Goal: Task Accomplishment & Management: Complete application form

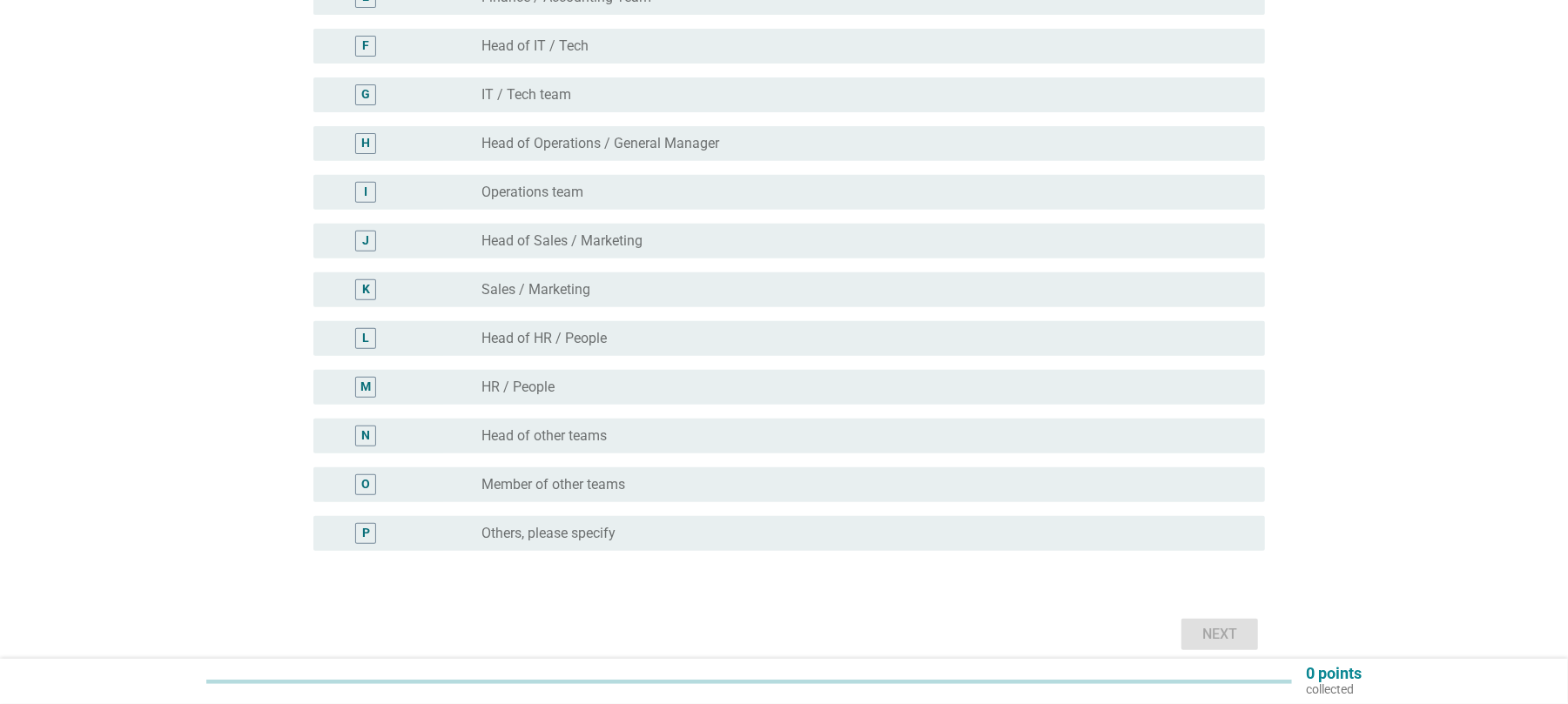
scroll to position [464, 0]
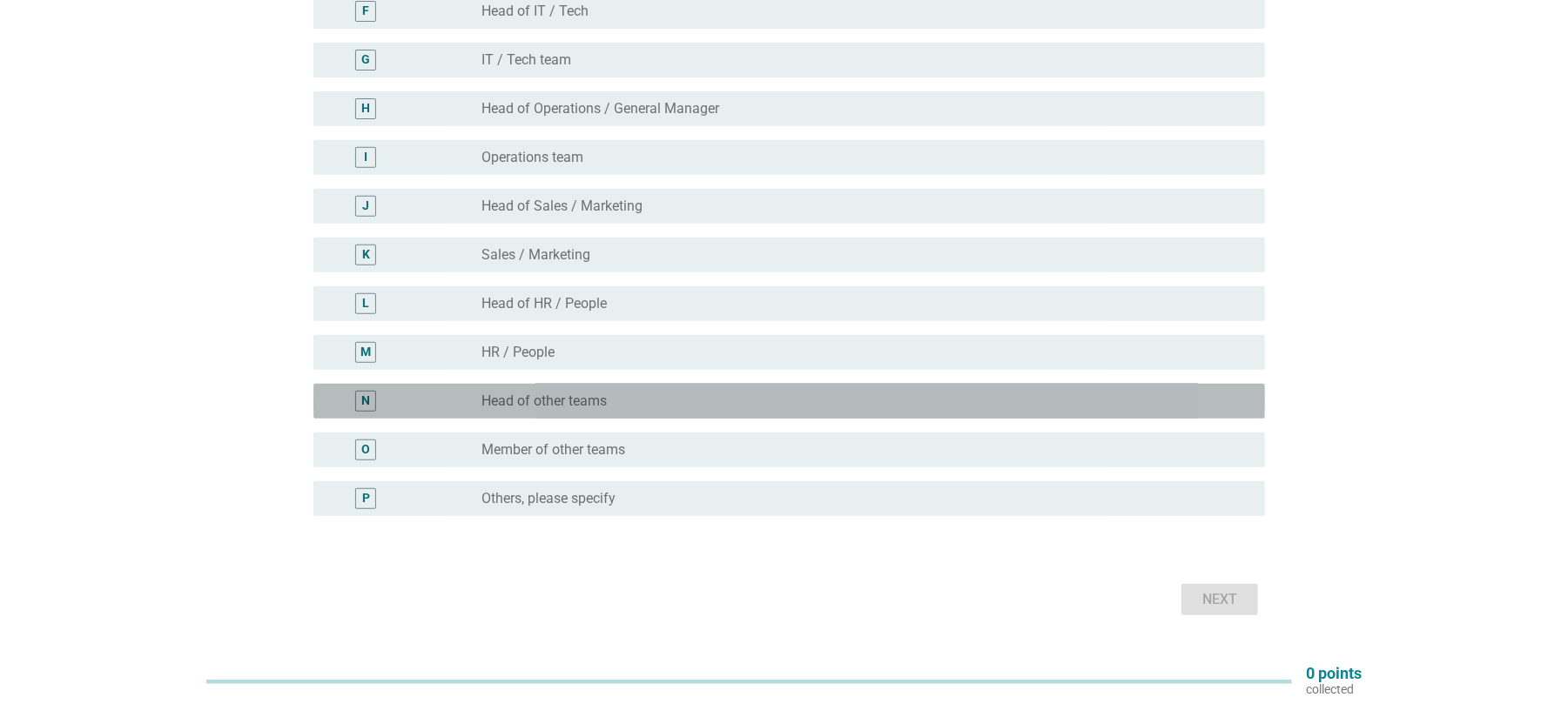
click at [622, 411] on div "radio_button_unchecked Head of other teams" at bounding box center [866, 401] width 770 height 21
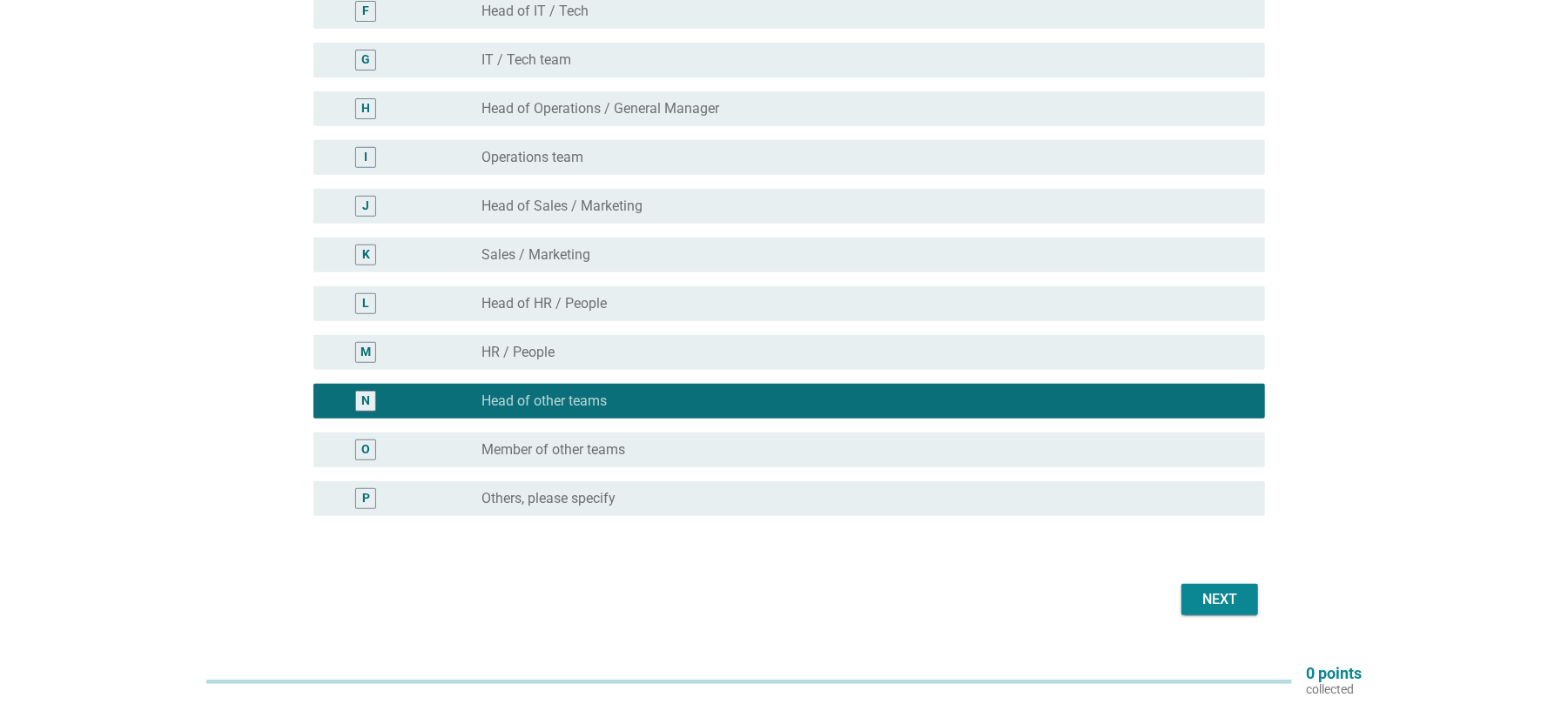
click at [1234, 600] on div "Next" at bounding box center [1220, 599] width 49 height 21
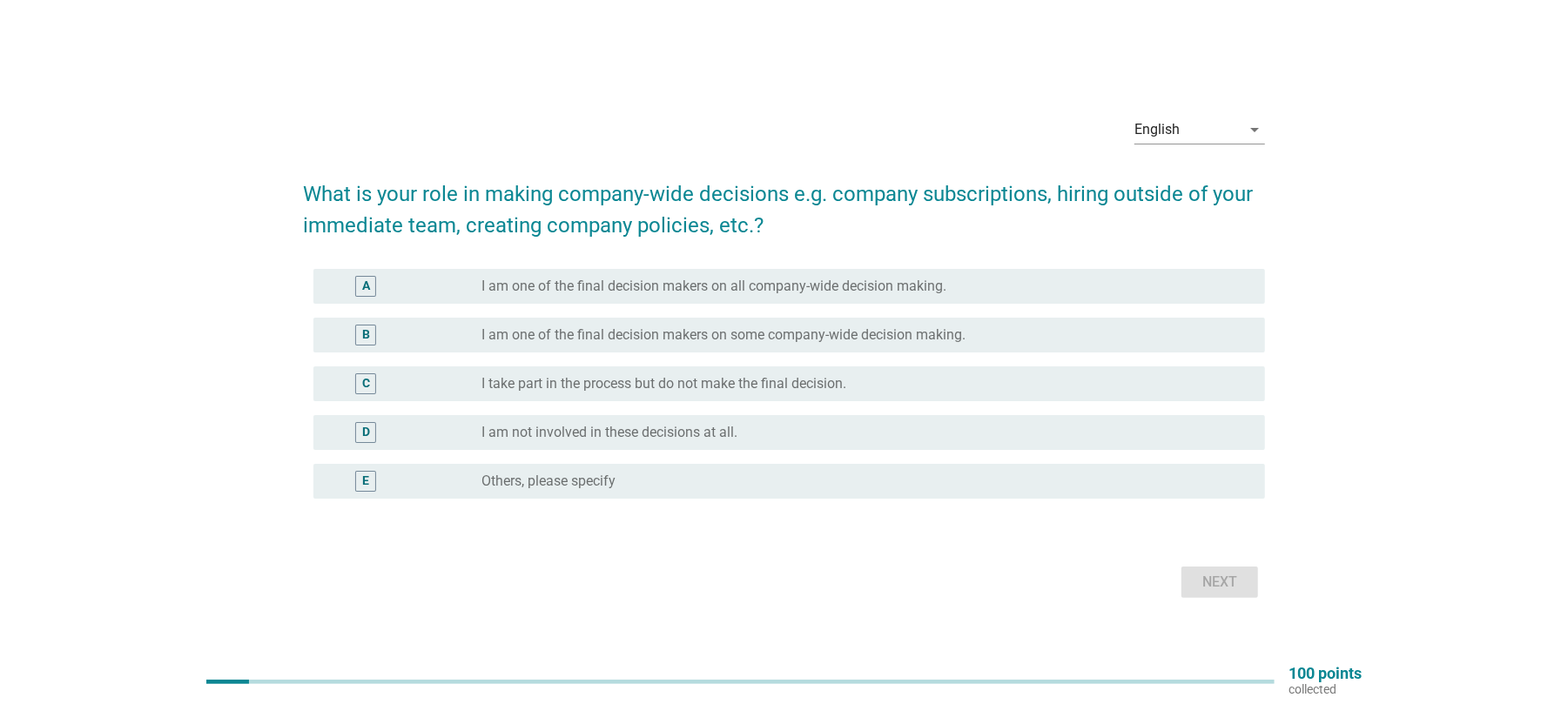
click at [754, 390] on label "I take part in the process but do not make the final decision." at bounding box center [663, 384] width 365 height 17
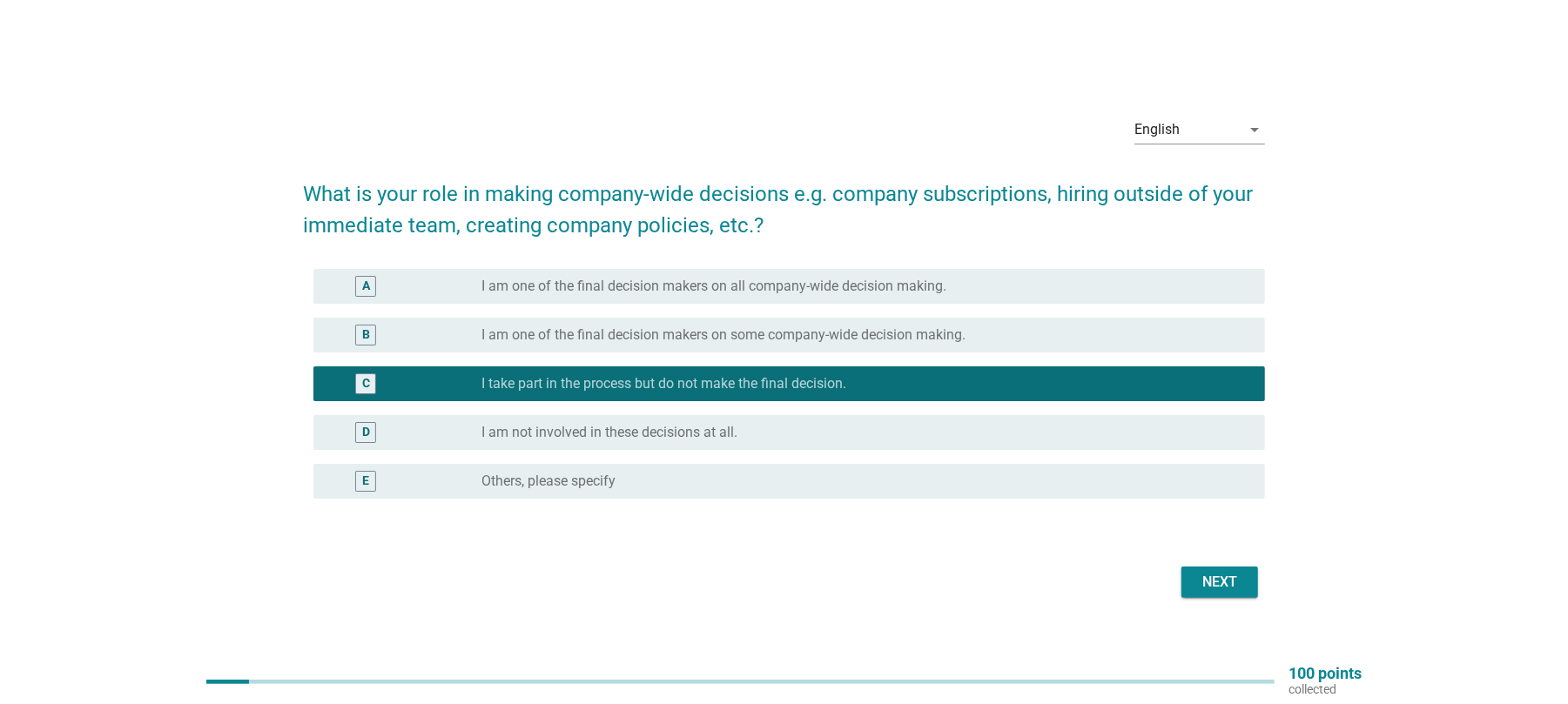
click at [1231, 583] on div "Next" at bounding box center [1220, 582] width 49 height 21
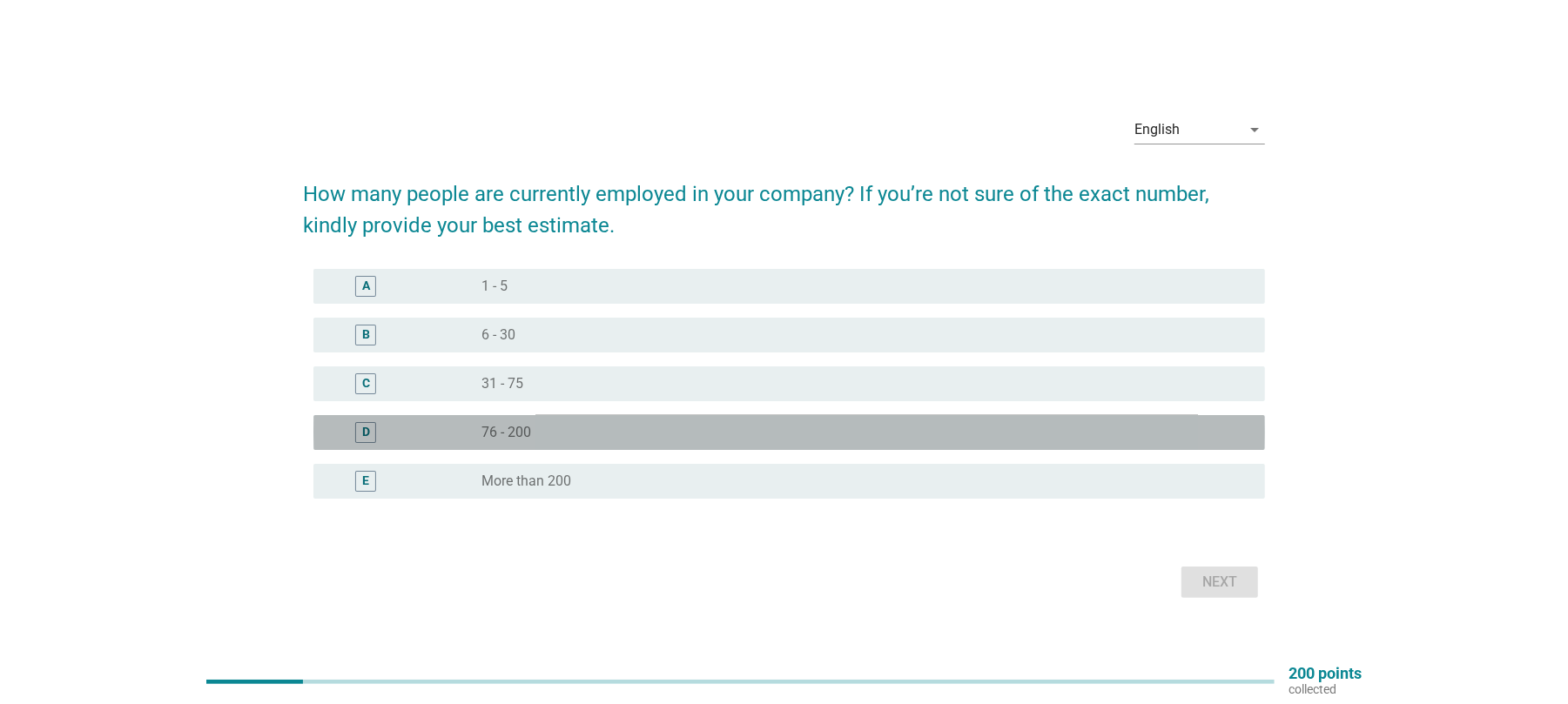
click at [548, 430] on div "radio_button_unchecked 76 - 200" at bounding box center [859, 433] width 756 height 17
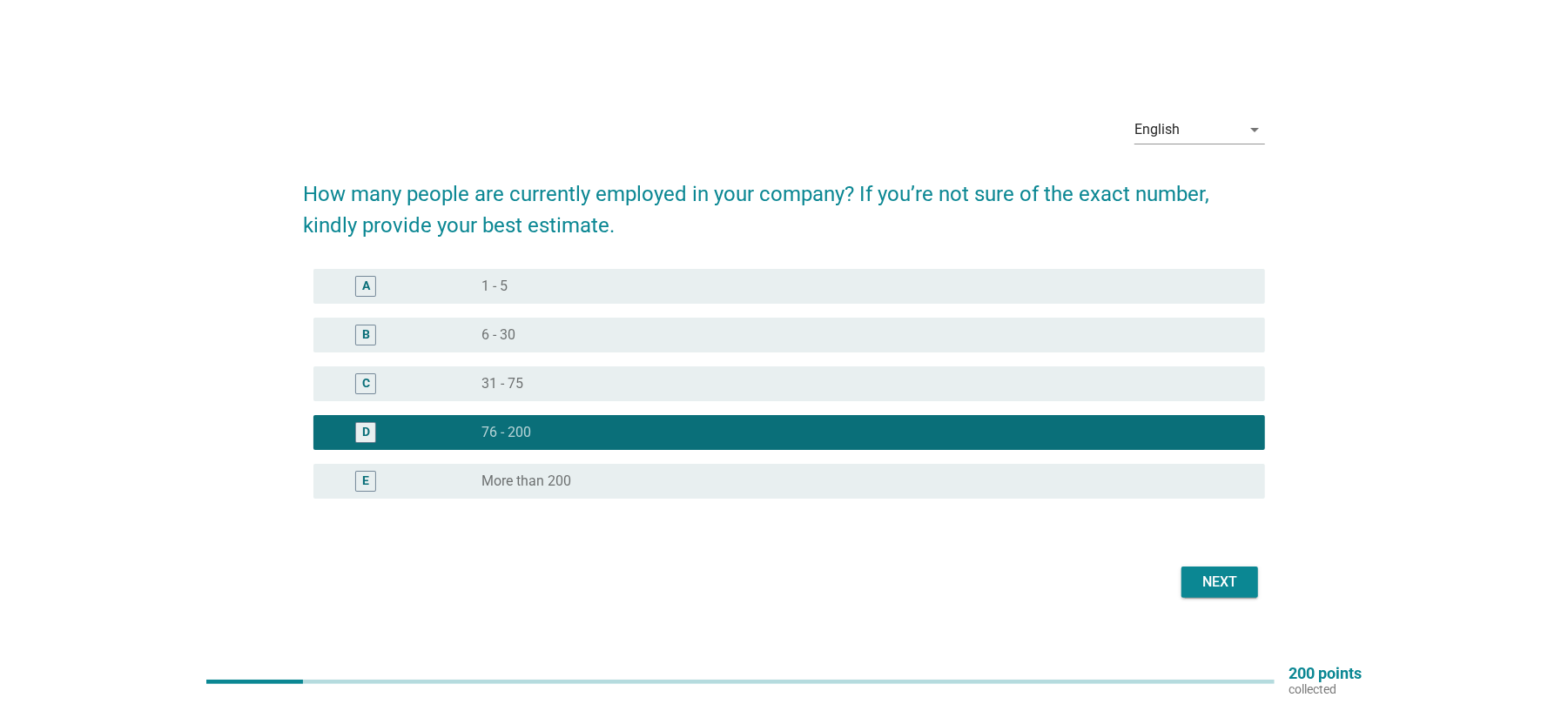
click at [1224, 580] on div "Next" at bounding box center [1220, 582] width 49 height 21
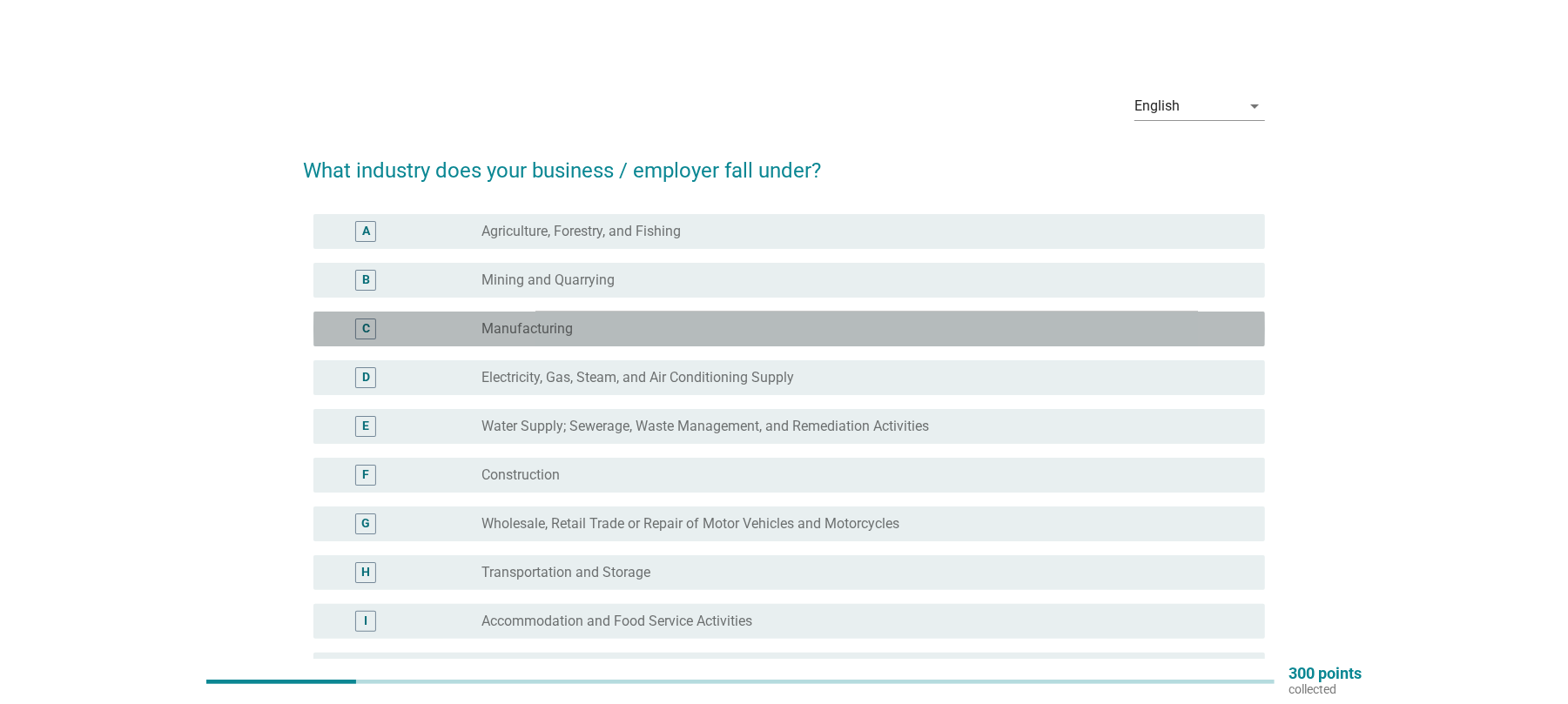
click at [550, 325] on label "Manufacturing" at bounding box center [527, 329] width 91 height 17
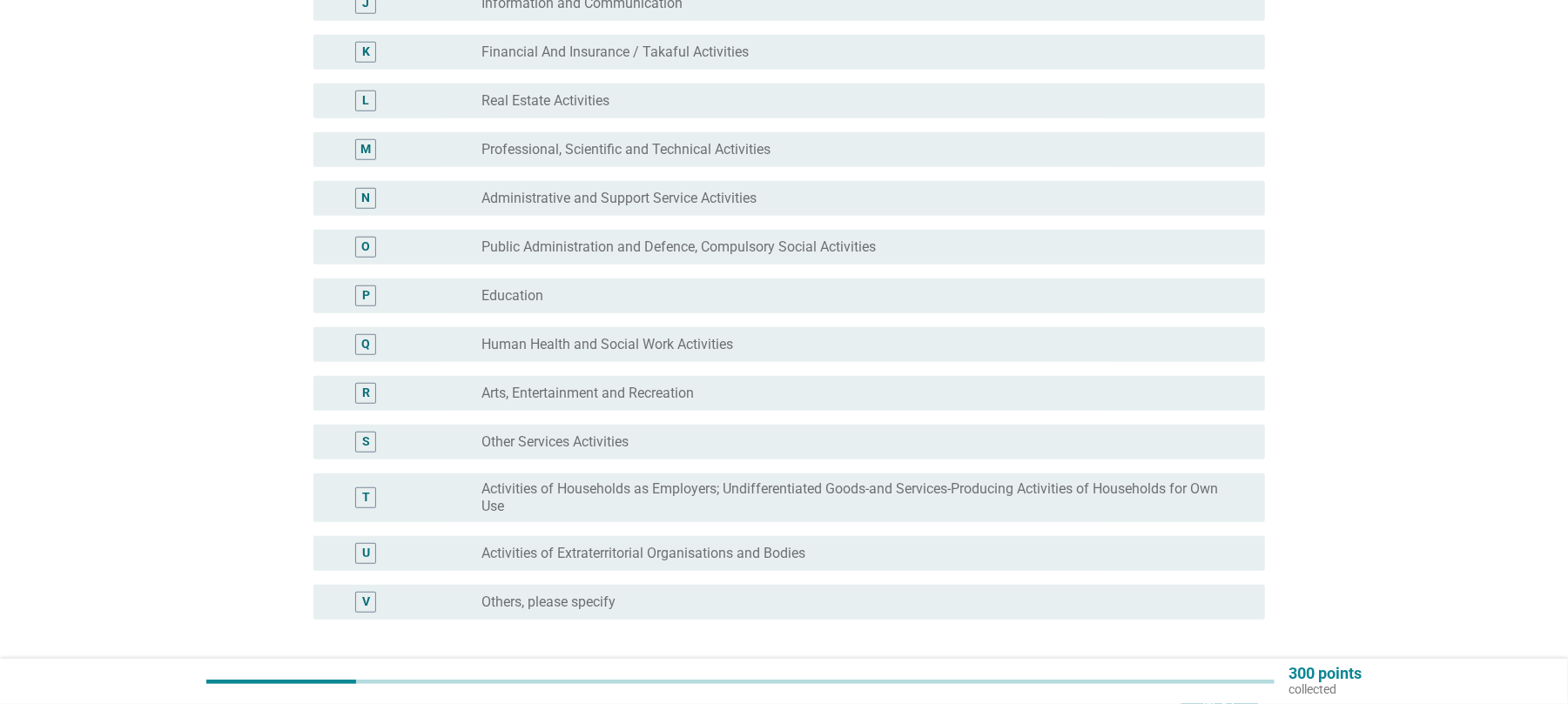
scroll to position [810, 0]
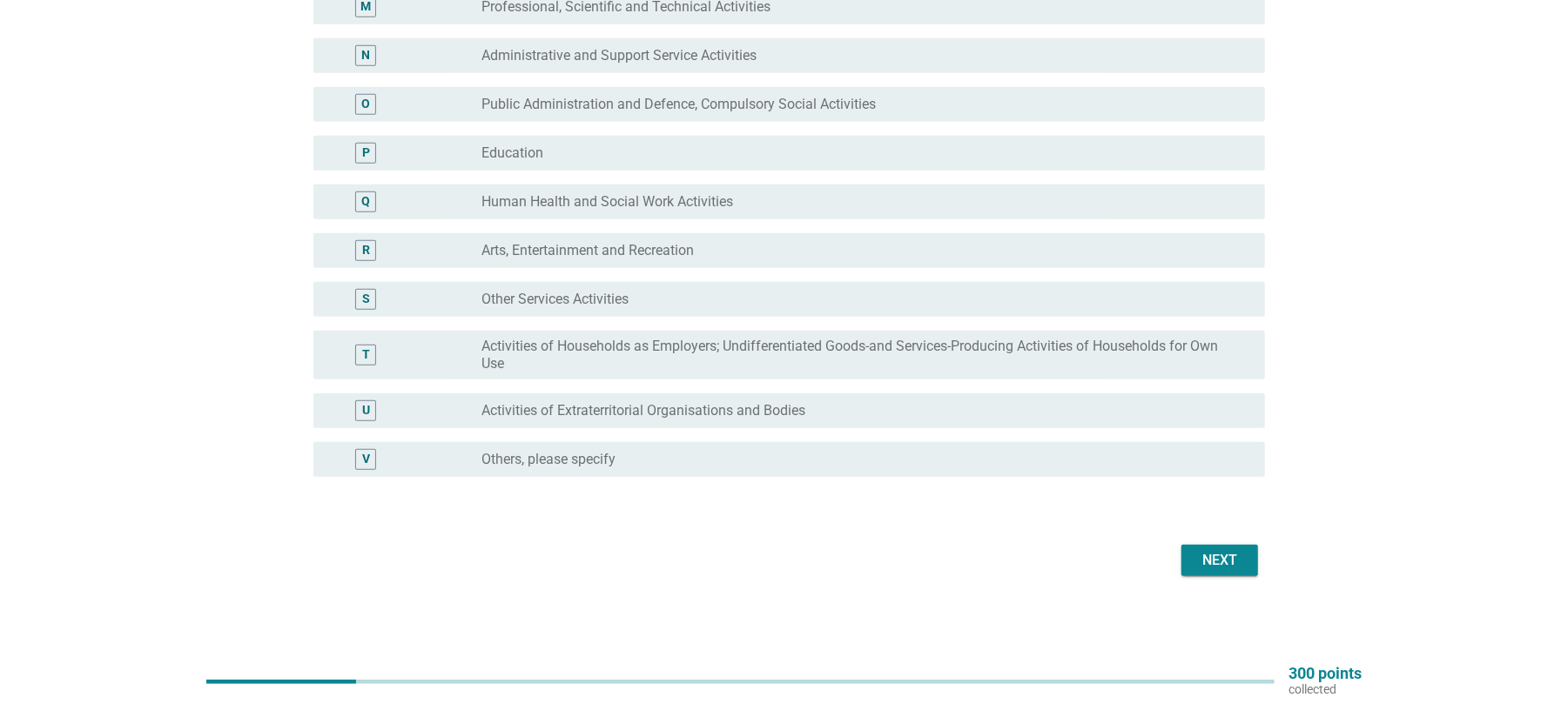
click at [1241, 555] on div "Next" at bounding box center [1220, 561] width 49 height 21
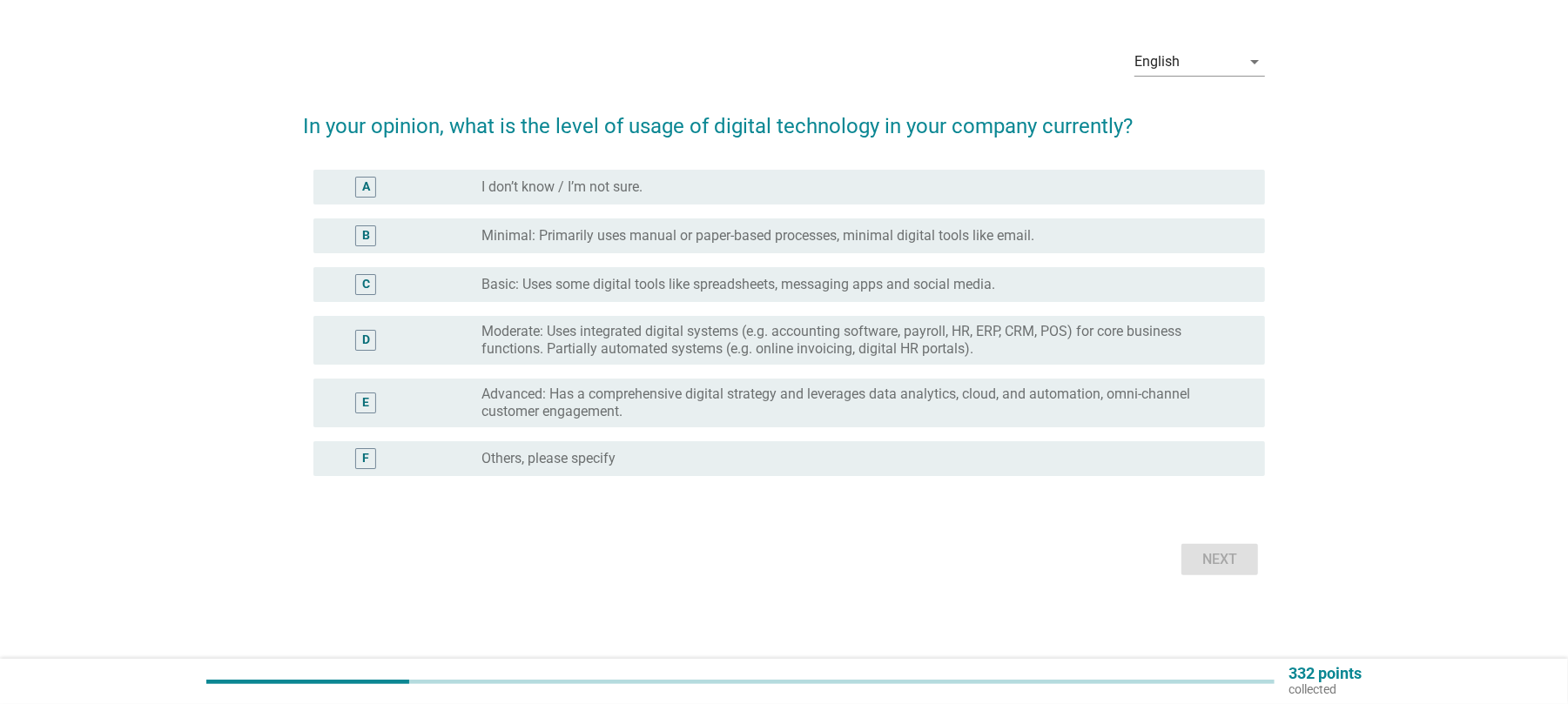
scroll to position [0, 0]
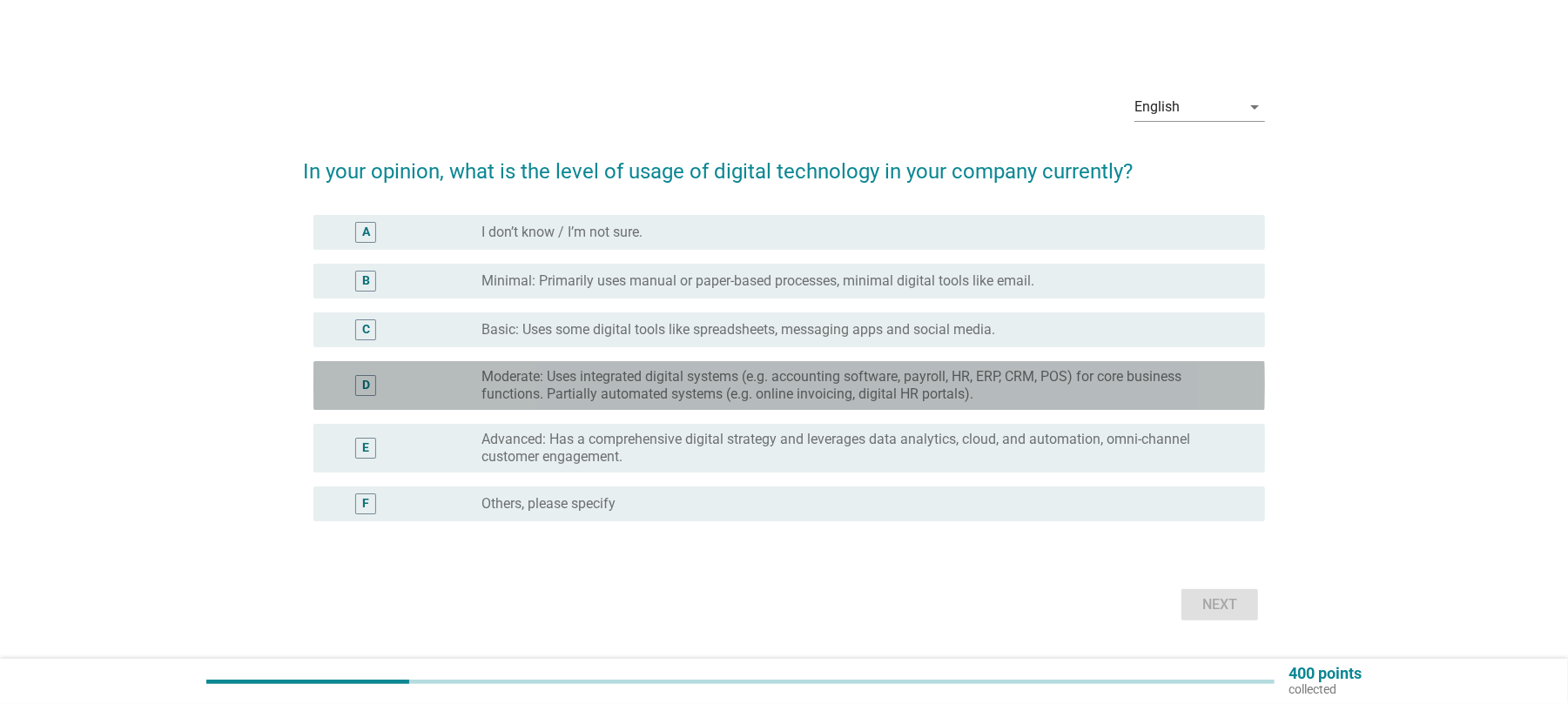
click at [967, 392] on label "Moderate: Uses integrated digital systems (e.g. accounting software, payroll, H…" at bounding box center [859, 385] width 756 height 35
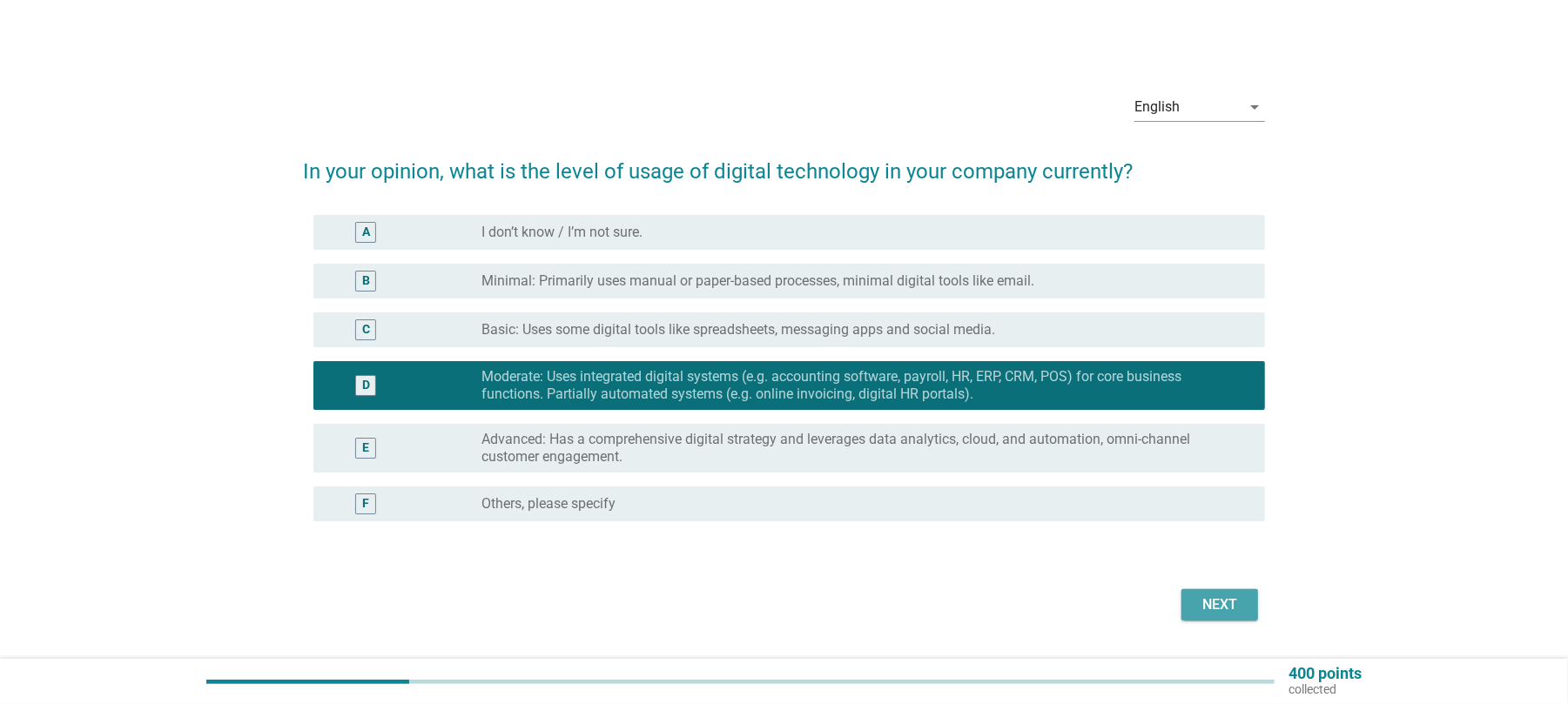
click at [1222, 606] on div "Next" at bounding box center [1220, 605] width 49 height 21
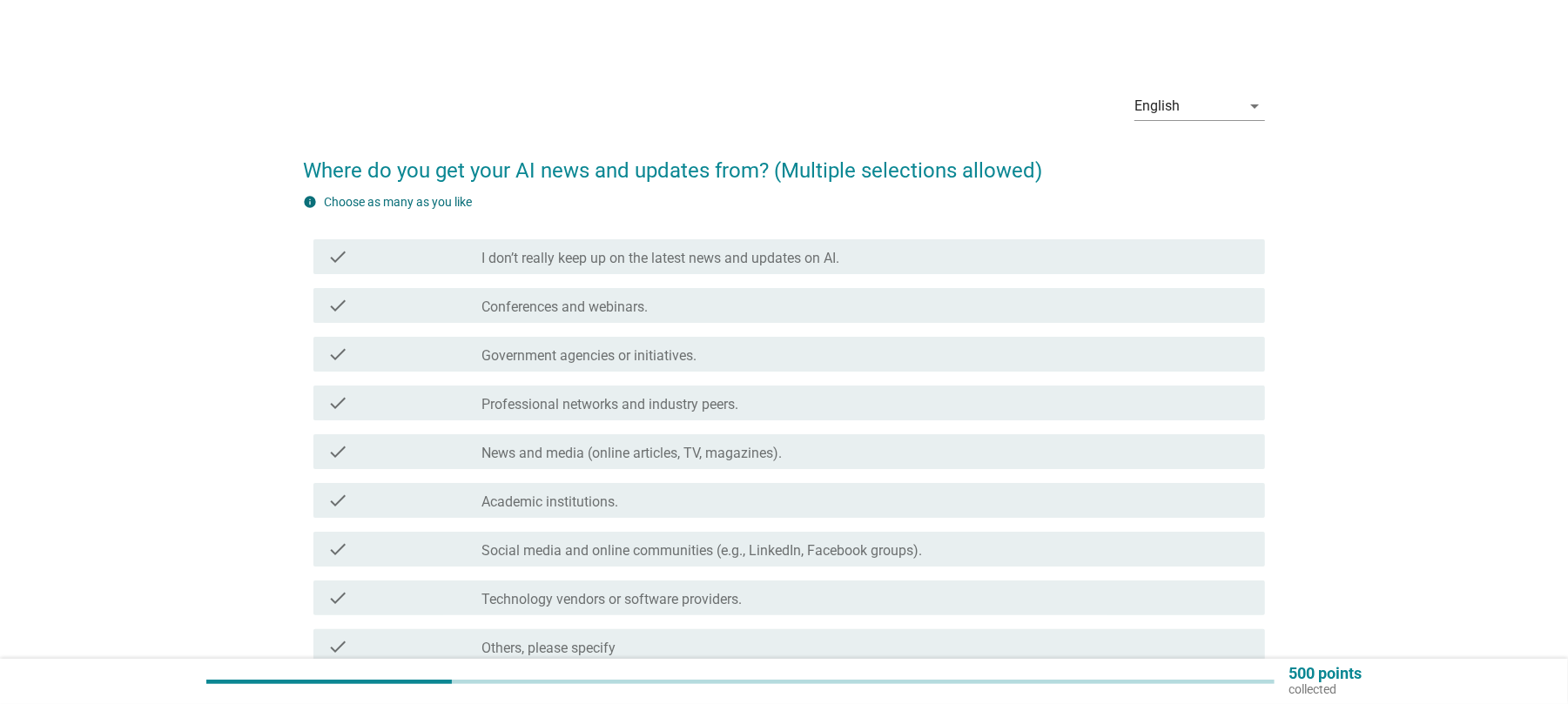
click at [612, 307] on label "Conferences and webinars." at bounding box center [564, 307] width 166 height 17
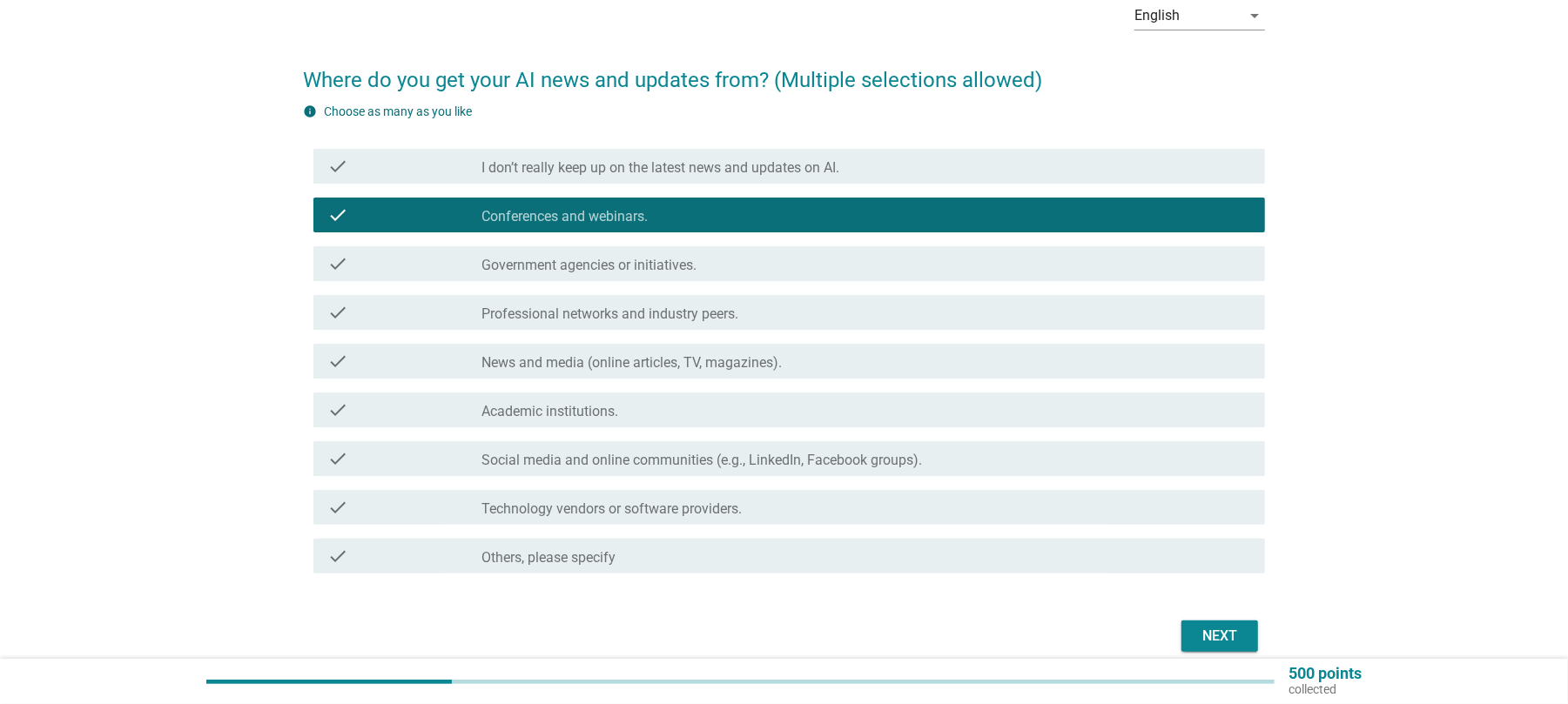
scroll to position [116, 0]
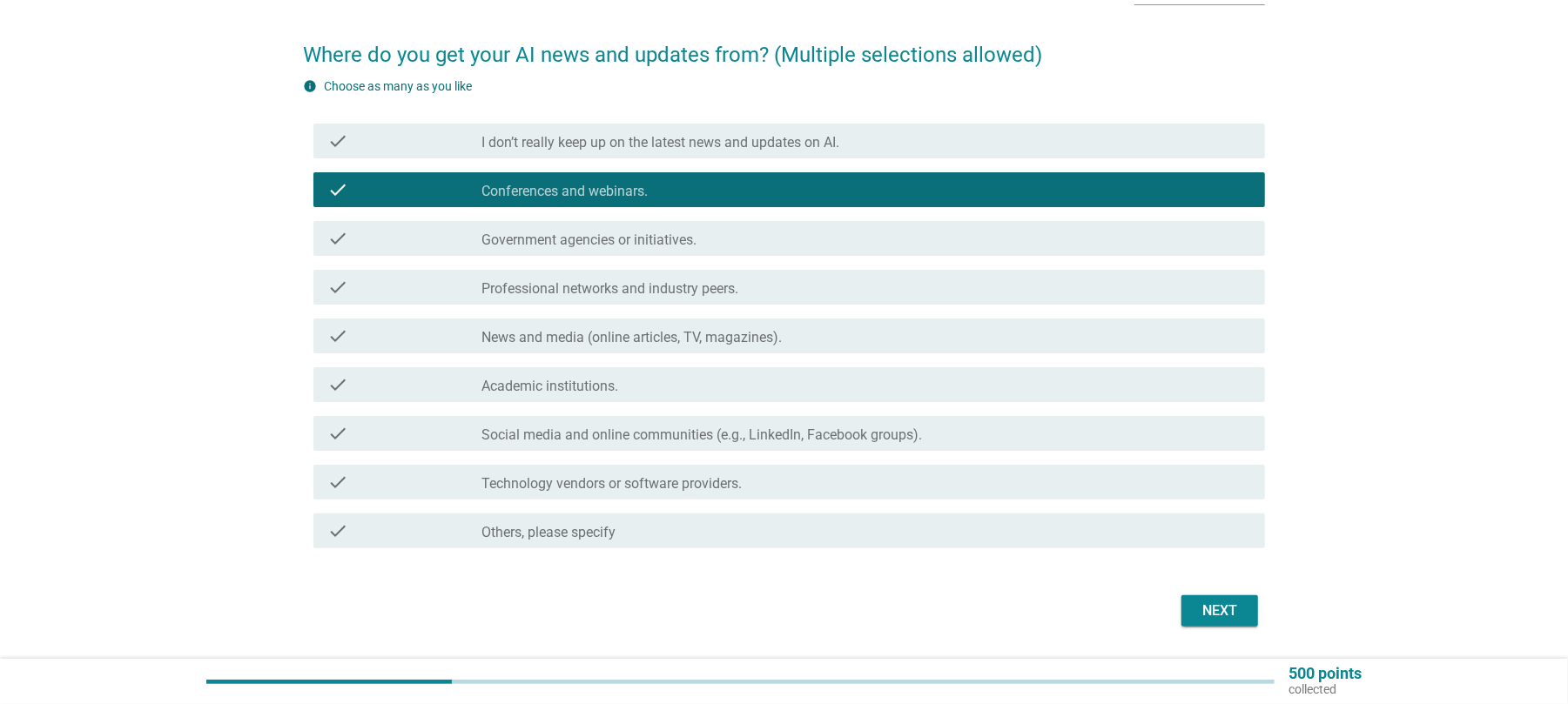
click at [726, 343] on label "News and media (online articles, TV, magazines)." at bounding box center [631, 337] width 301 height 17
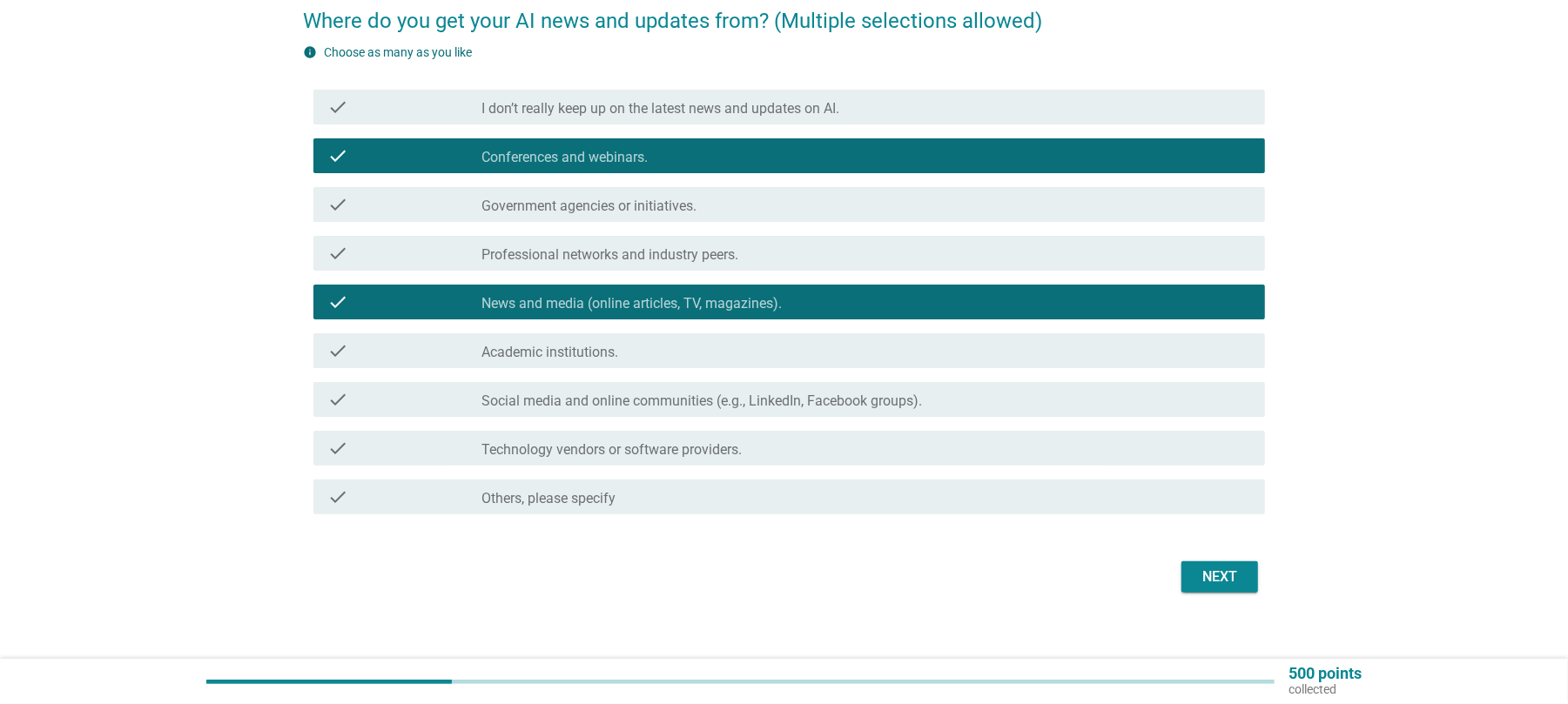
scroll to position [167, 0]
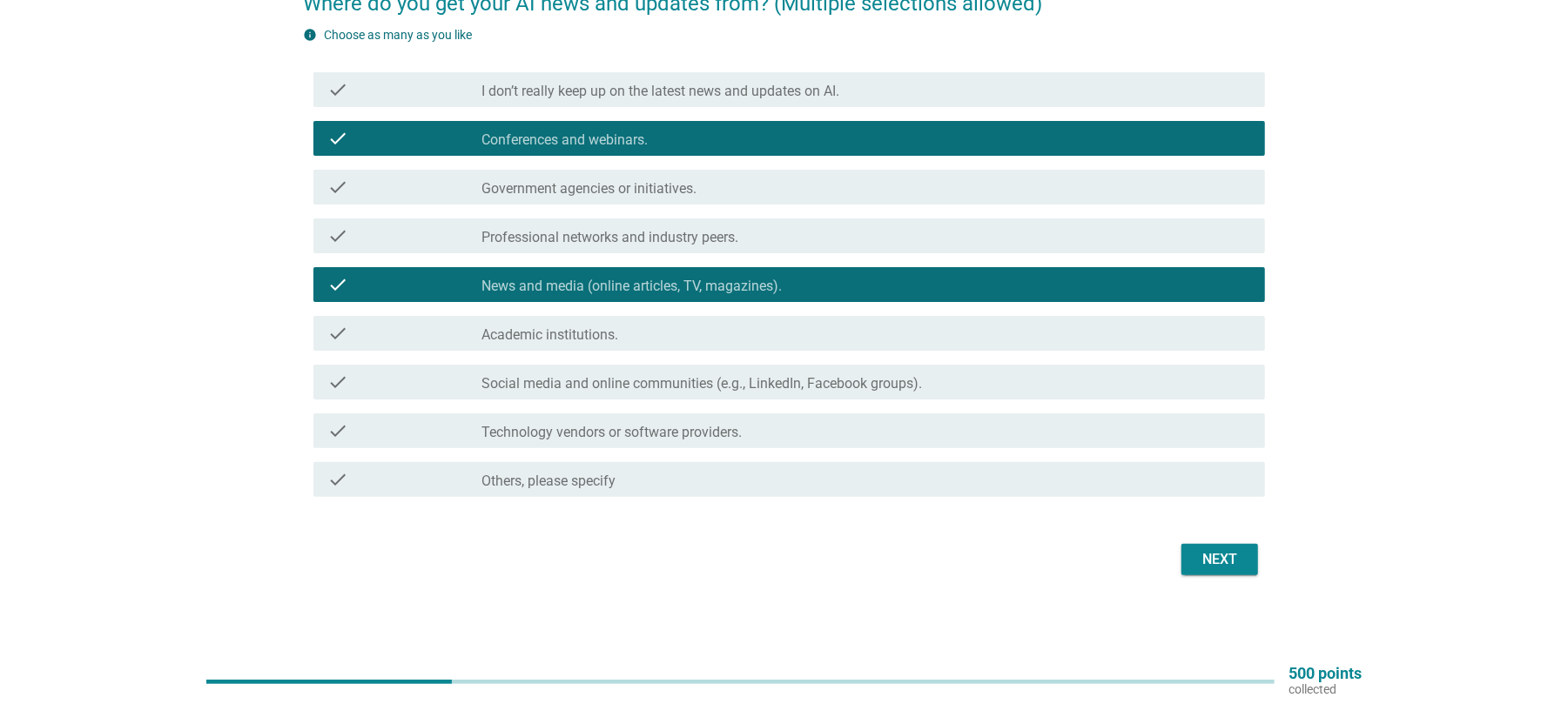
click at [847, 375] on label "Social media and online communities (e.g., LinkedIn, Facebook groups)." at bounding box center [701, 384] width 440 height 17
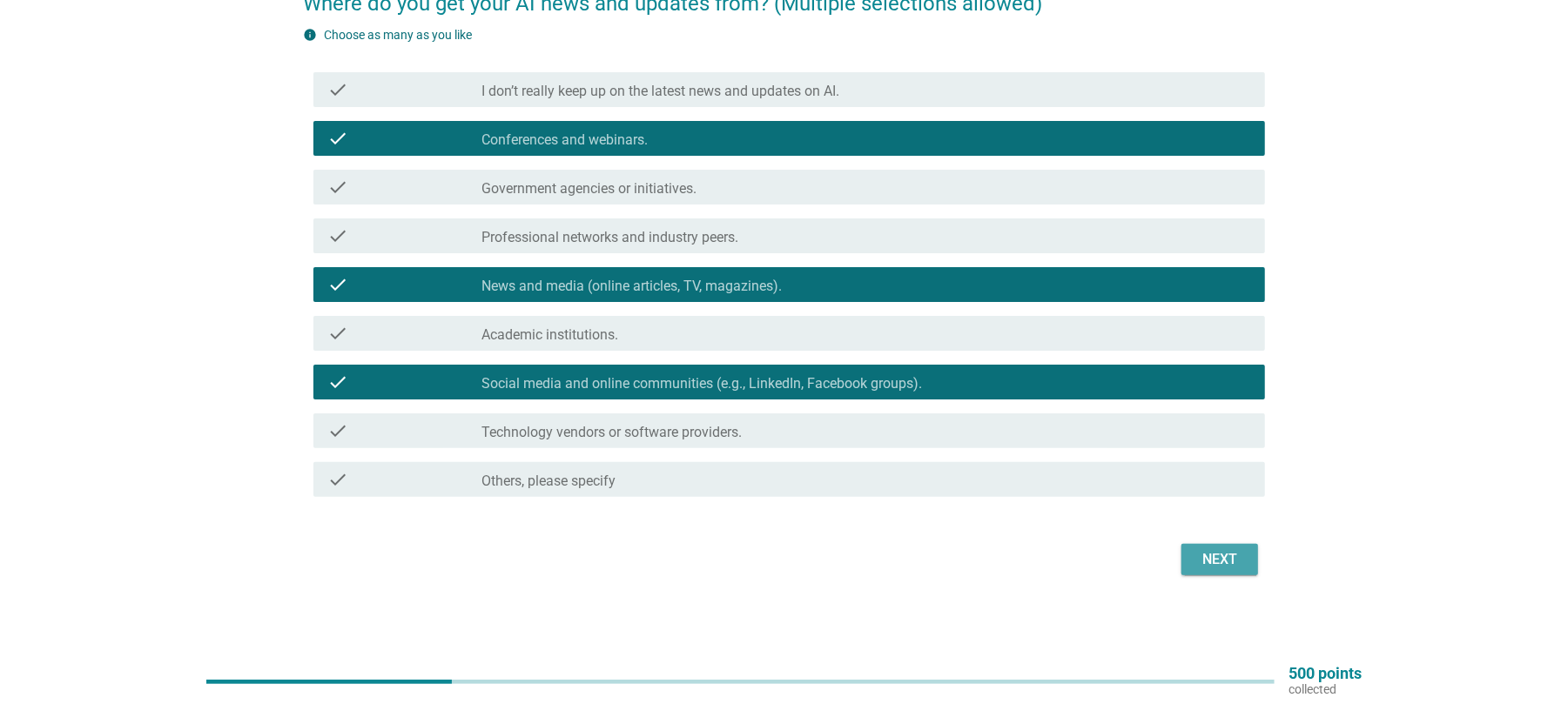
click at [1196, 561] on div "Next" at bounding box center [1220, 560] width 49 height 21
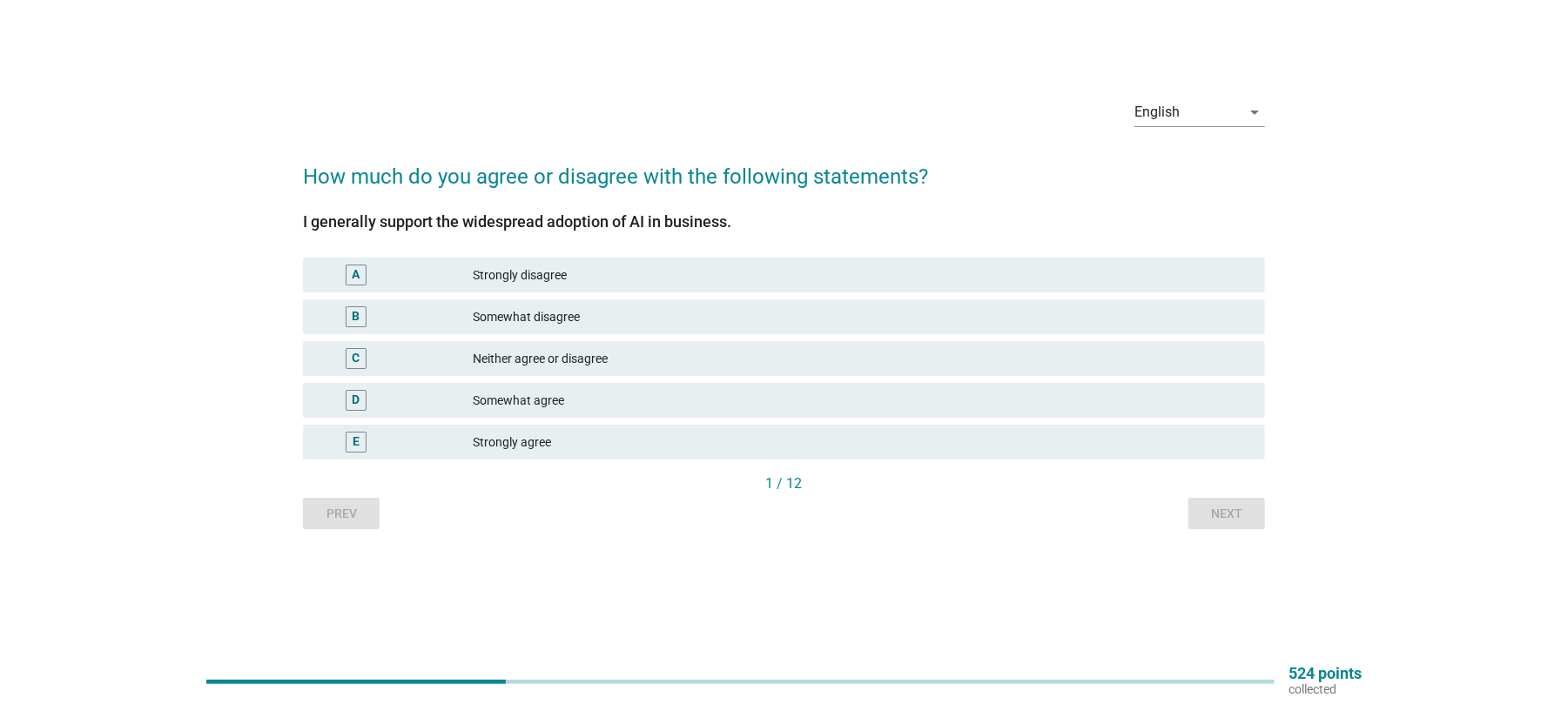
scroll to position [0, 0]
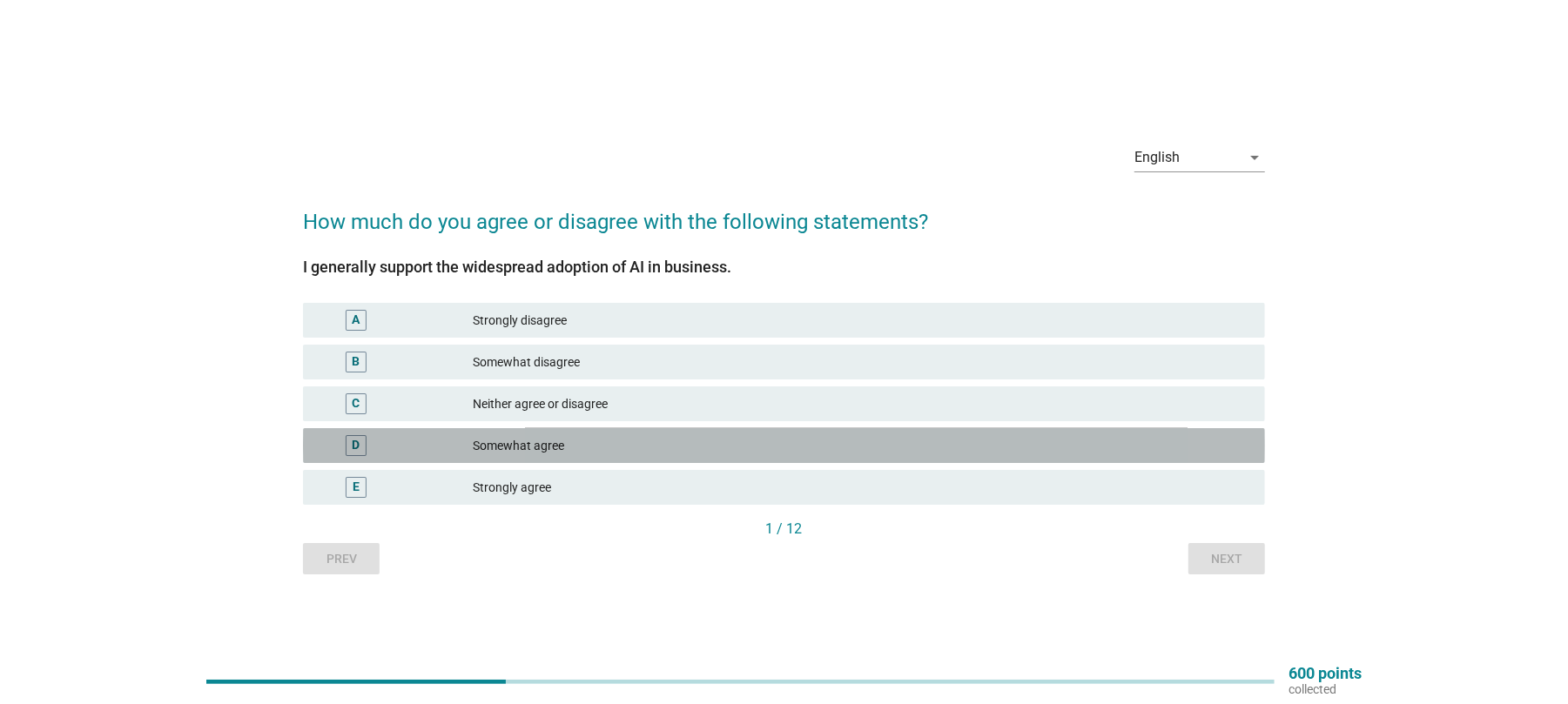
click at [555, 446] on div "Somewhat agree" at bounding box center [862, 446] width 778 height 21
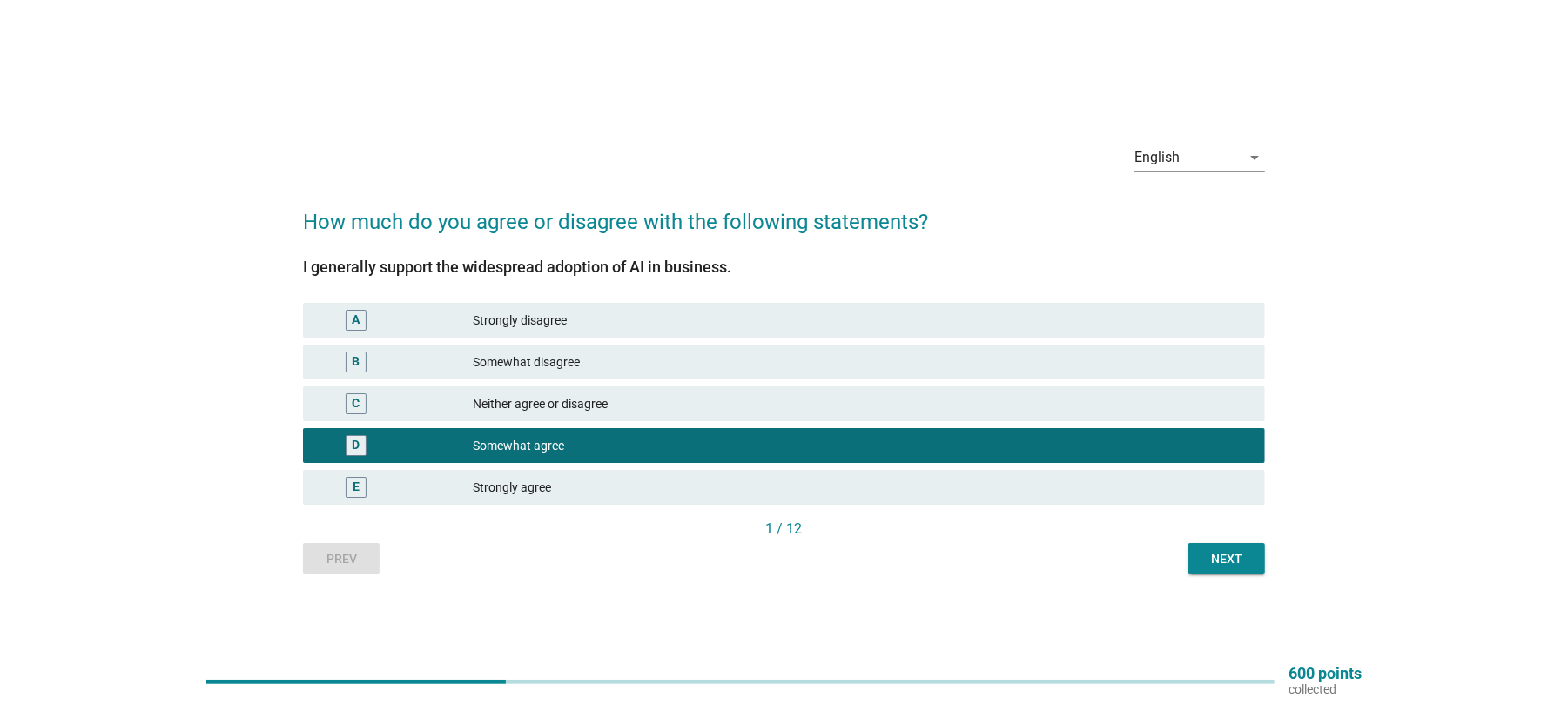
click at [1220, 558] on div "Next" at bounding box center [1227, 559] width 49 height 18
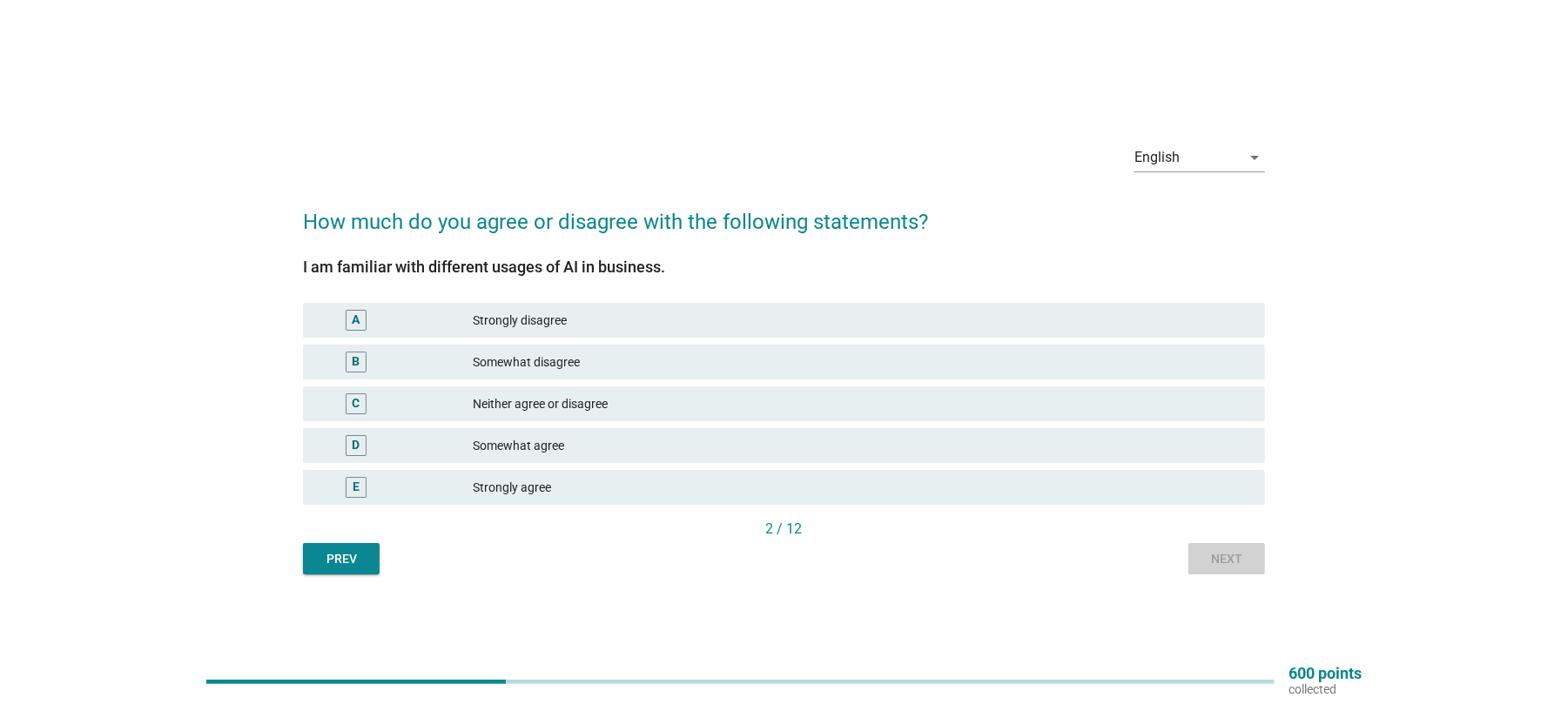
click at [1220, 558] on div "Prev Next" at bounding box center [784, 559] width 962 height 31
click at [557, 408] on div "Neither agree or disagree" at bounding box center [862, 404] width 778 height 21
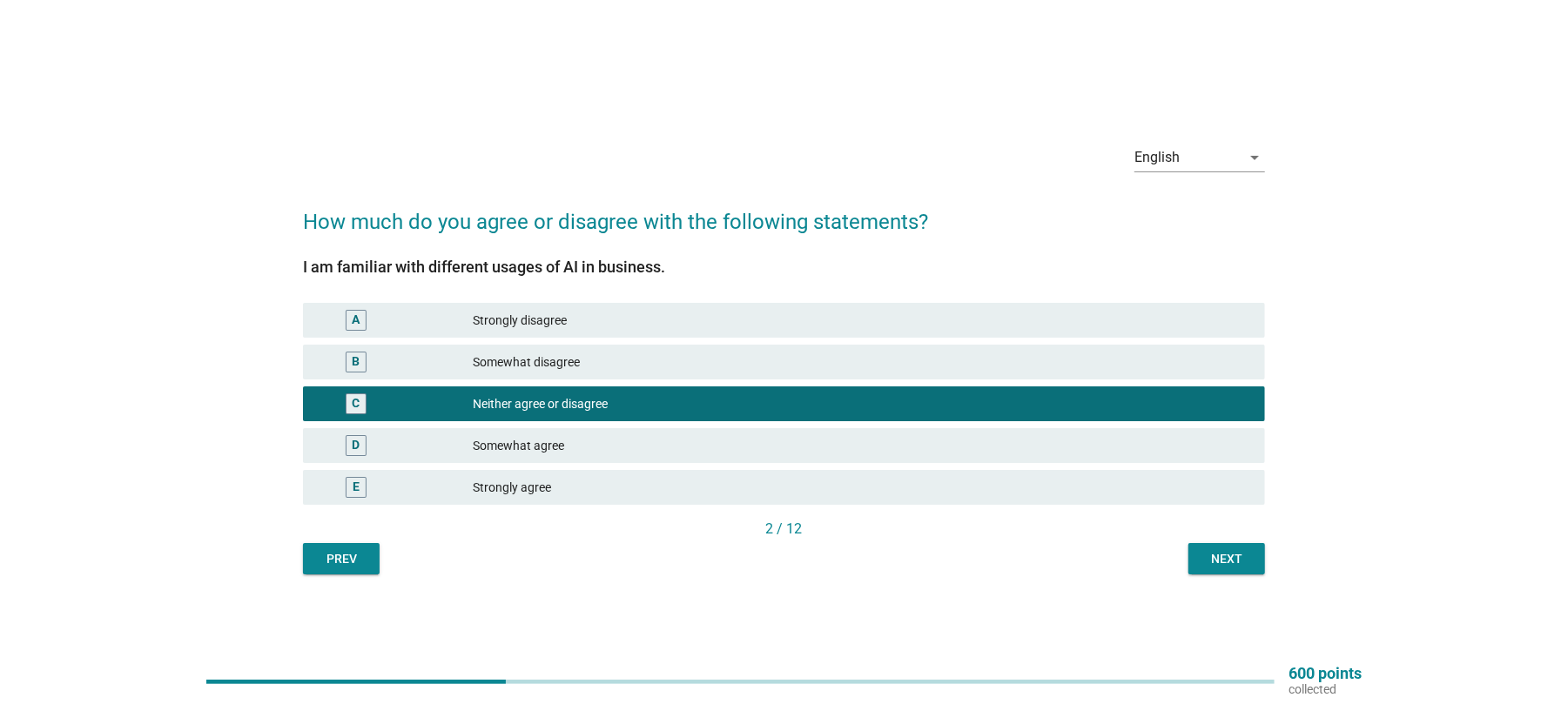
click at [1243, 562] on div "Next" at bounding box center [1227, 559] width 49 height 18
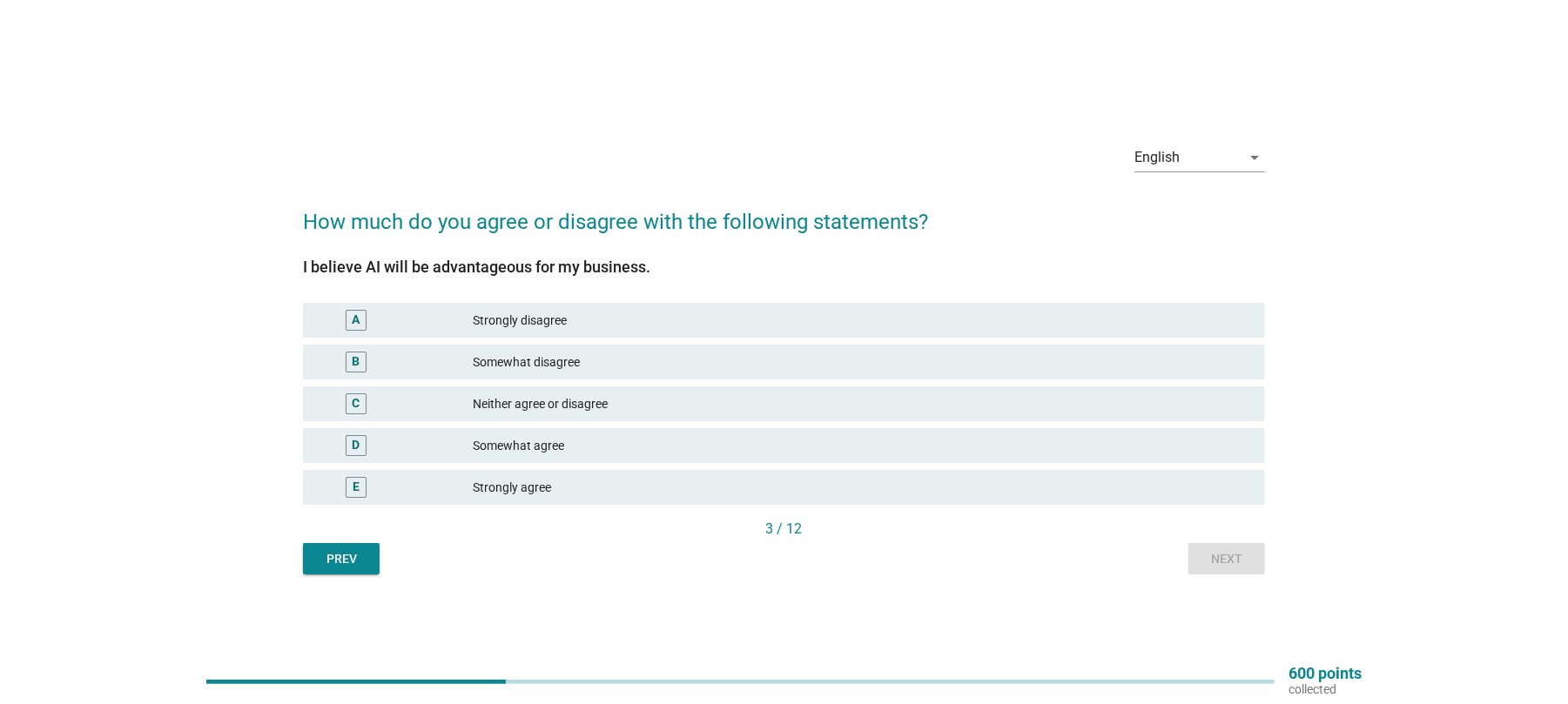
click at [557, 440] on div "Somewhat agree" at bounding box center [862, 446] width 778 height 21
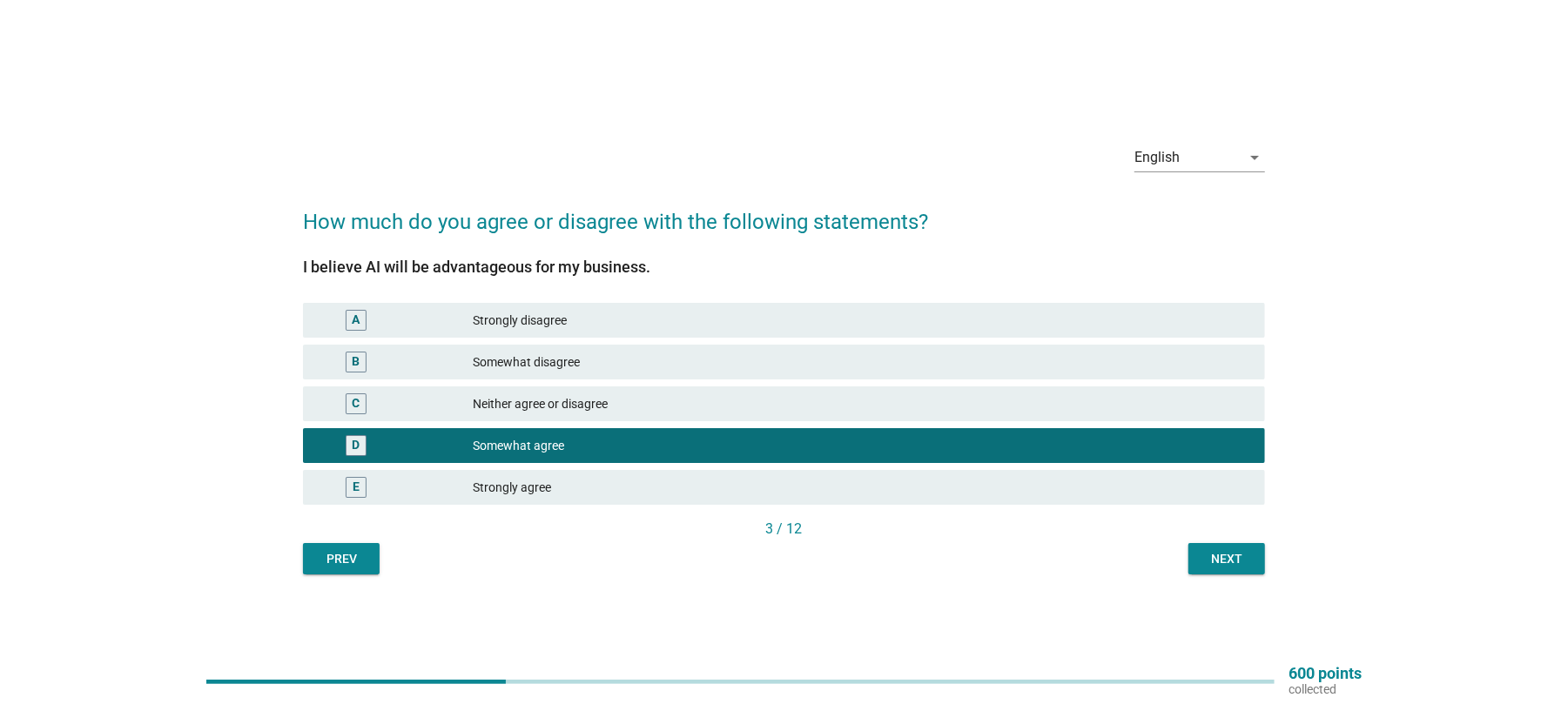
click at [1208, 559] on div "Next" at bounding box center [1227, 559] width 49 height 18
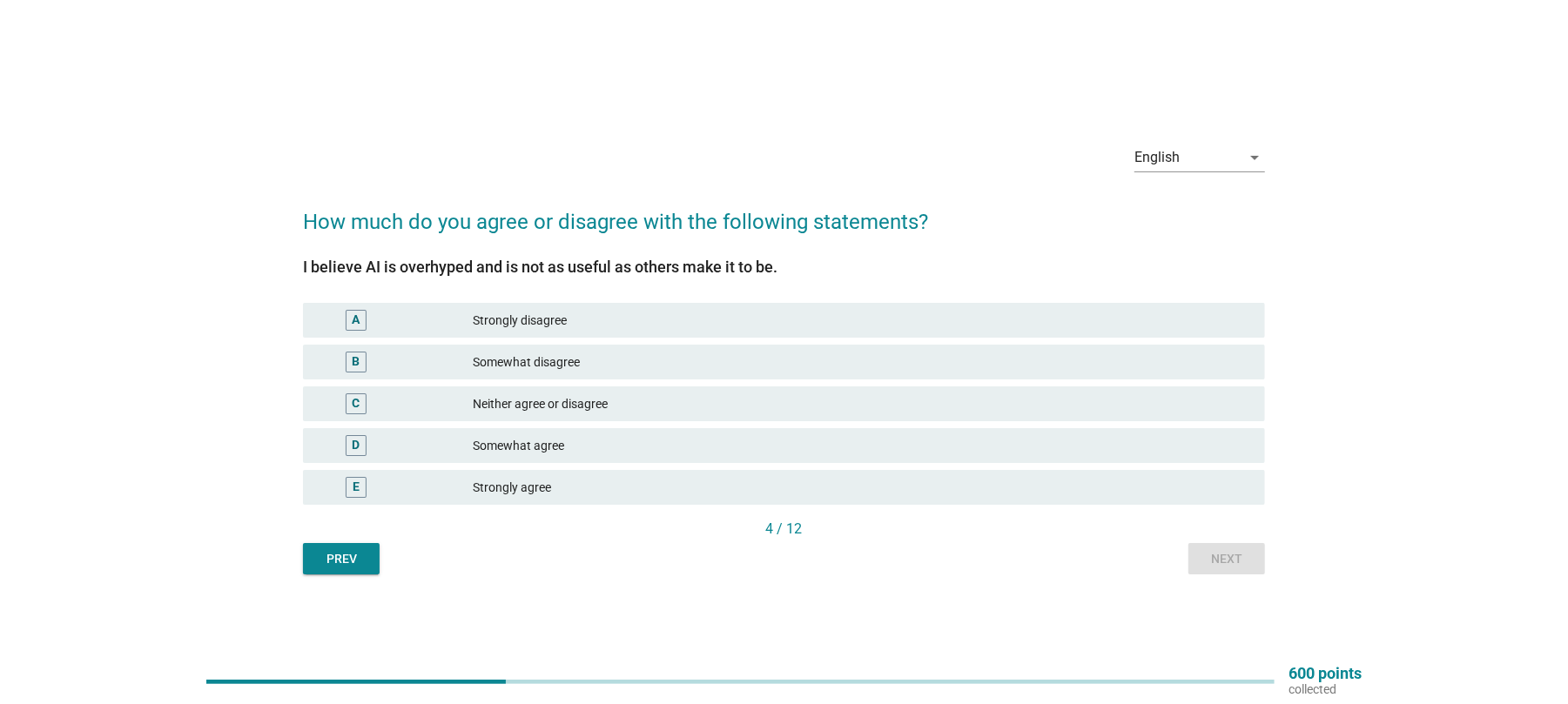
click at [552, 364] on div "Somewhat disagree" at bounding box center [862, 362] width 778 height 21
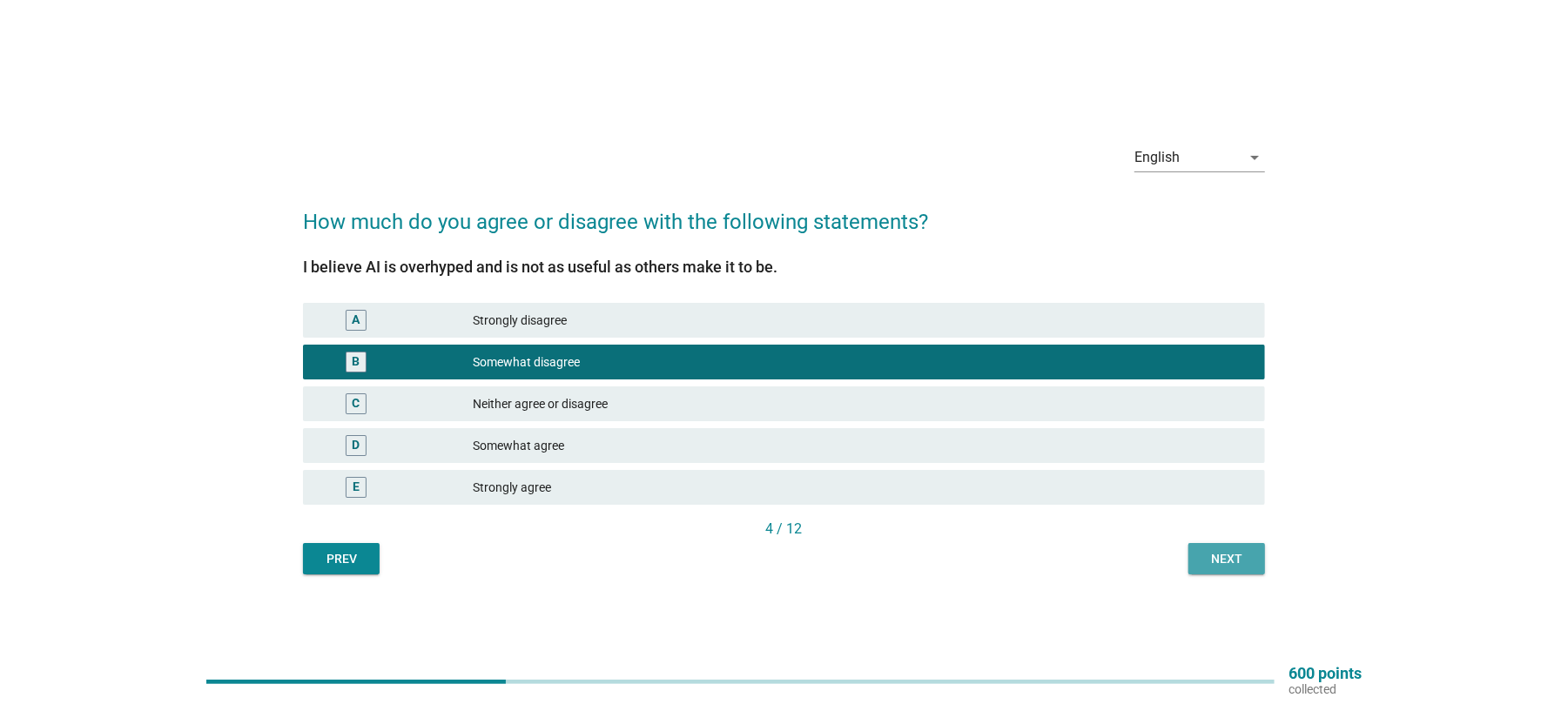
click at [1218, 555] on div "Next" at bounding box center [1227, 559] width 49 height 18
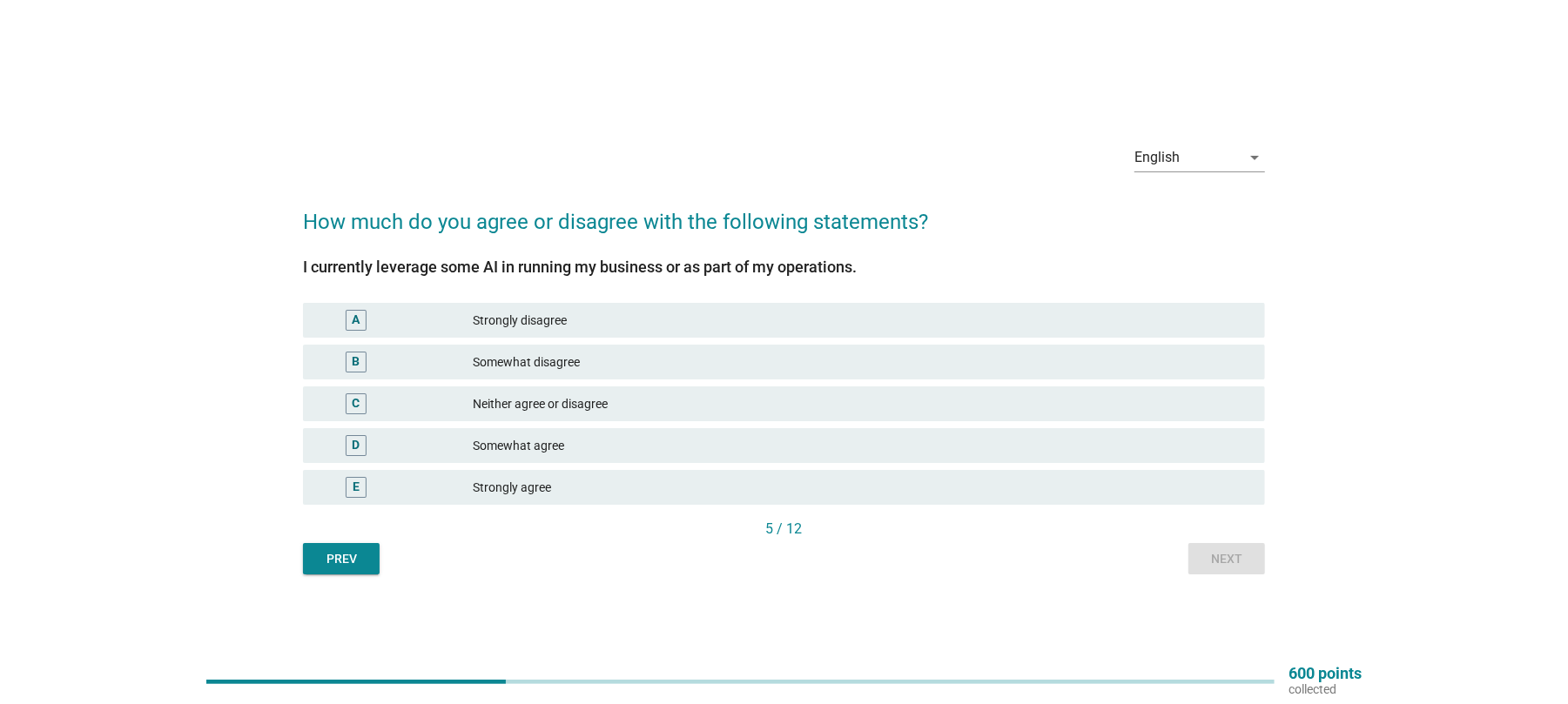
click at [587, 406] on div "Neither agree or disagree" at bounding box center [862, 404] width 778 height 21
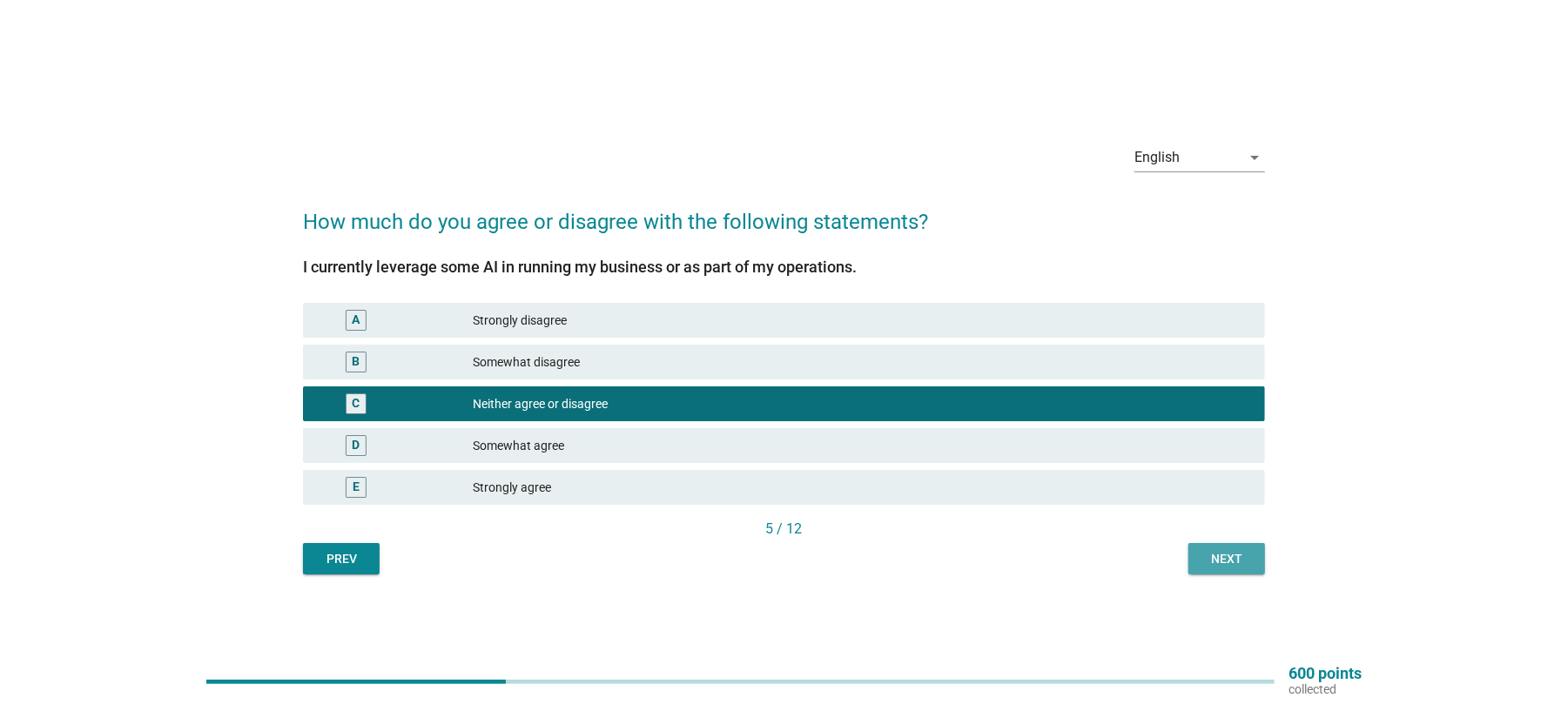
click at [1216, 555] on div "Next" at bounding box center [1227, 559] width 49 height 18
click at [1216, 555] on div "Prev Next" at bounding box center [784, 559] width 962 height 31
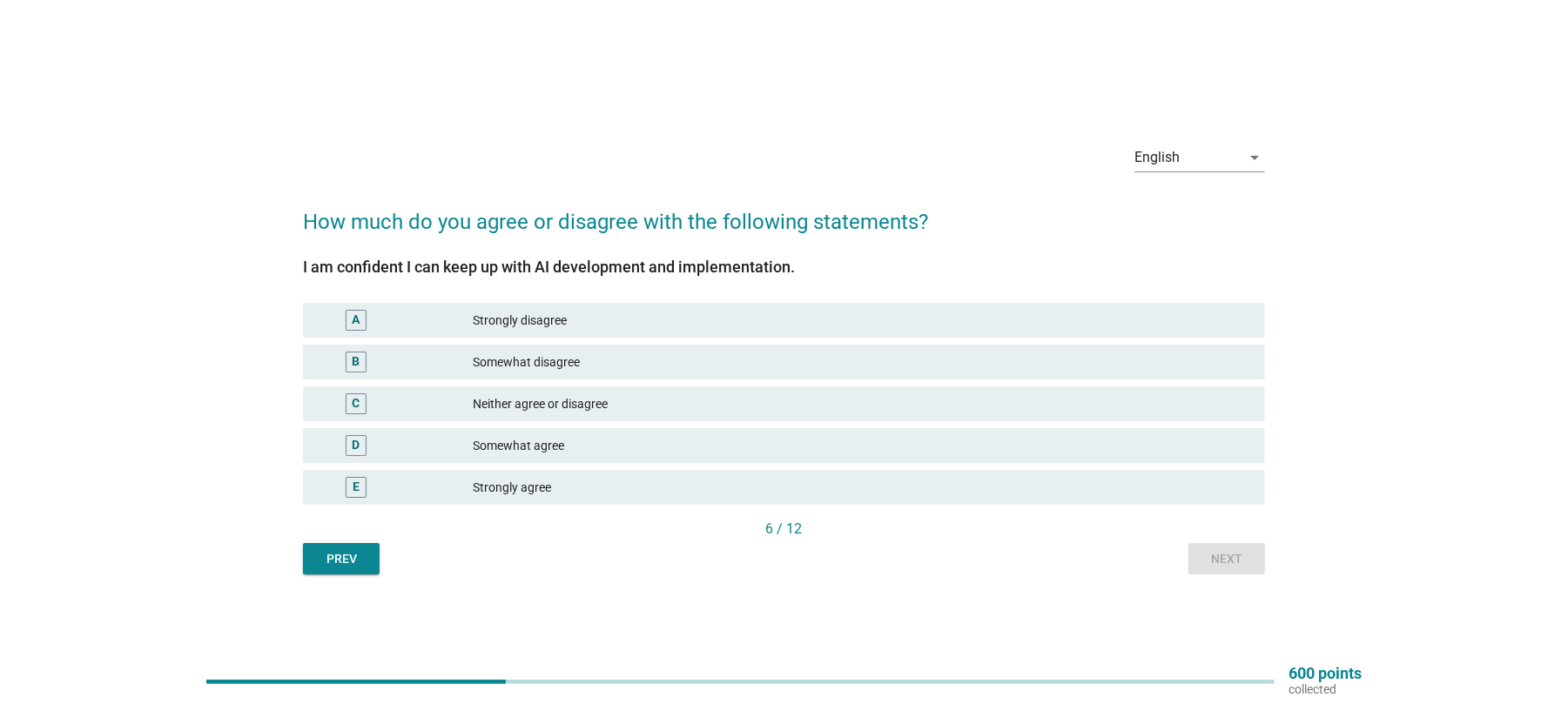
click at [562, 440] on div "Somewhat agree" at bounding box center [862, 446] width 778 height 21
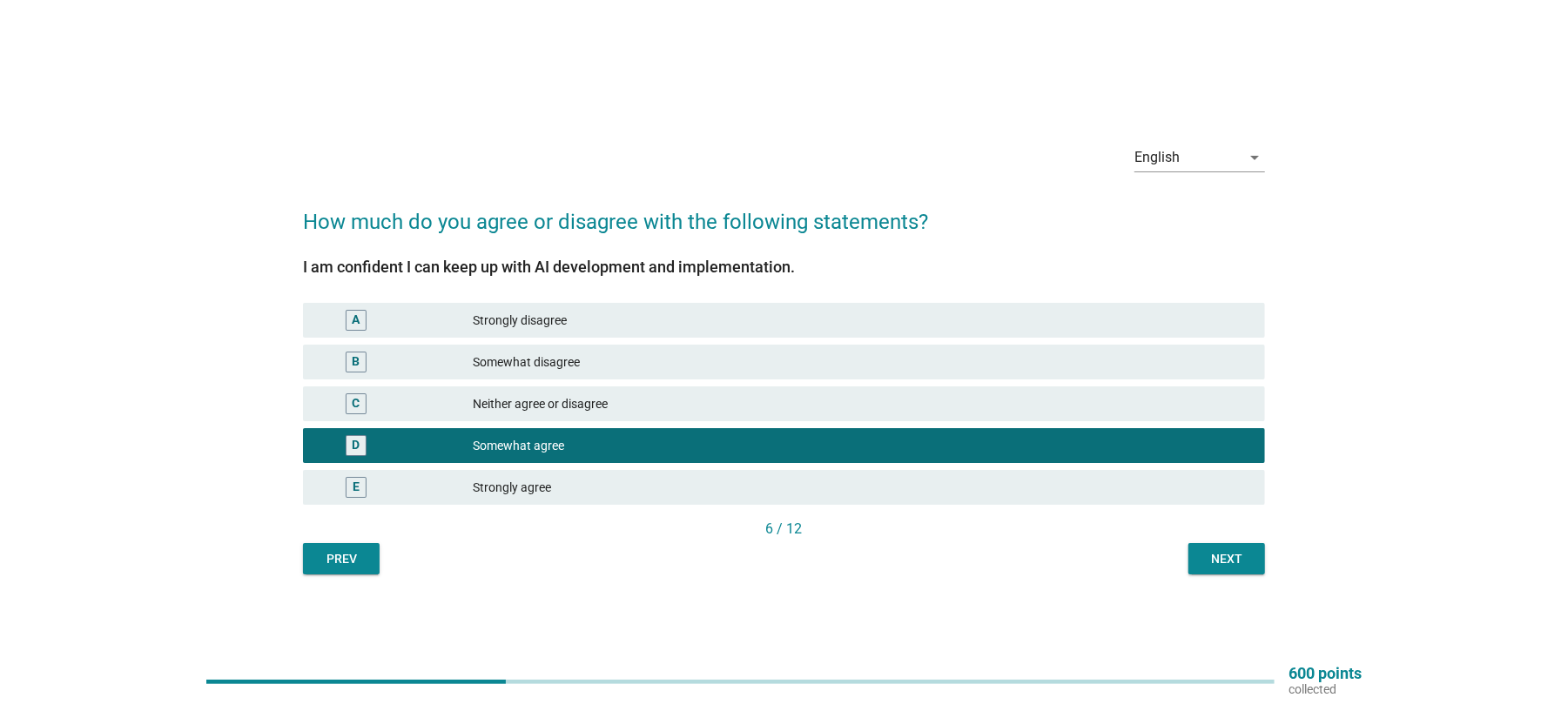
click at [1222, 562] on div "Next" at bounding box center [1227, 559] width 49 height 18
click at [1222, 562] on div "Prev Next" at bounding box center [784, 559] width 962 height 31
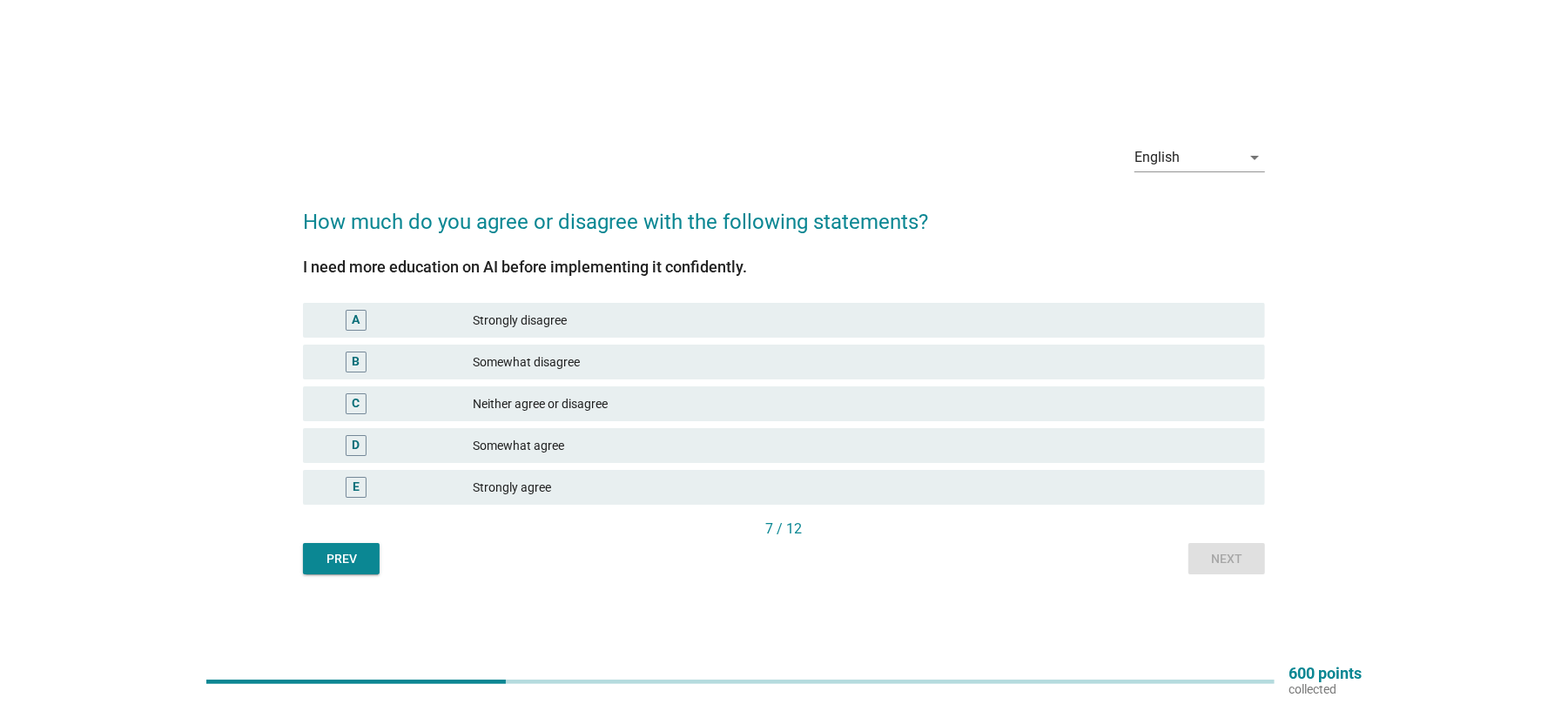
click at [587, 453] on div "Somewhat agree" at bounding box center [862, 446] width 778 height 21
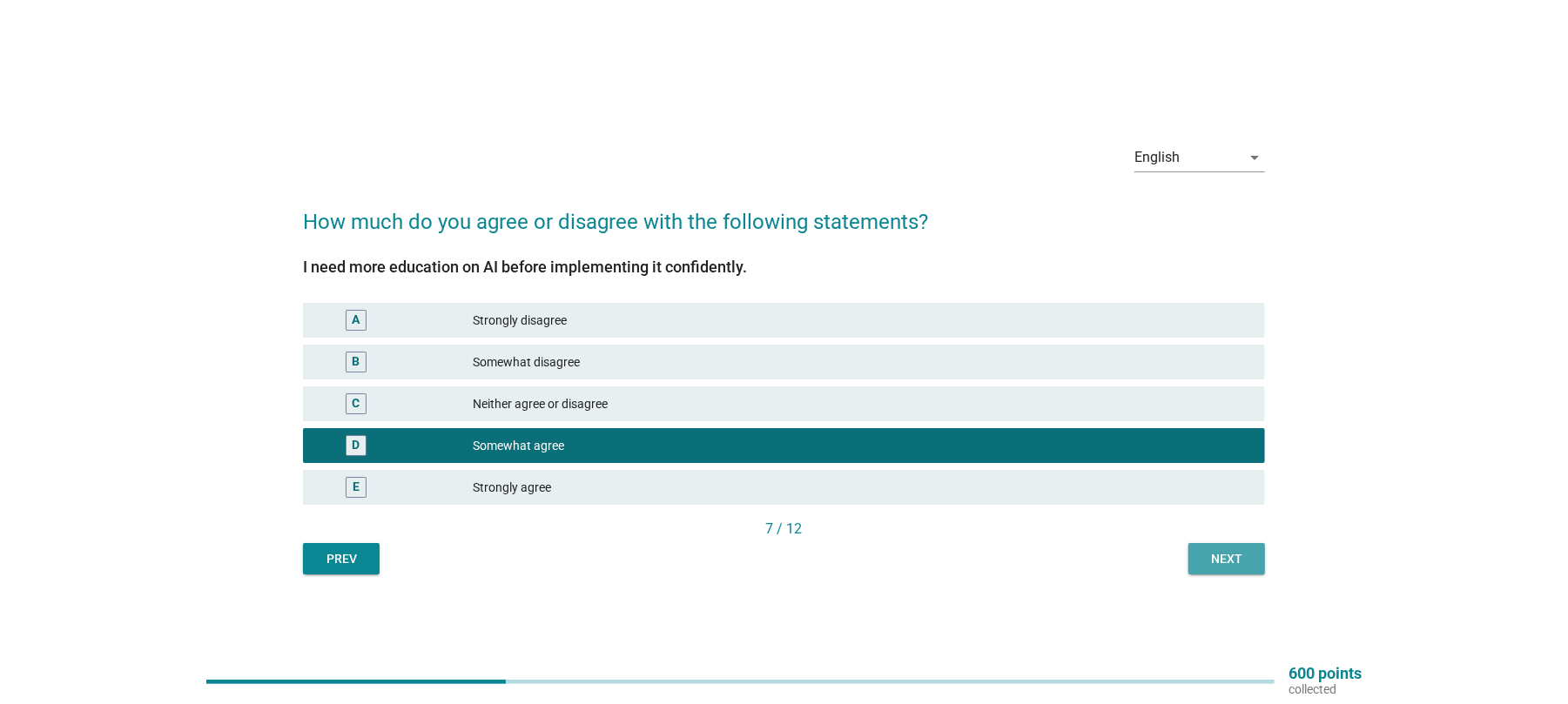
click at [1230, 567] on div "Next" at bounding box center [1227, 559] width 49 height 18
click at [1230, 567] on div "Prev Next" at bounding box center [784, 559] width 962 height 31
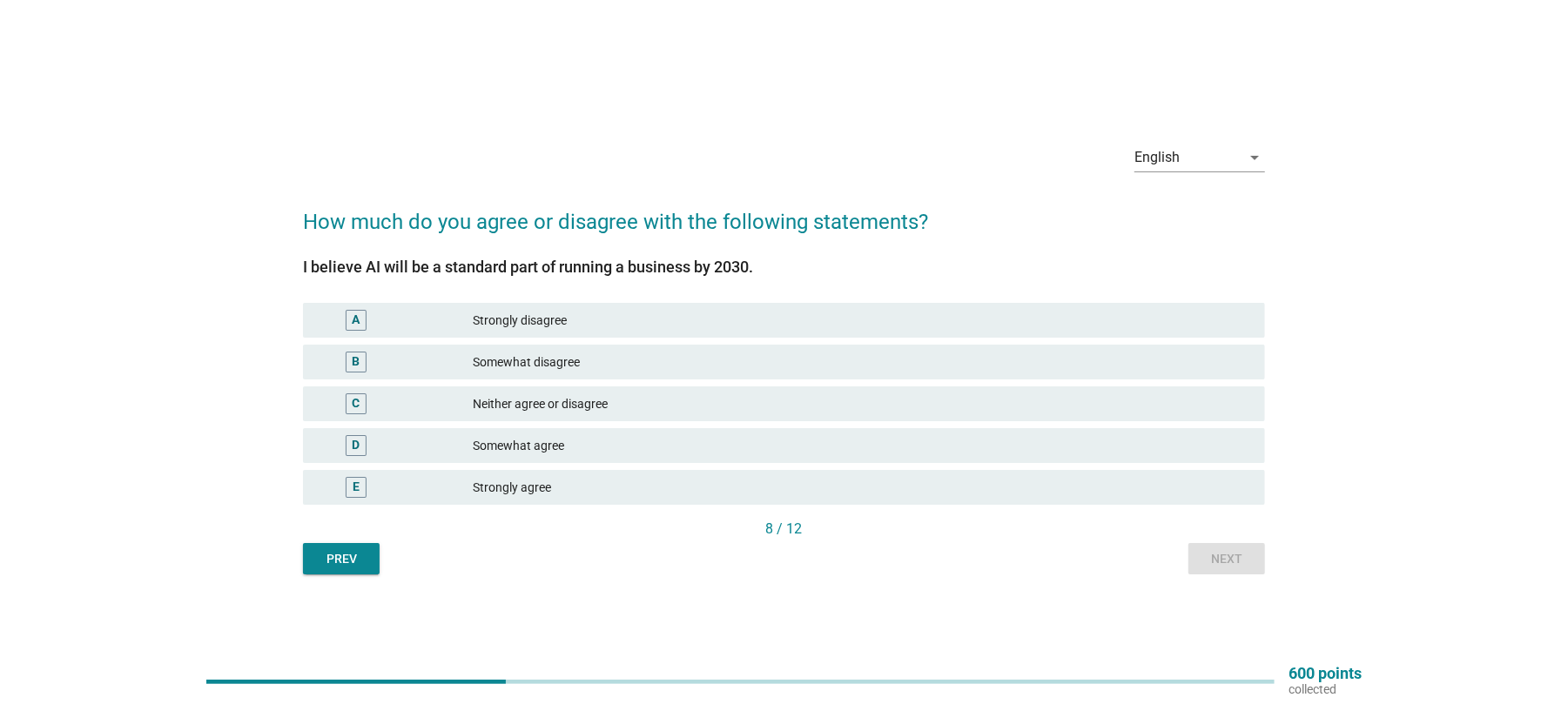
click at [552, 453] on div "Somewhat agree" at bounding box center [862, 446] width 778 height 21
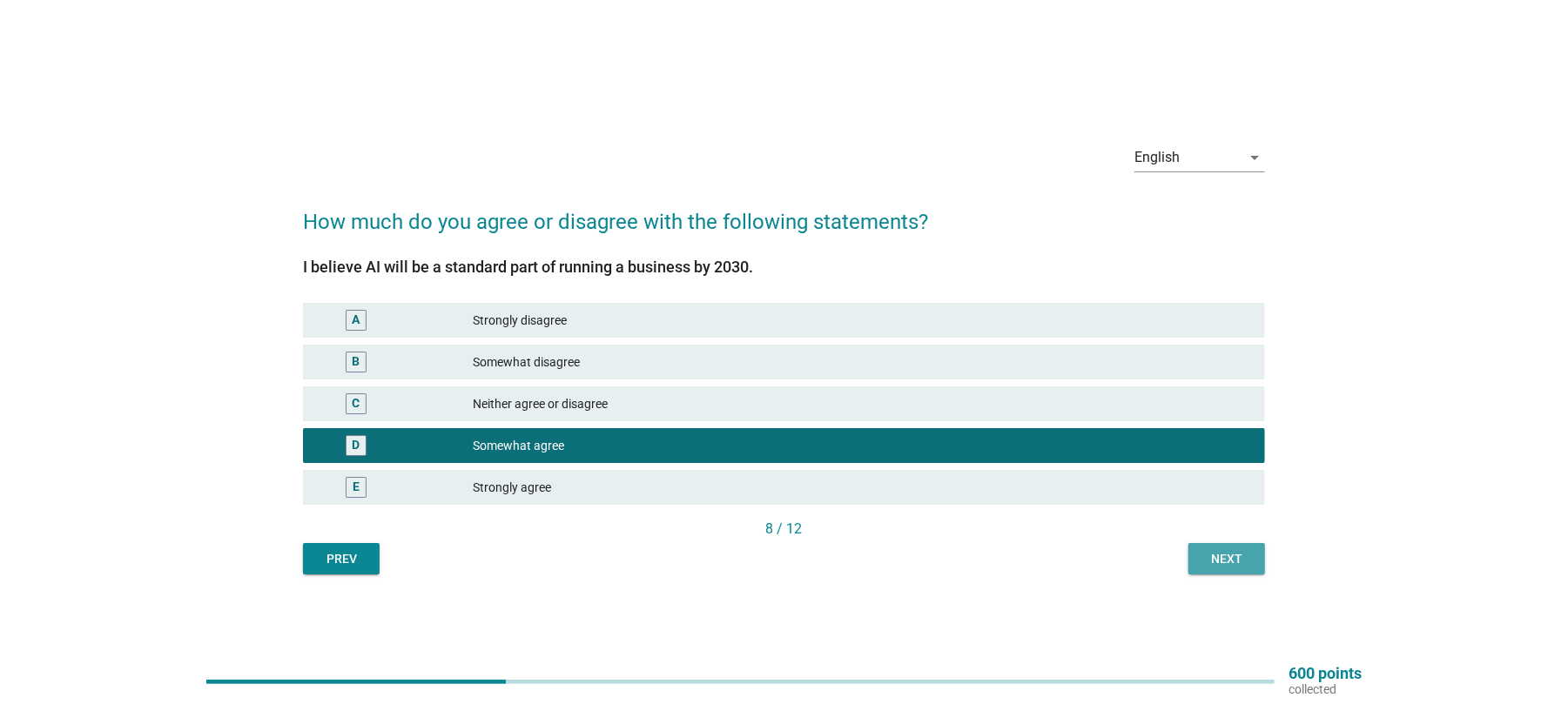
click at [1216, 565] on div "Next" at bounding box center [1227, 559] width 49 height 18
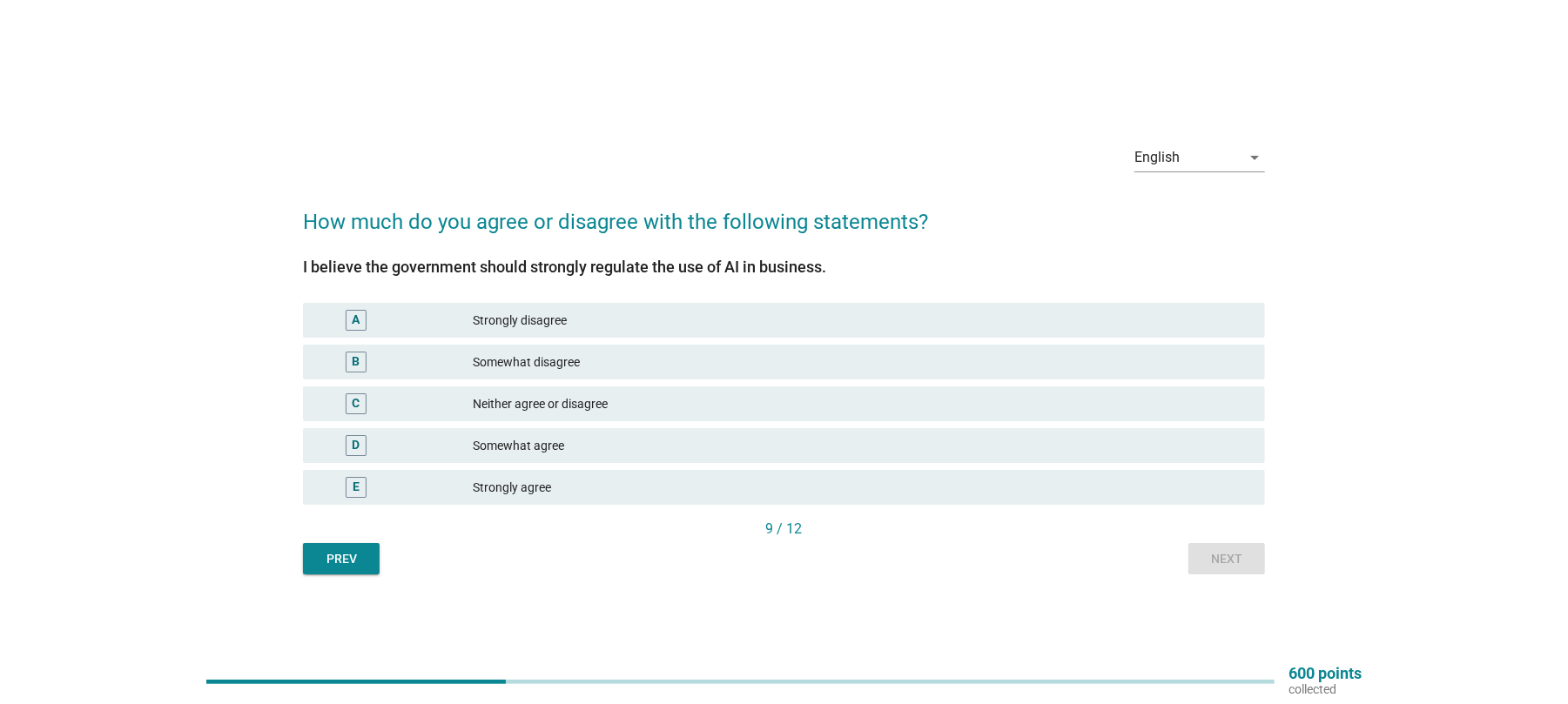
click at [545, 448] on div "Somewhat agree" at bounding box center [862, 446] width 778 height 21
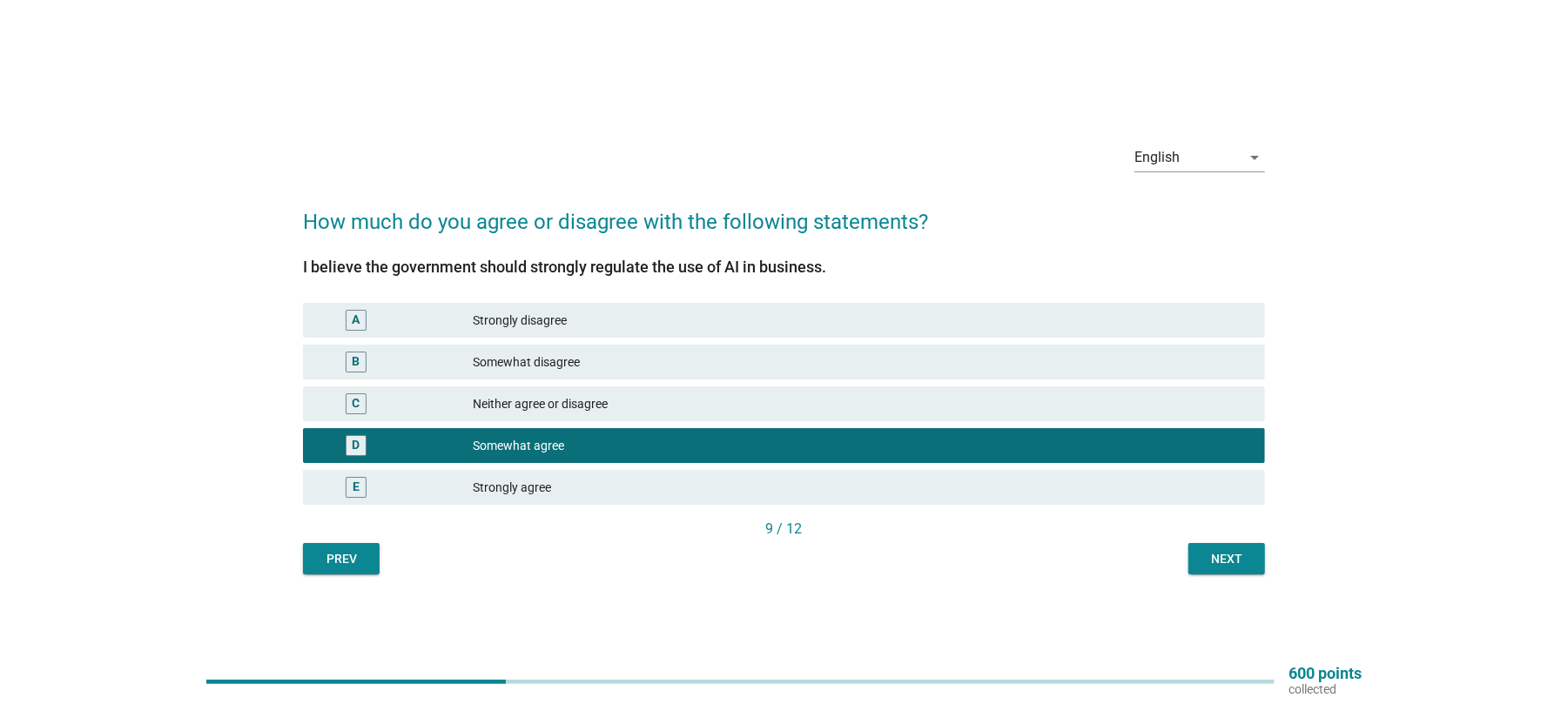
click at [1230, 561] on div "Next" at bounding box center [1227, 559] width 49 height 18
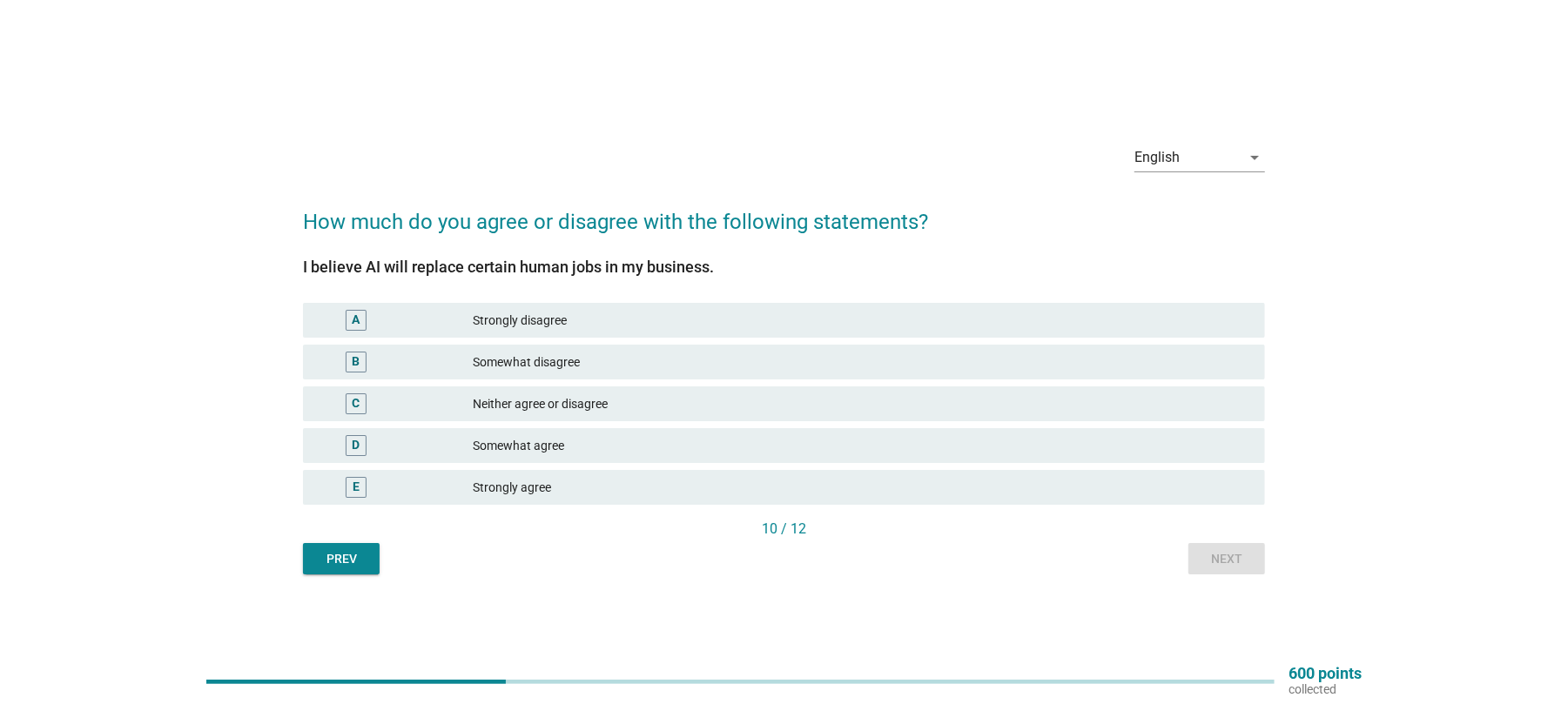
click at [552, 435] on div "Somewhat agree" at bounding box center [862, 446] width 778 height 21
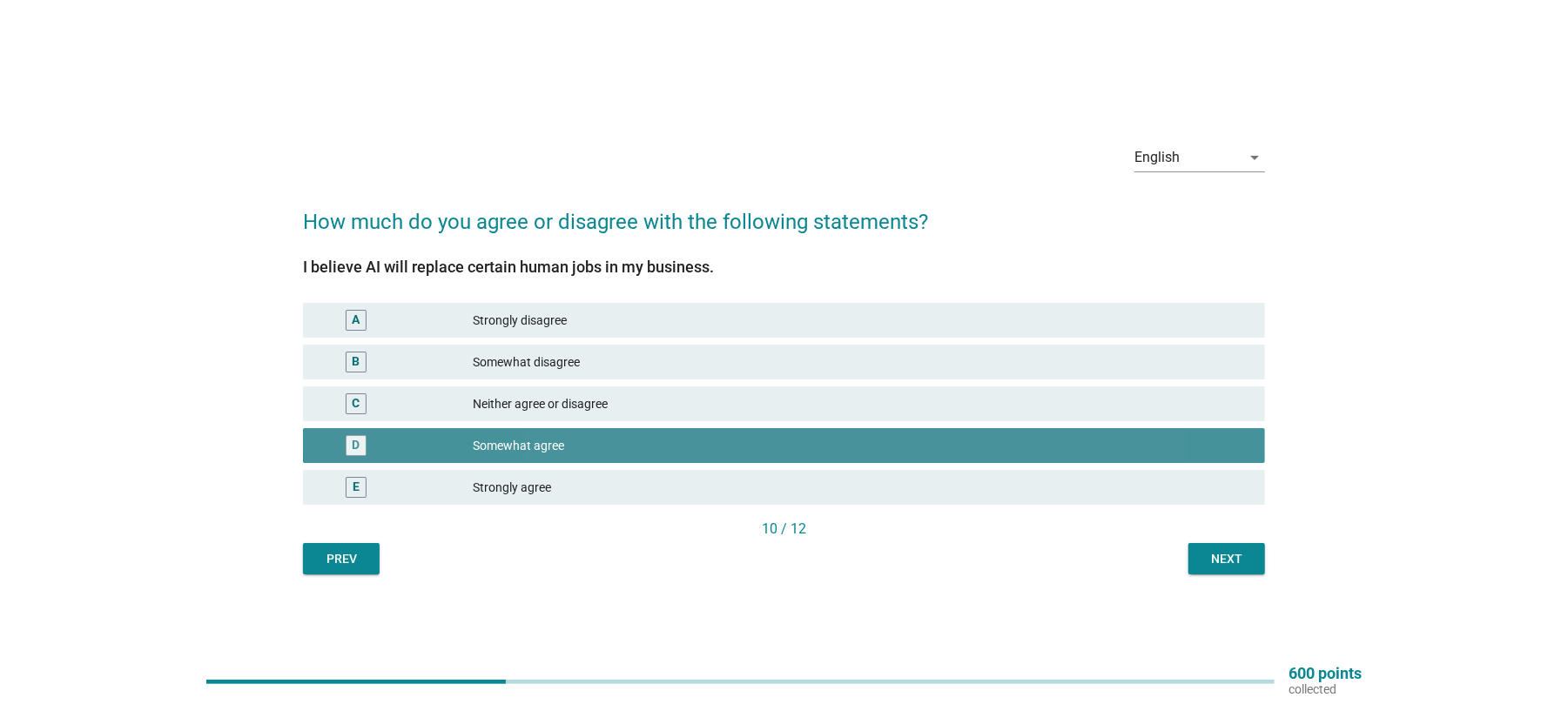
click at [552, 435] on div "Somewhat agree" at bounding box center [862, 446] width 778 height 21
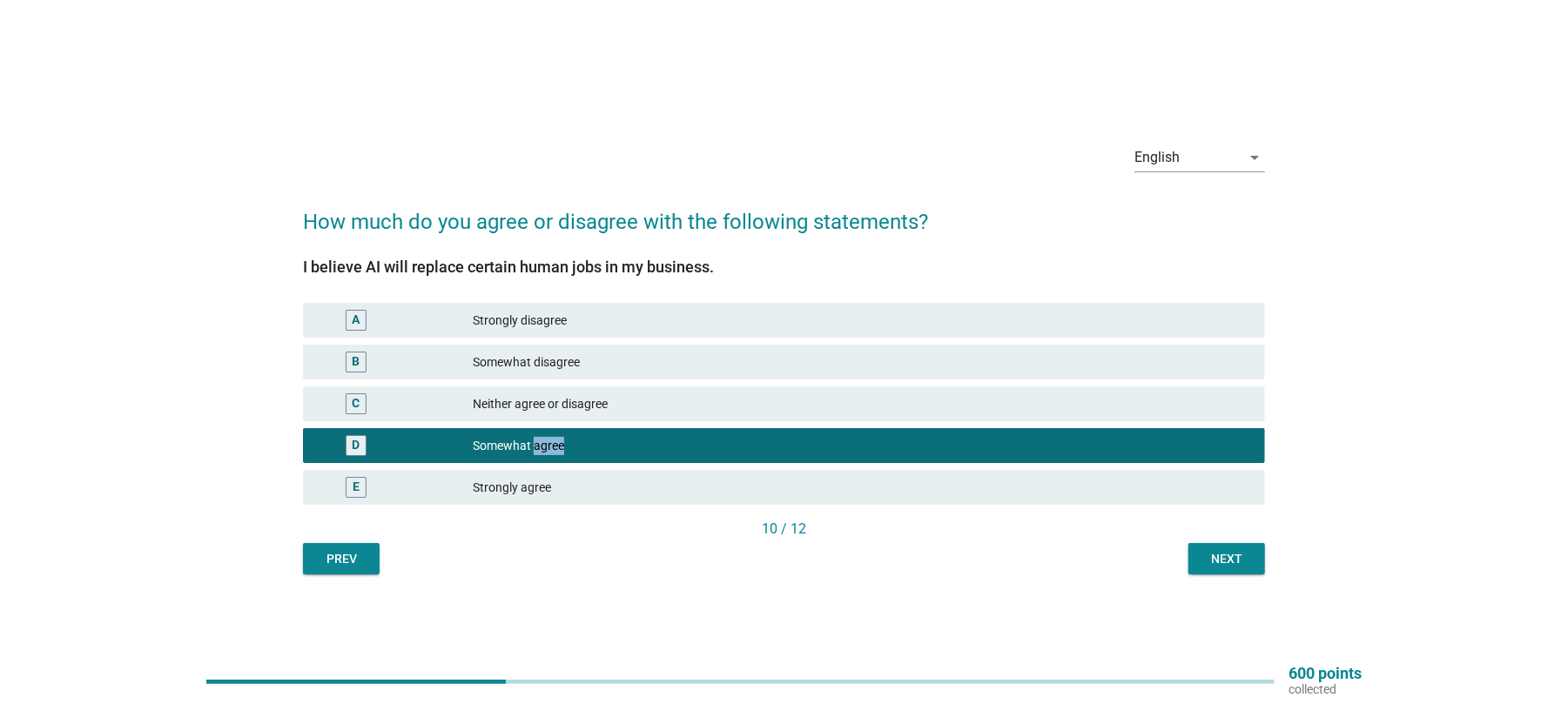
click at [1217, 555] on div "Next" at bounding box center [1227, 559] width 49 height 18
click at [1217, 555] on div "Prev Next" at bounding box center [784, 559] width 962 height 31
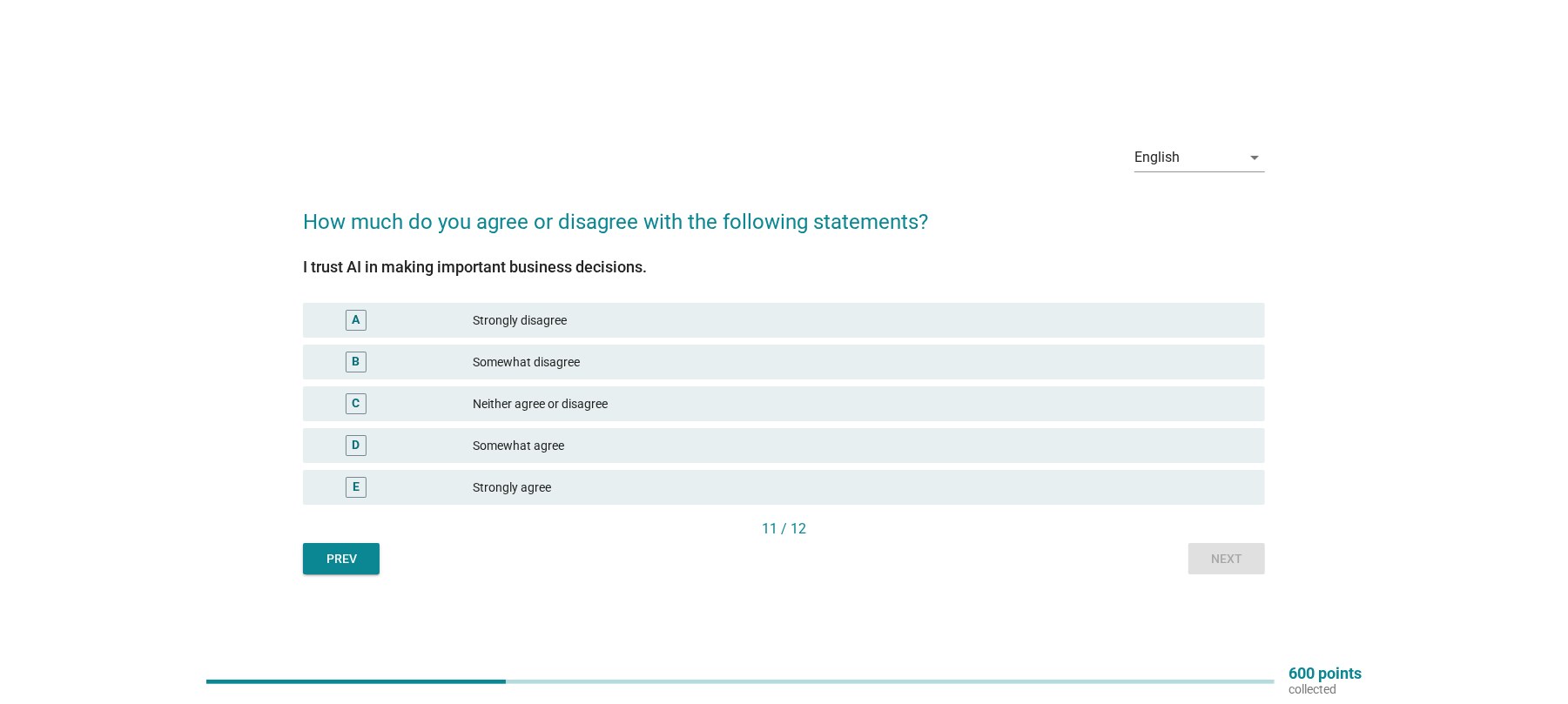
click at [586, 368] on div "Somewhat disagree" at bounding box center [862, 362] width 778 height 21
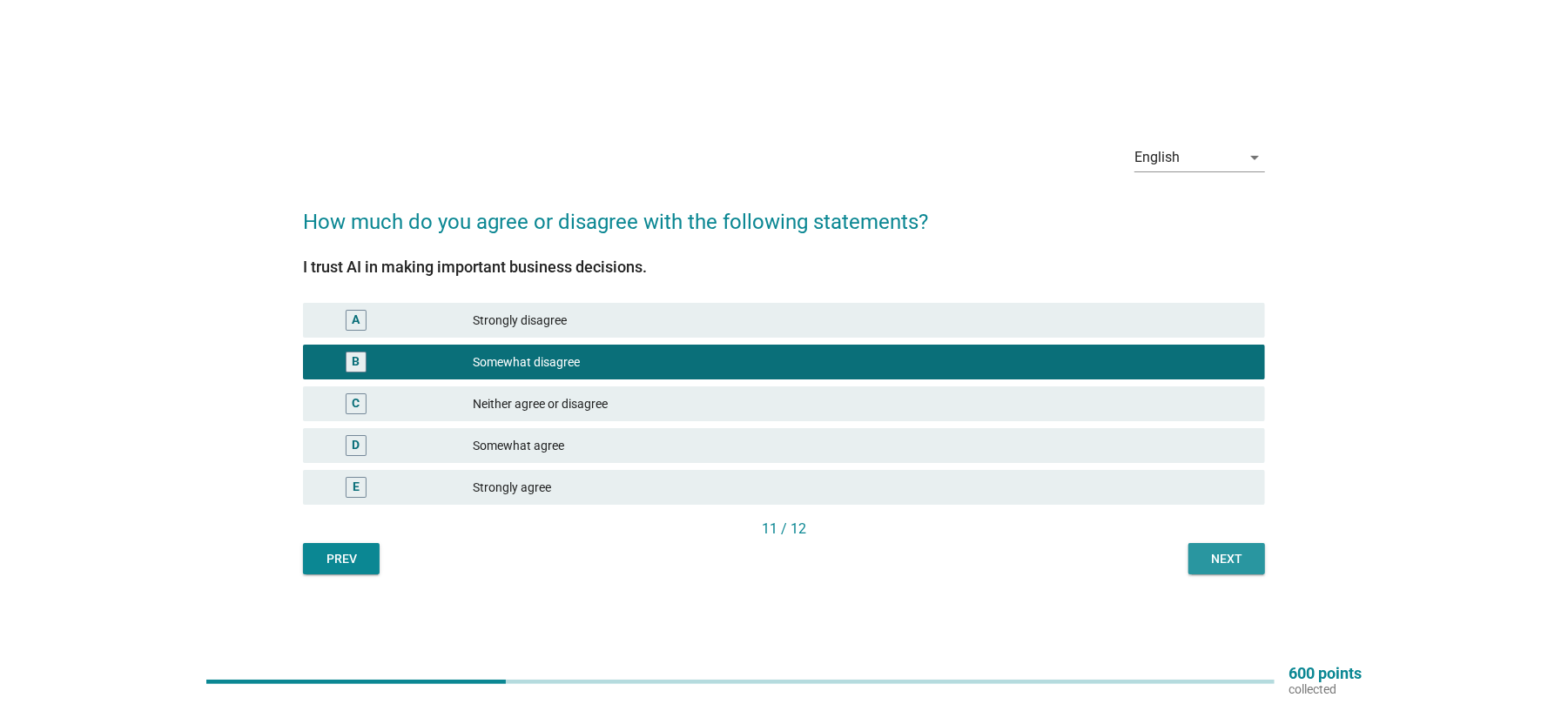
drag, startPoint x: 1234, startPoint y: 554, endPoint x: 1230, endPoint y: 563, distance: 9.8
click at [1230, 561] on div "Next" at bounding box center [1227, 559] width 49 height 18
click at [1230, 563] on div "Prev Next" at bounding box center [784, 559] width 962 height 31
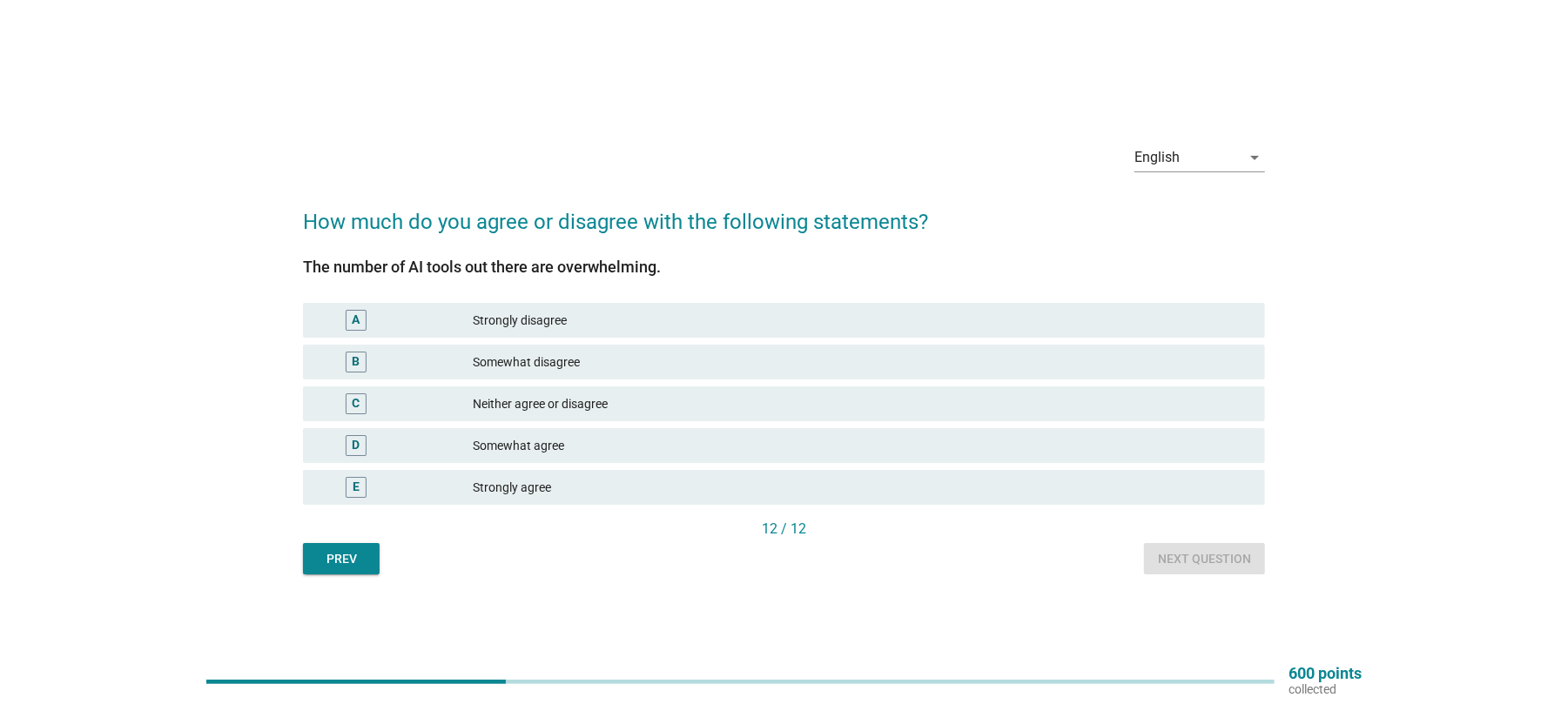
click at [562, 404] on div "Neither agree or disagree" at bounding box center [862, 404] width 778 height 21
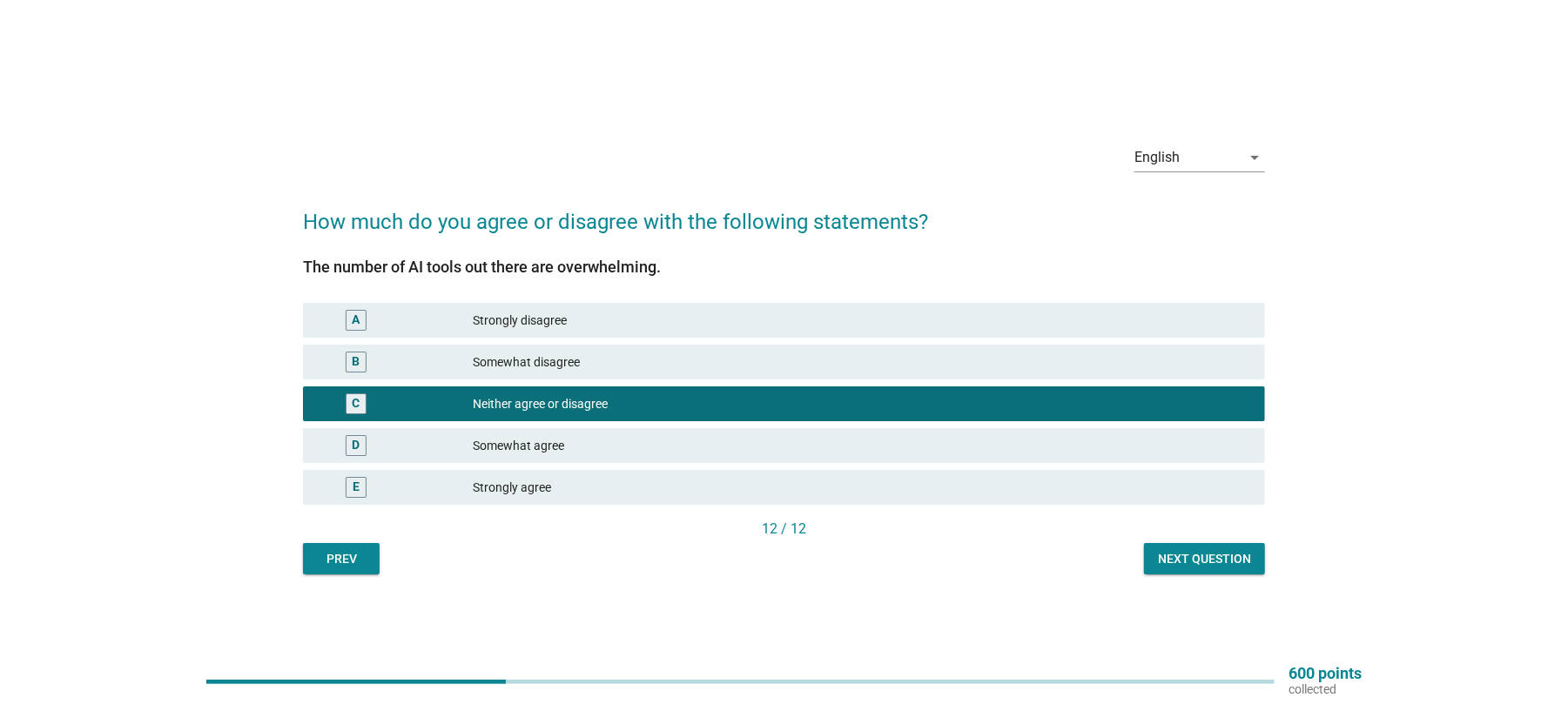
click at [1217, 552] on div "Next question" at bounding box center [1204, 559] width 93 height 18
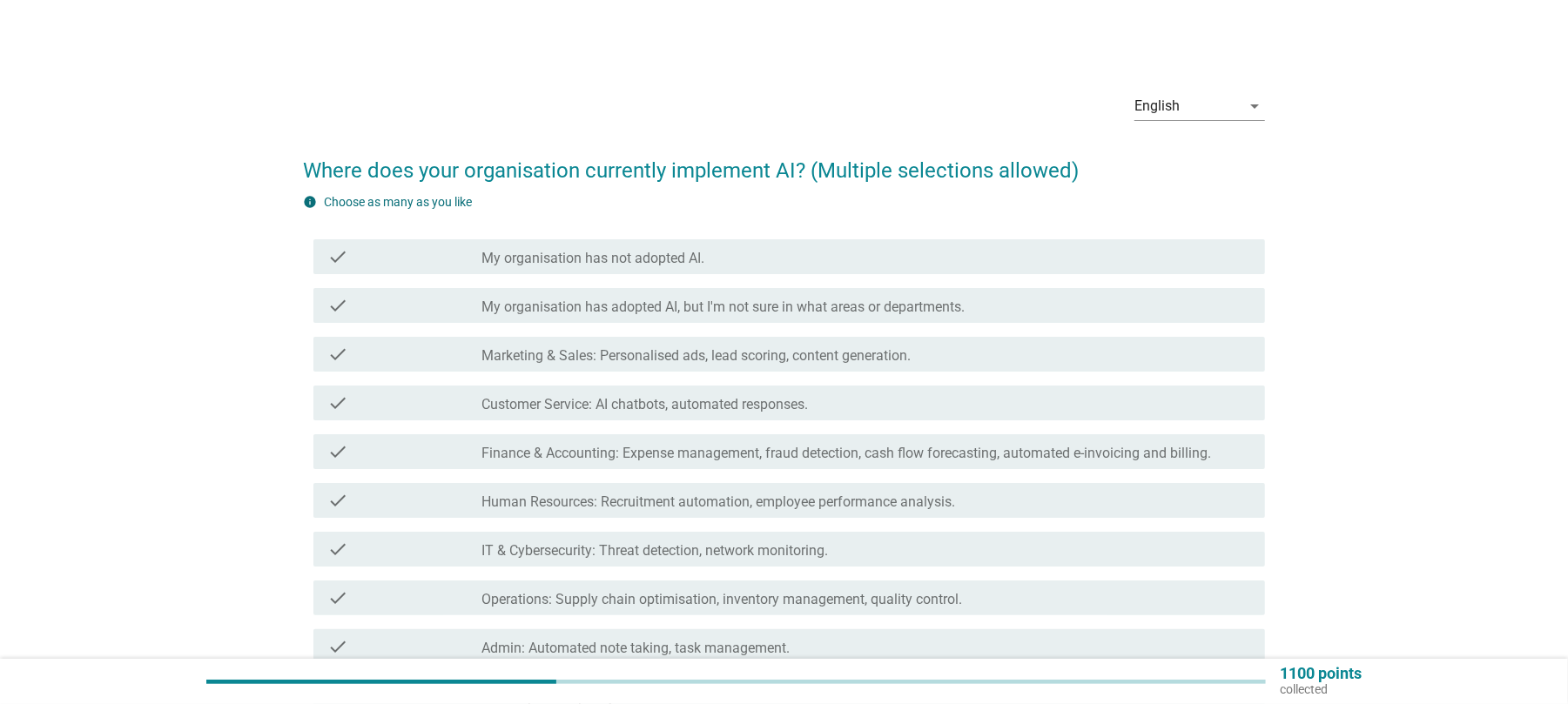
scroll to position [116, 0]
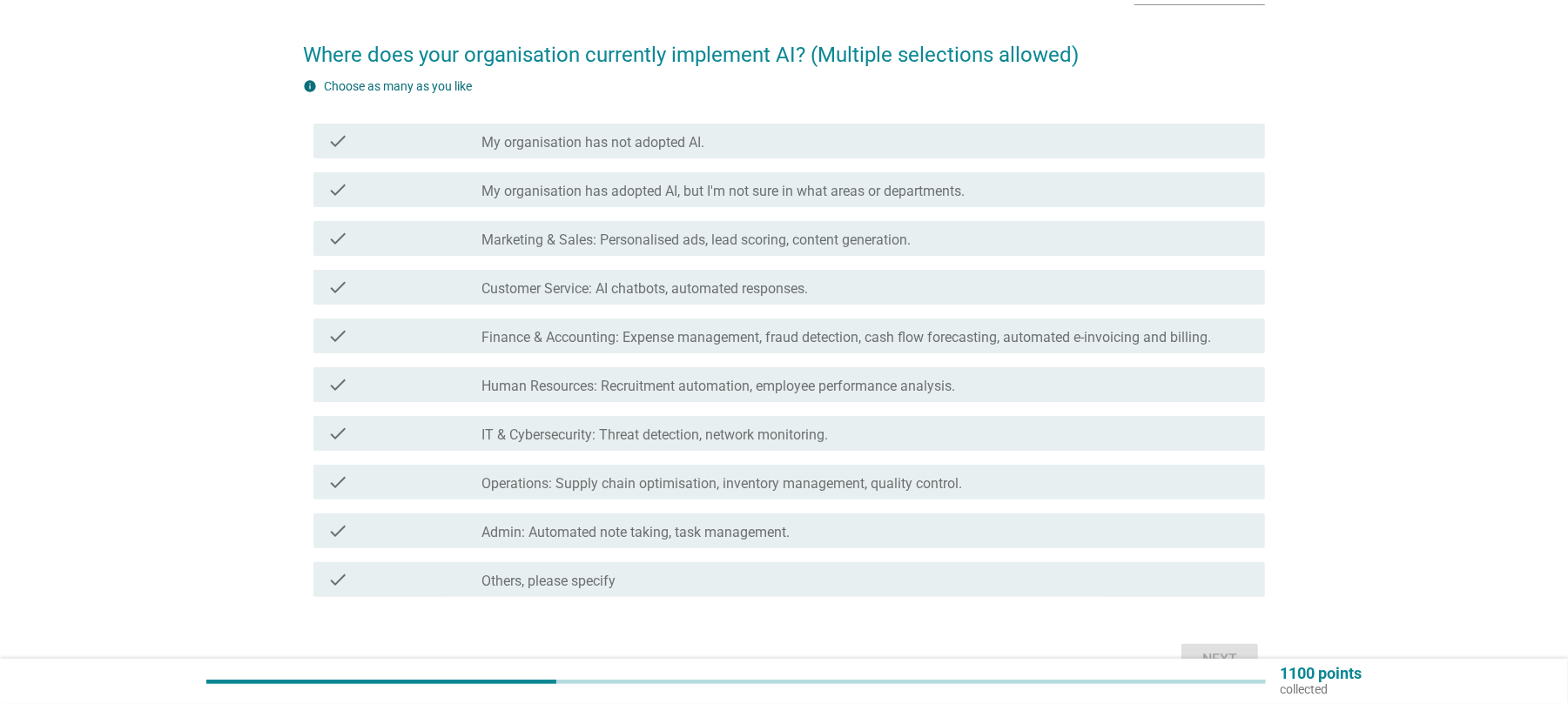
click at [646, 139] on label "My organisation has not adopted AI." at bounding box center [593, 142] width 223 height 17
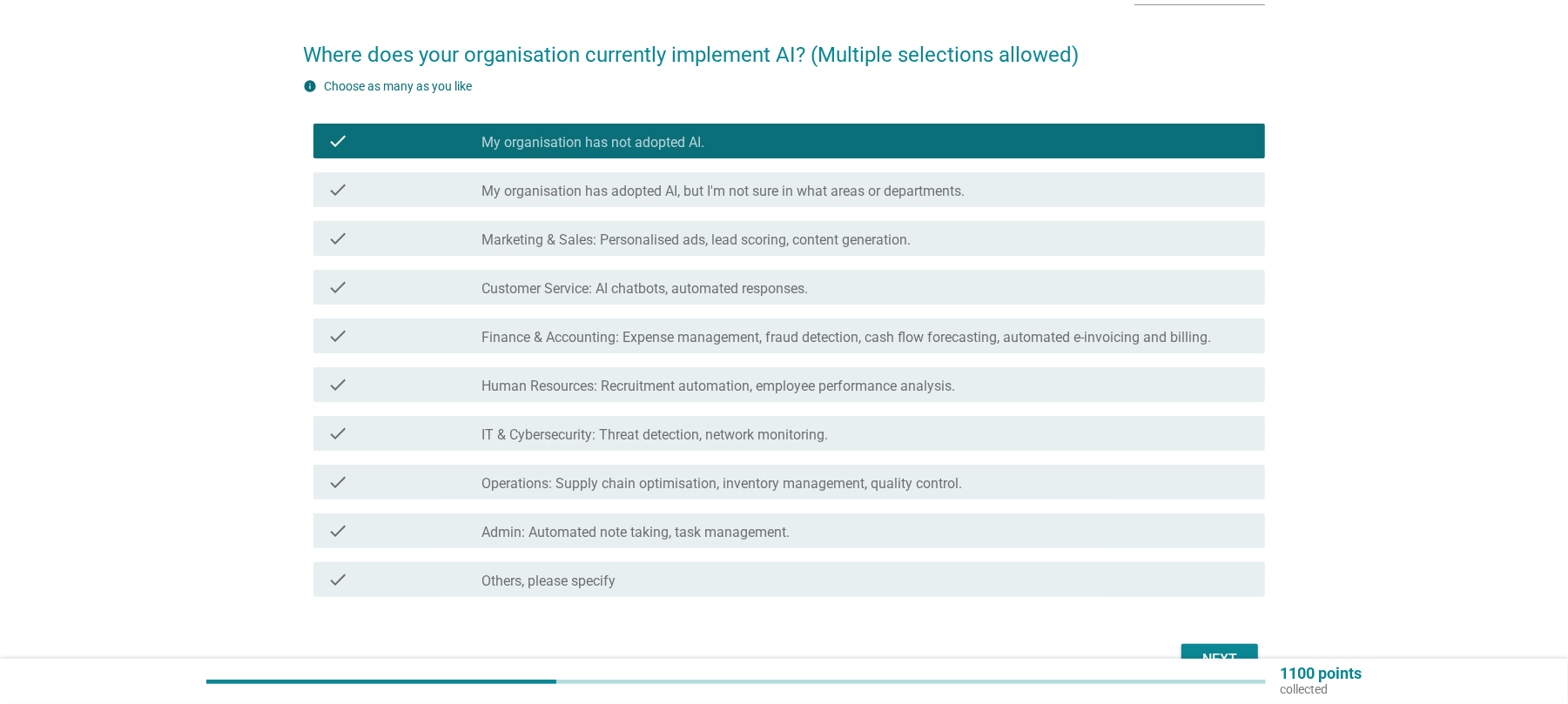
click at [1203, 653] on div "Next" at bounding box center [1220, 660] width 49 height 21
click at [1203, 653] on div "Next" at bounding box center [784, 660] width 962 height 41
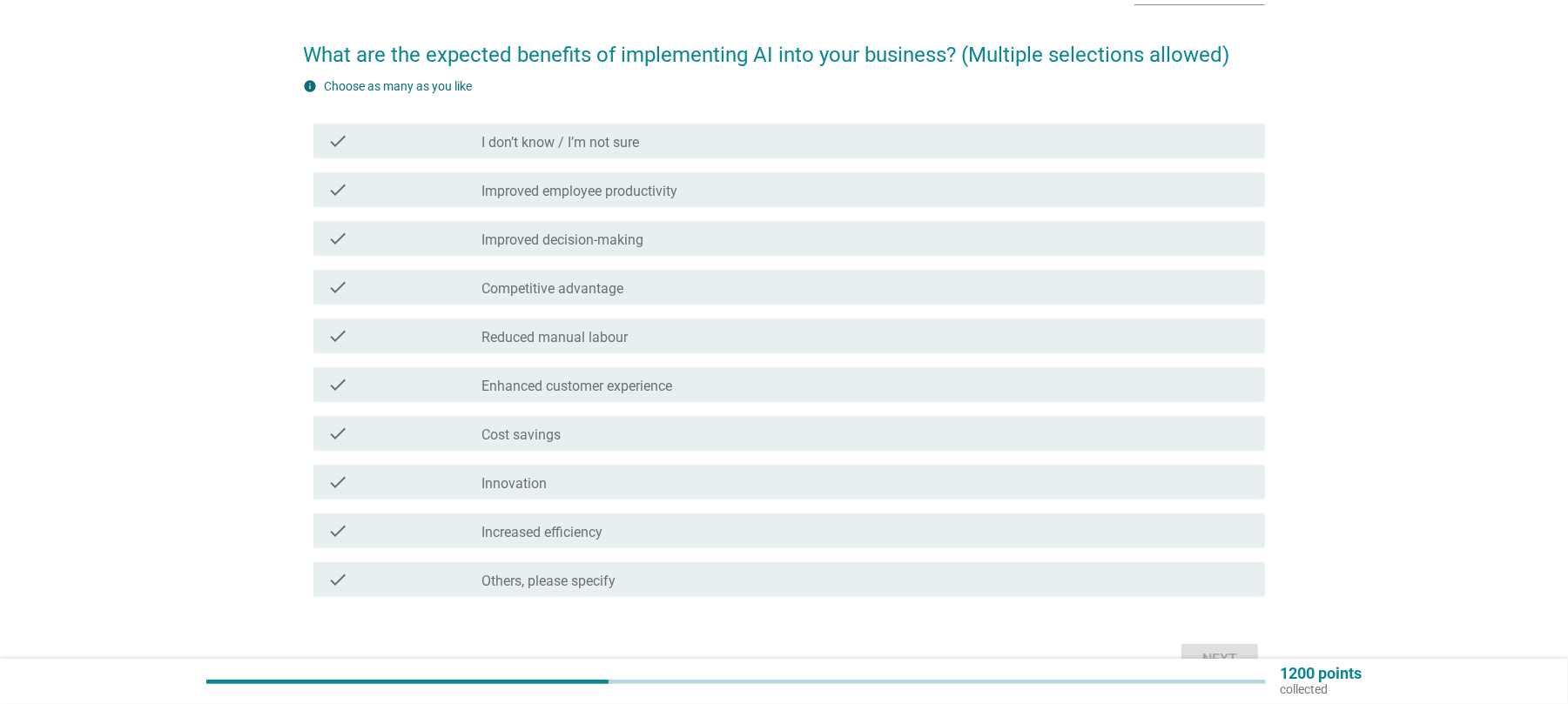
click at [653, 196] on label "Improved employee productivity" at bounding box center [580, 191] width 196 height 17
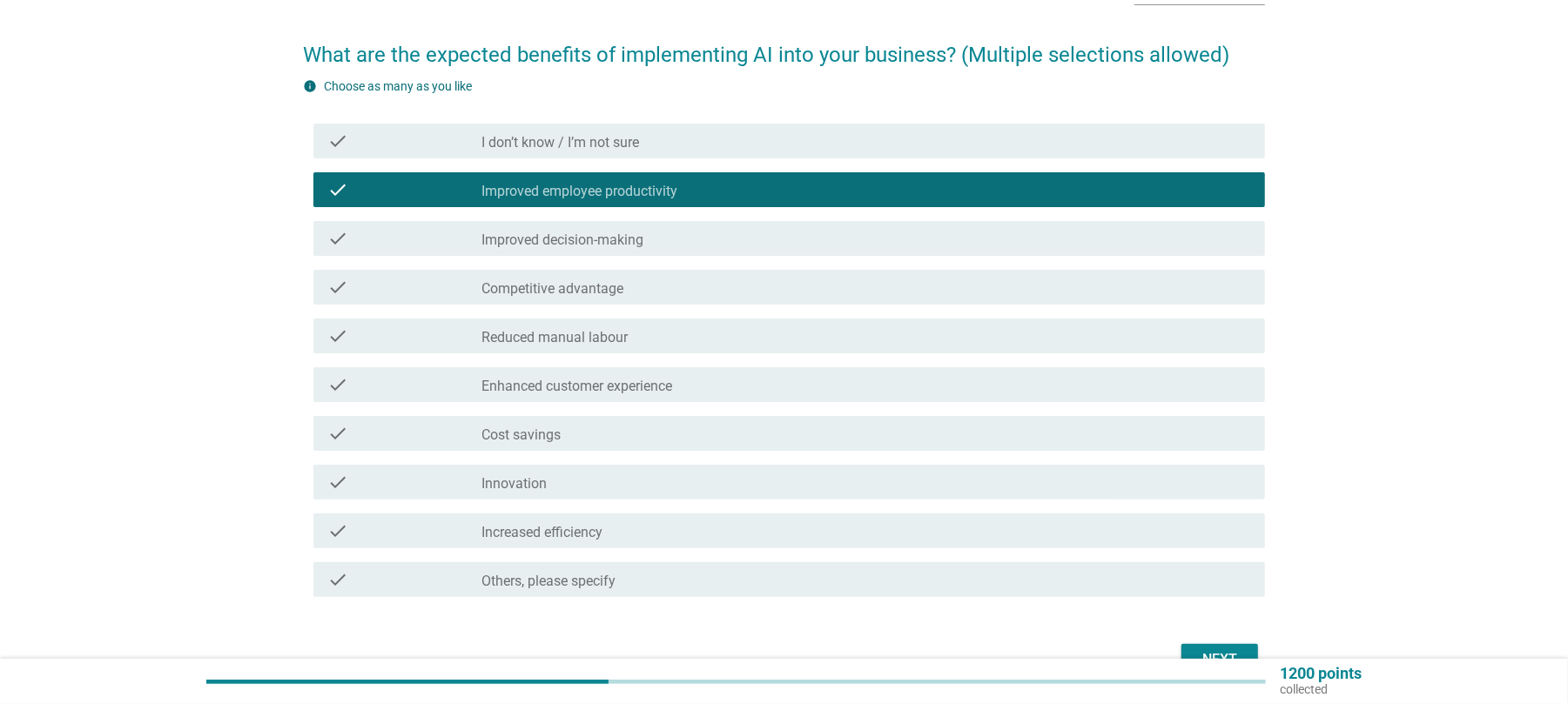
click at [630, 292] on div "check_box_outline_blank Competitive advantage" at bounding box center [866, 287] width 770 height 21
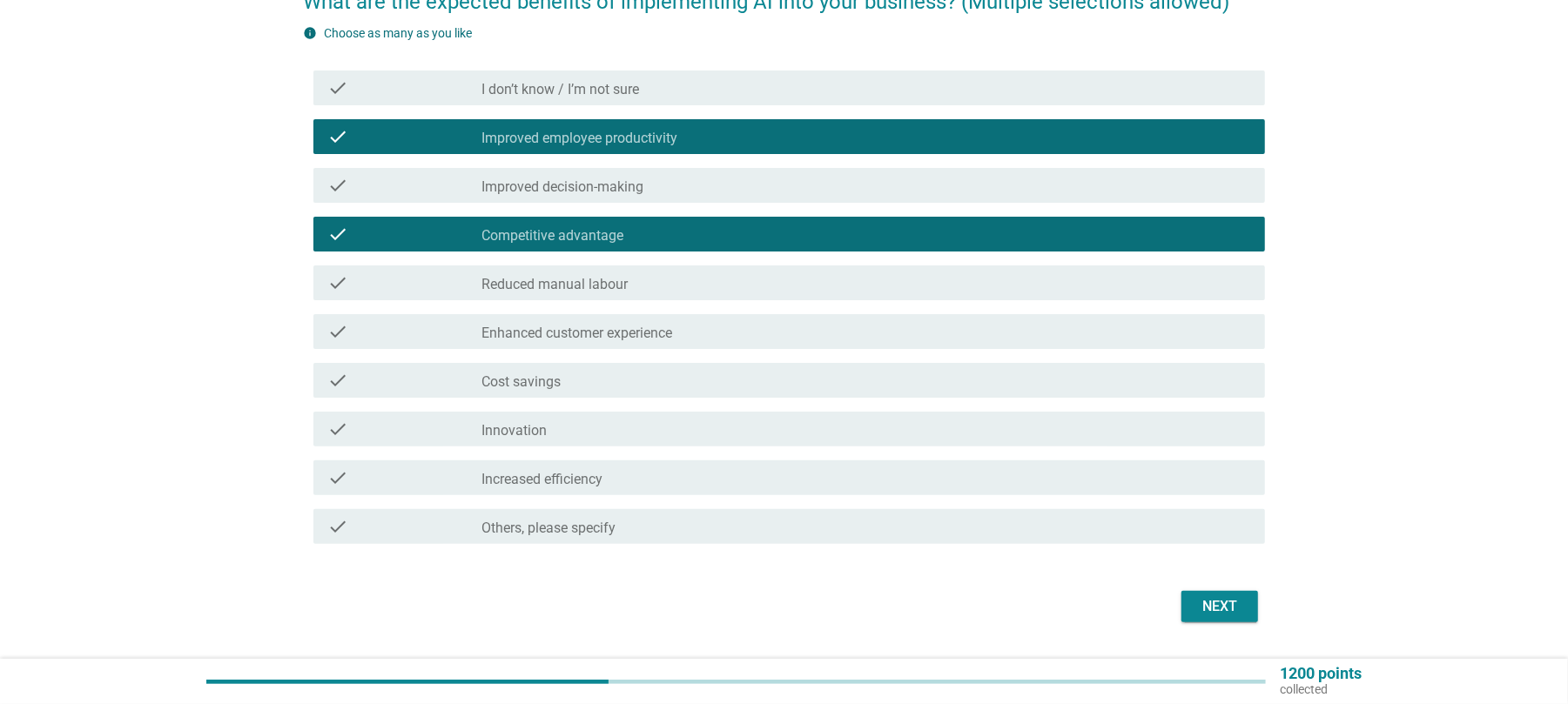
scroll to position [216, 0]
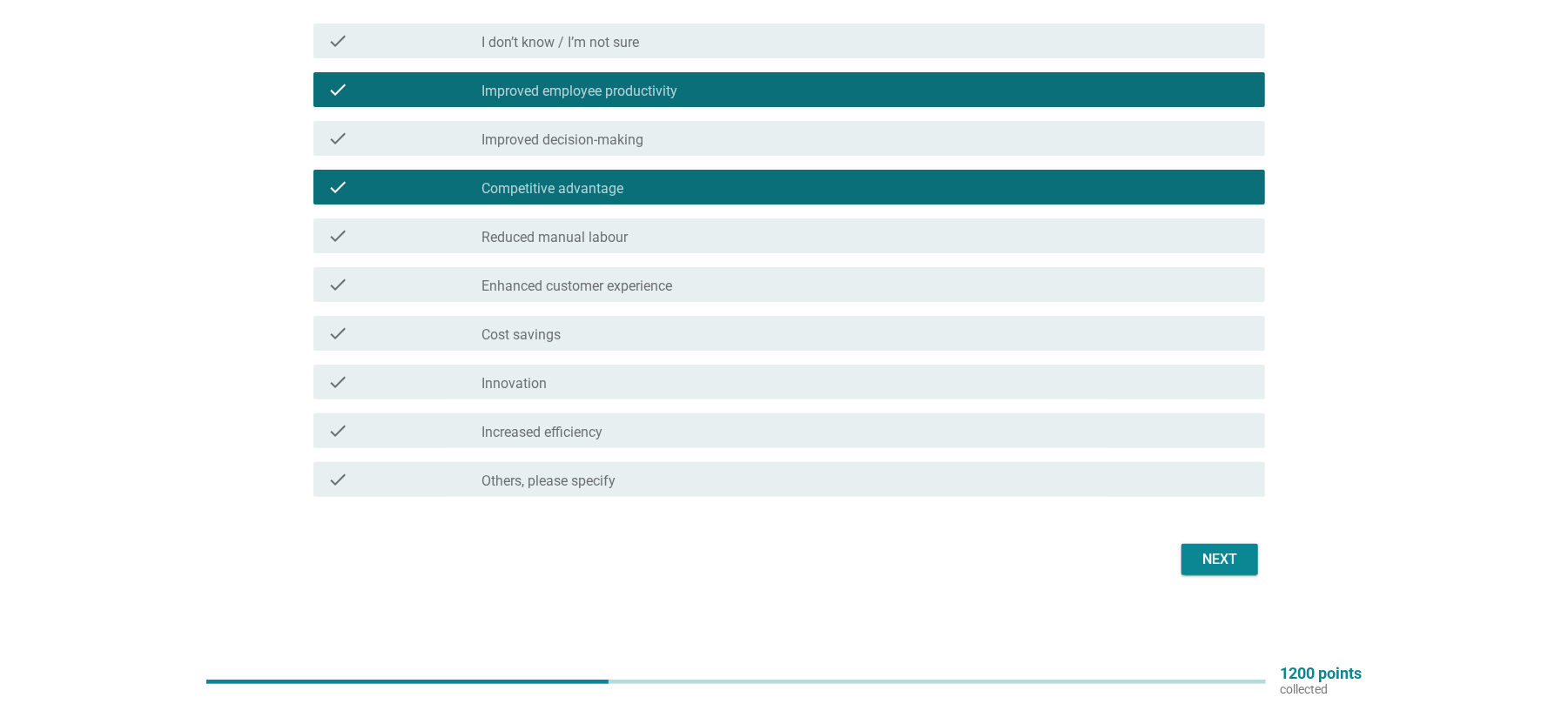
click at [608, 245] on label "Reduced manual labour" at bounding box center [554, 237] width 146 height 17
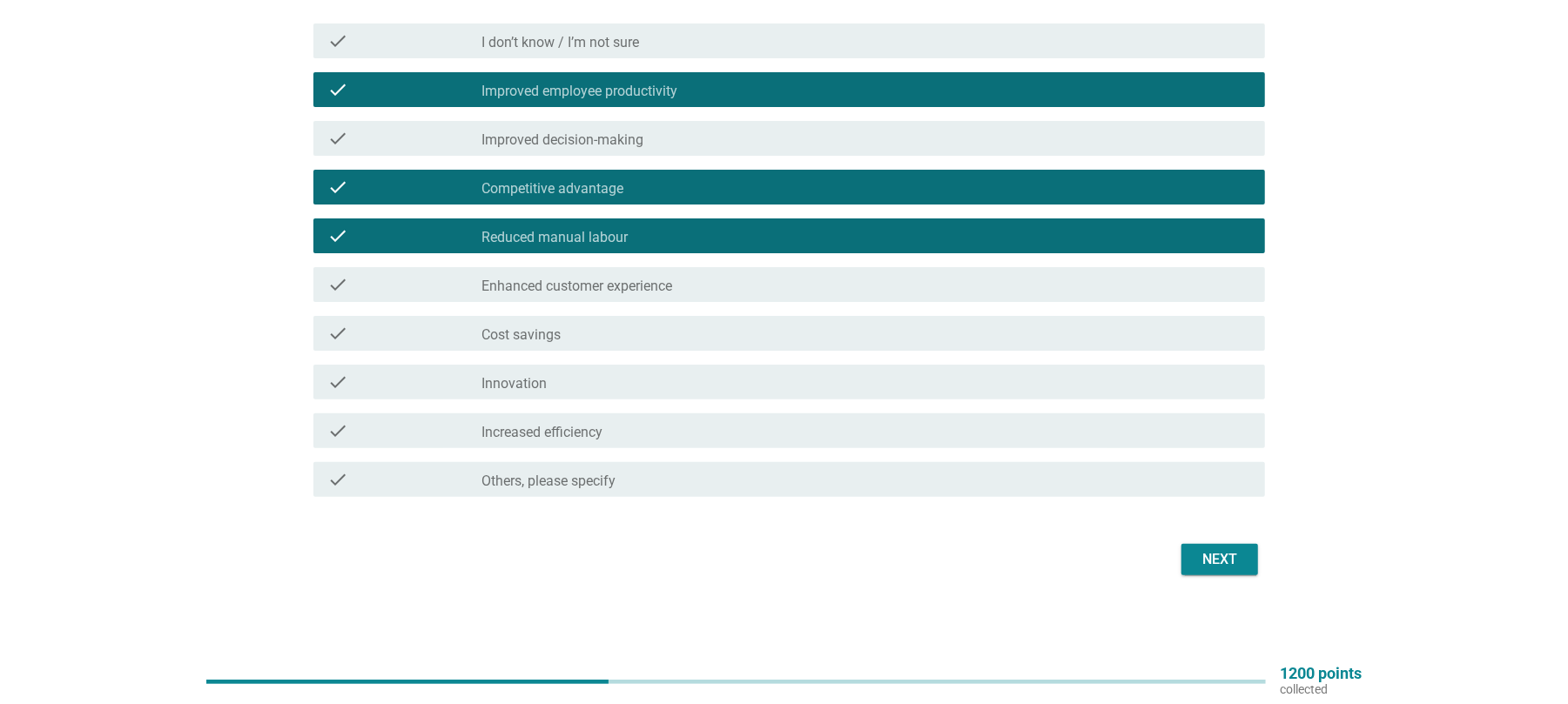
click at [531, 284] on label "Enhanced customer experience" at bounding box center [577, 287] width 190 height 17
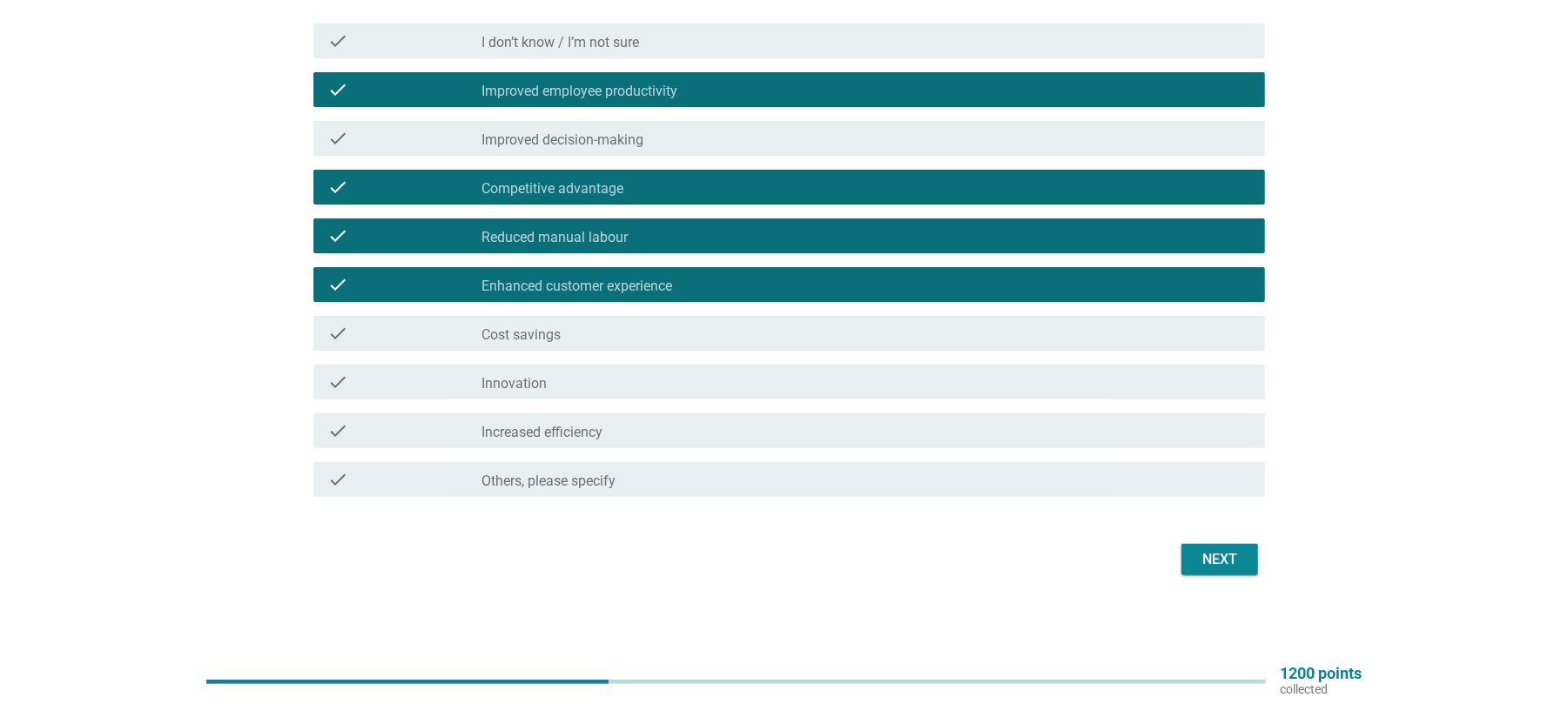
click at [600, 343] on div "check_box_outline_blank Cost savings" at bounding box center [866, 334] width 770 height 21
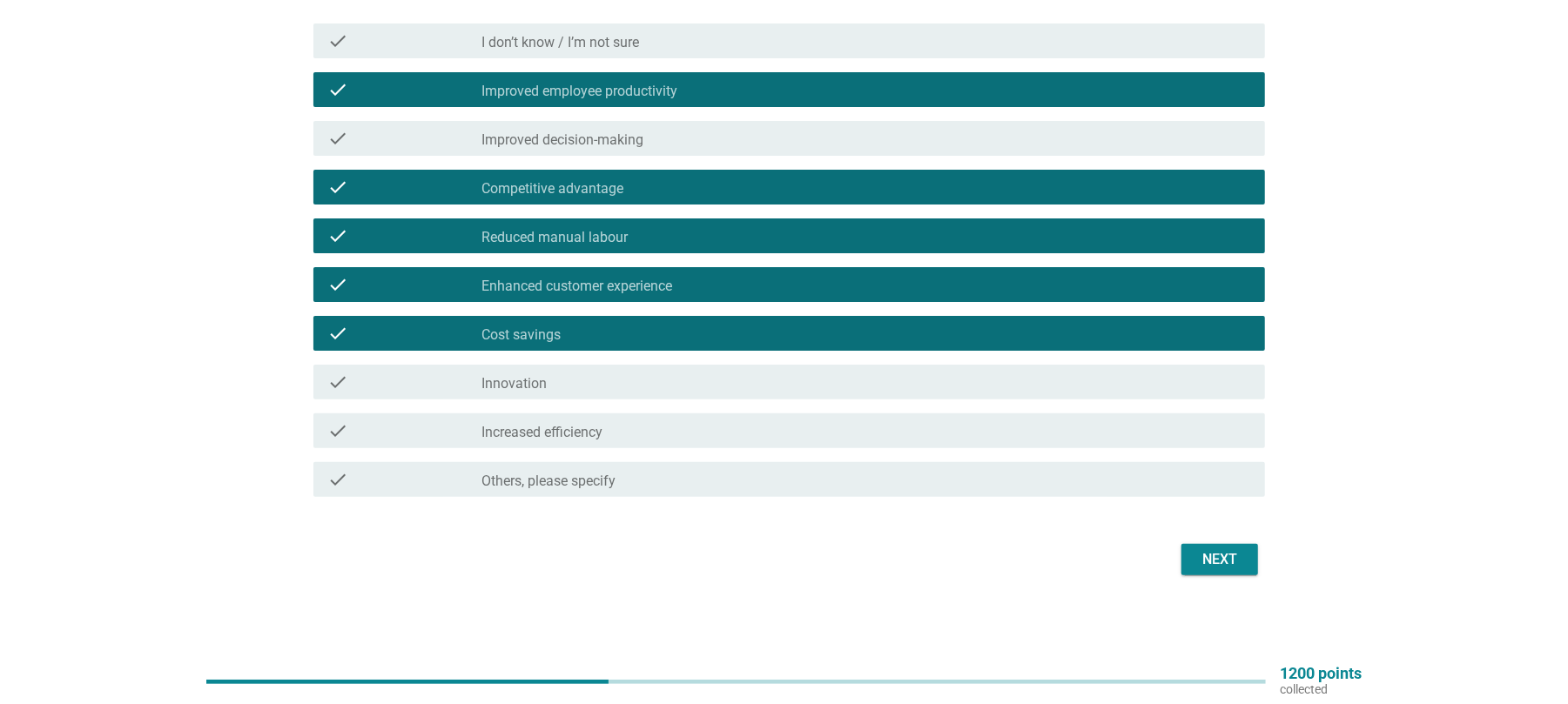
click at [1230, 558] on div "Next" at bounding box center [1220, 560] width 49 height 21
click at [1230, 558] on div "Next" at bounding box center [784, 560] width 962 height 41
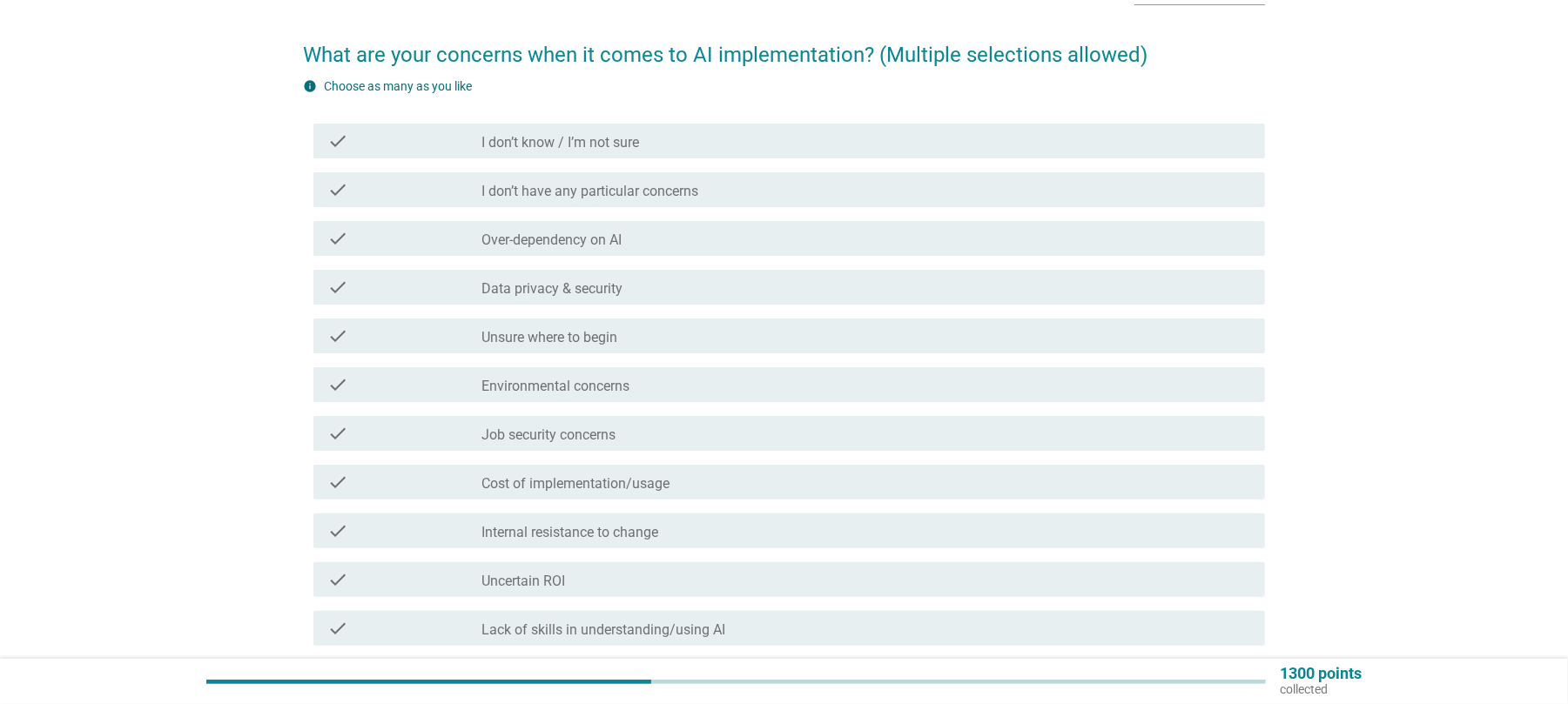
scroll to position [232, 0]
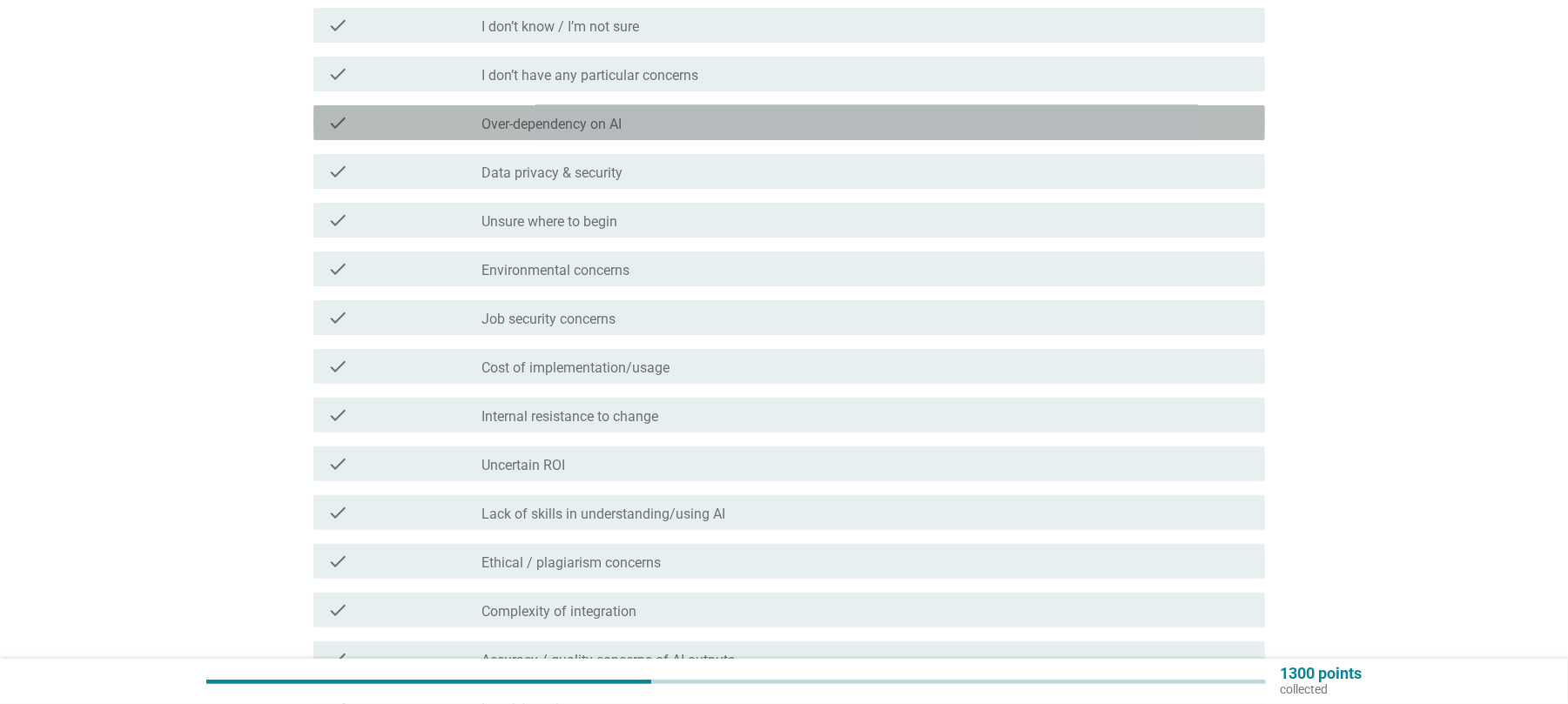
click at [599, 126] on label "Over-dependency on AI" at bounding box center [551, 124] width 140 height 17
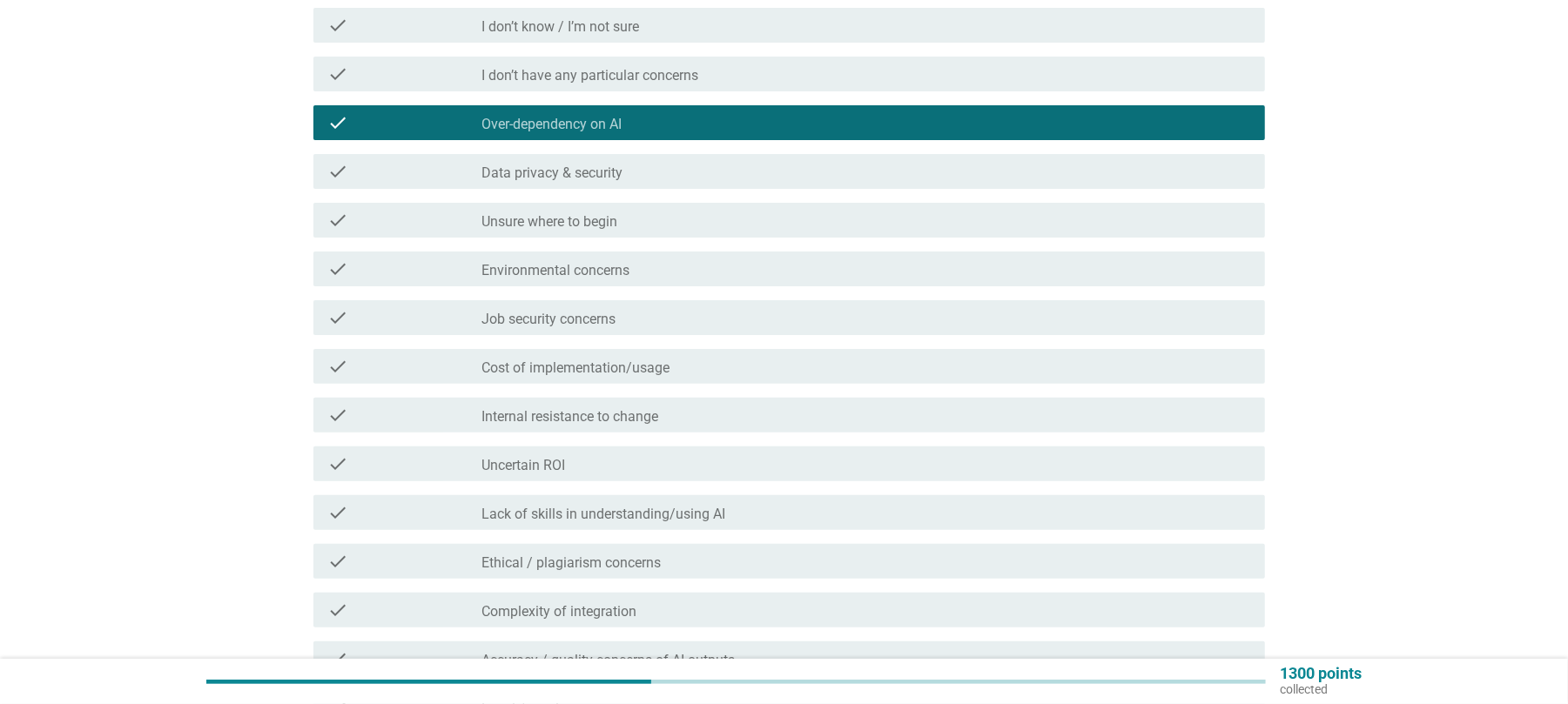
click at [602, 165] on label "Data privacy & security" at bounding box center [552, 173] width 141 height 17
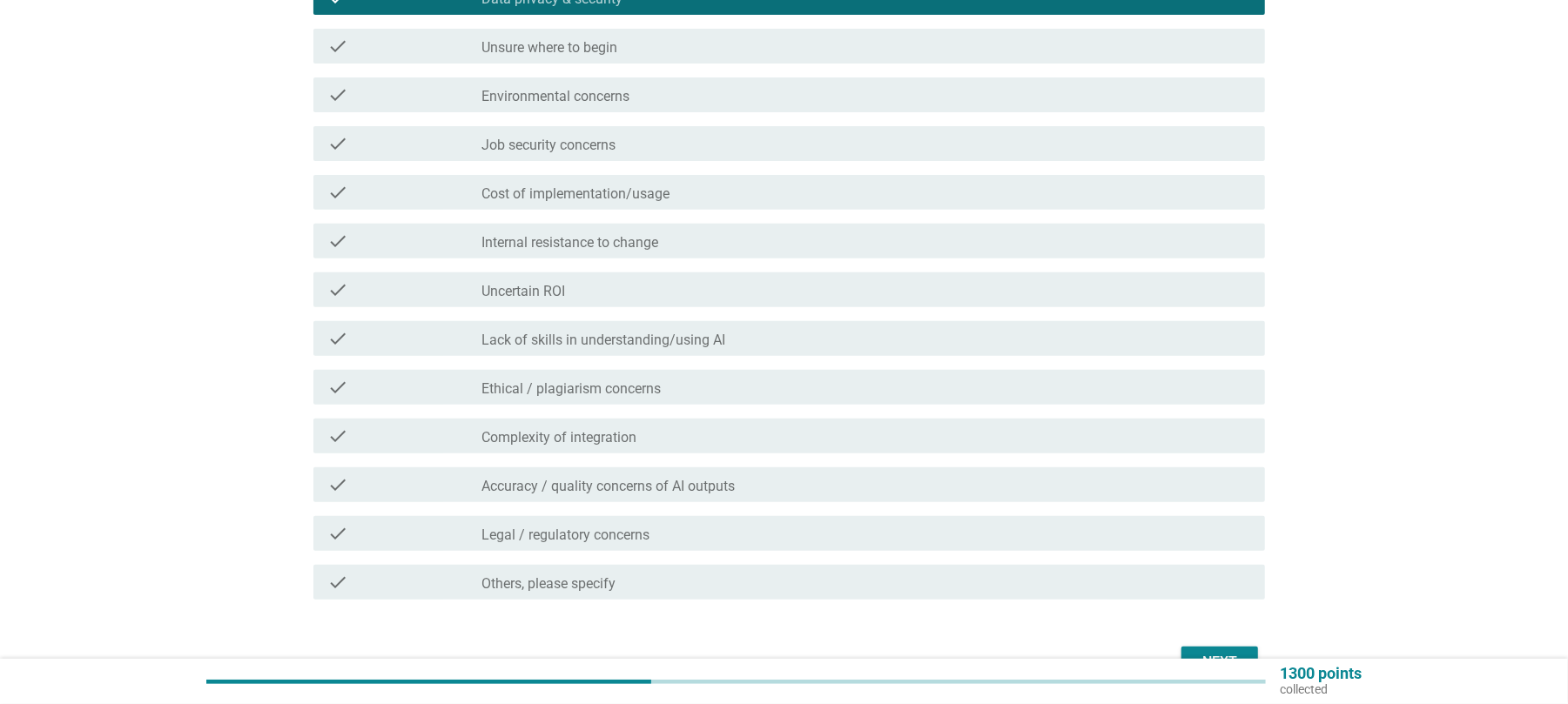
scroll to position [464, 0]
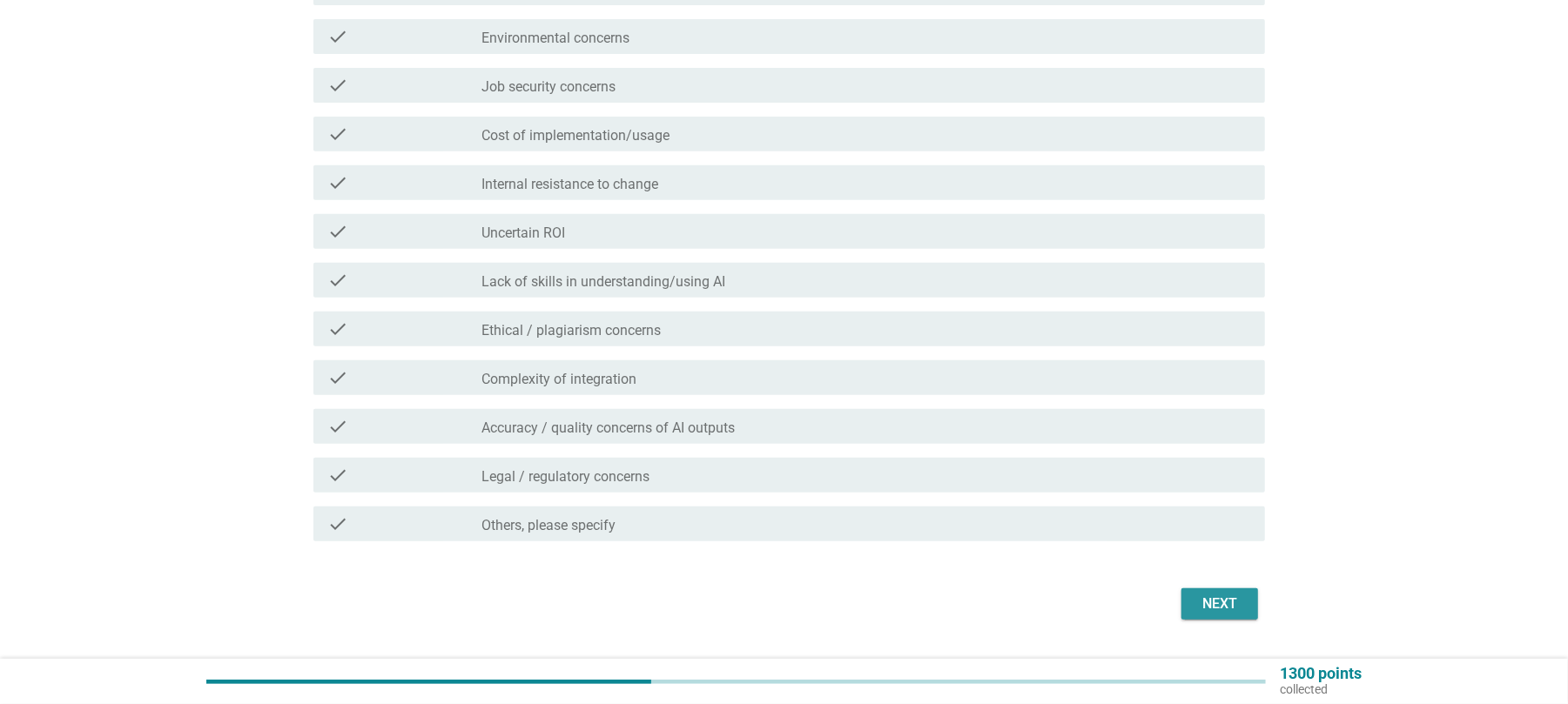
click at [1217, 589] on button "Next" at bounding box center [1219, 604] width 76 height 31
click at [1213, 587] on div "Next" at bounding box center [784, 604] width 962 height 41
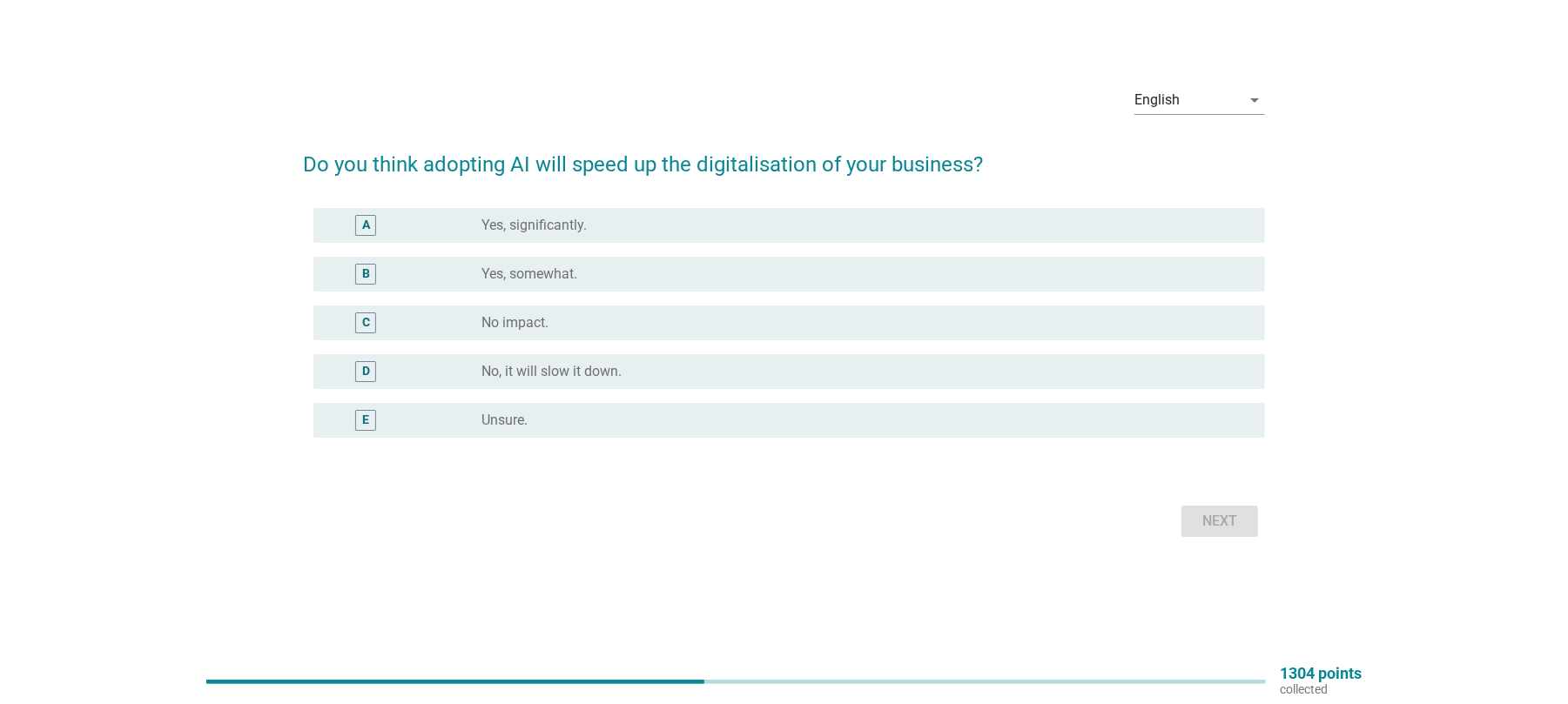
scroll to position [0, 0]
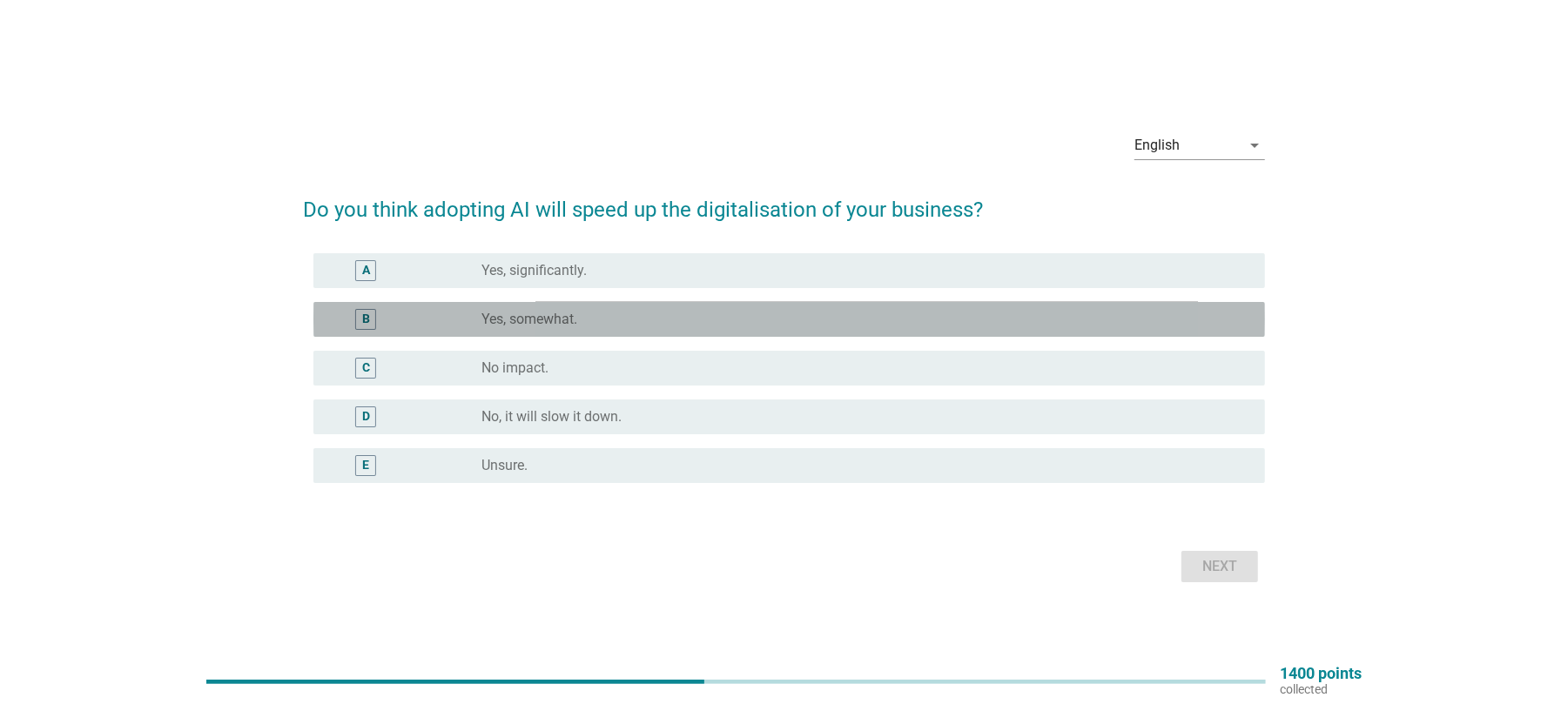
click at [537, 321] on label "Yes, somewhat." at bounding box center [530, 319] width 96 height 17
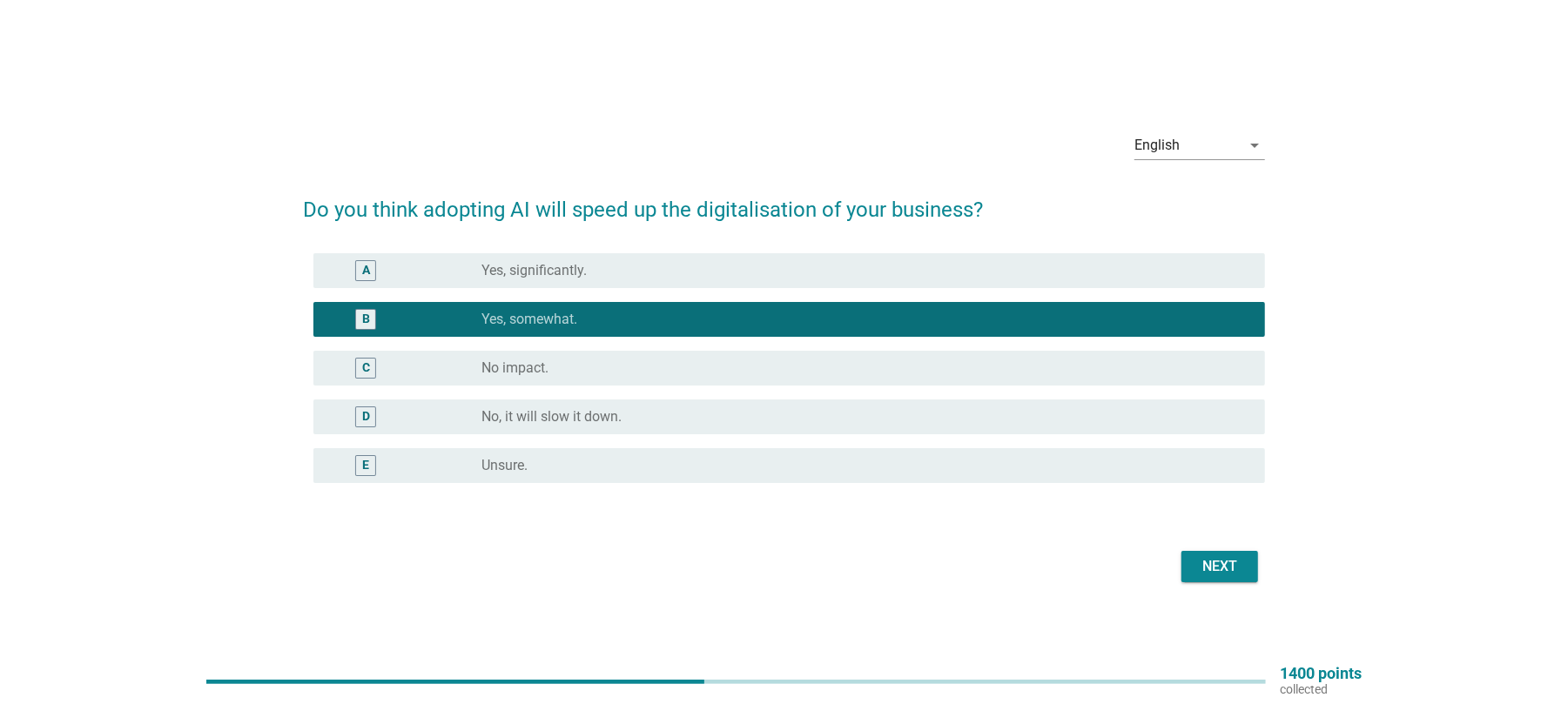
click at [1209, 573] on div "Next" at bounding box center [1220, 566] width 49 height 21
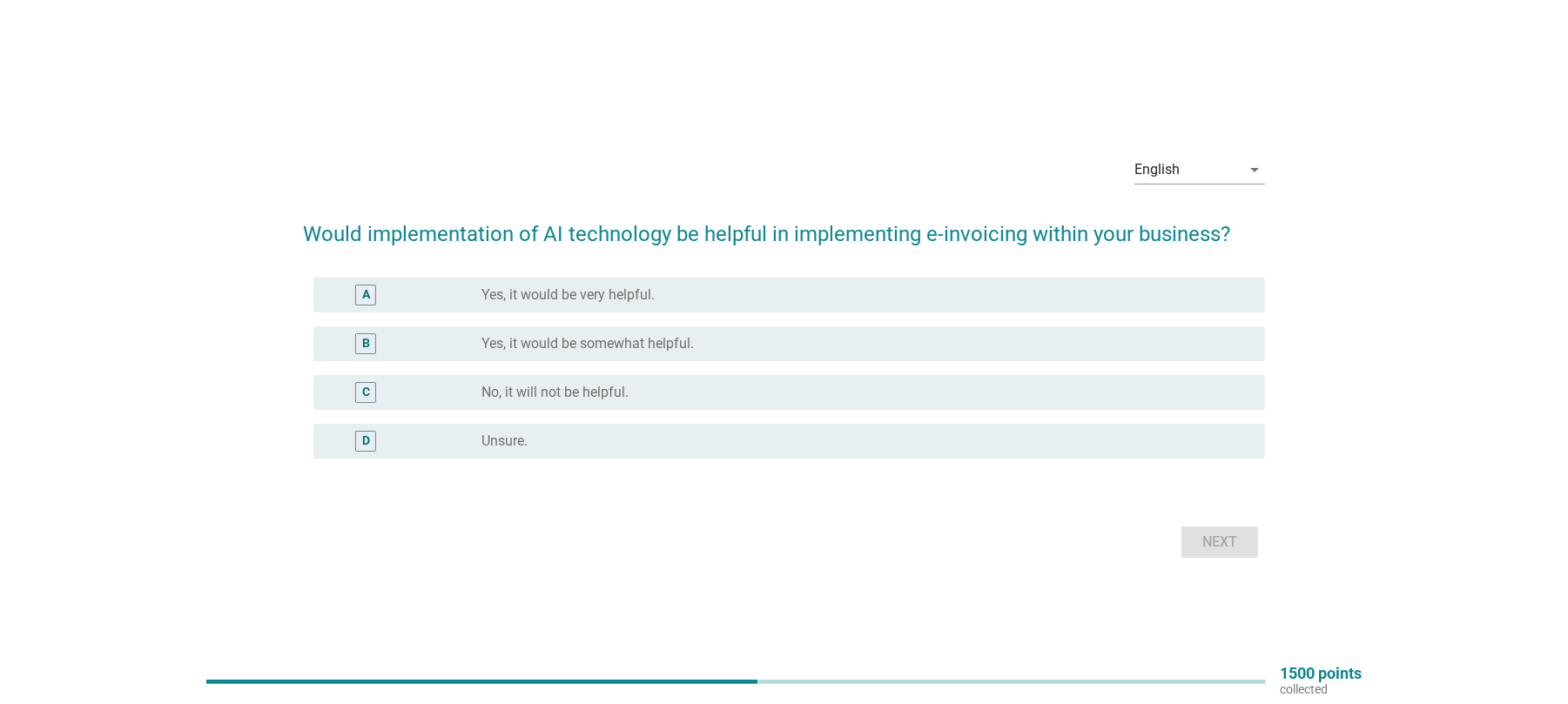
click at [768, 493] on form "Would implementation of AI technology be helpful in implementing e-invoicing wi…" at bounding box center [784, 382] width 962 height 362
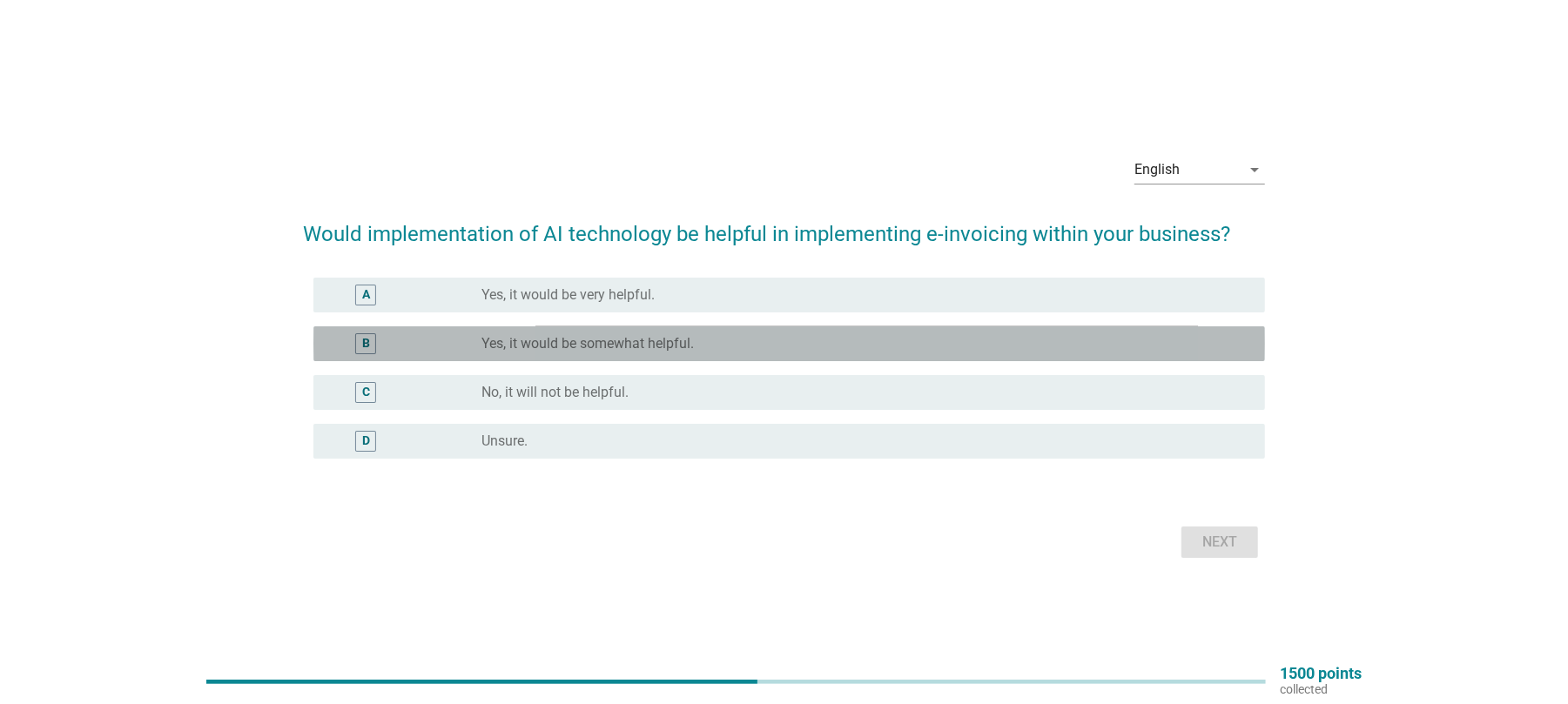
click at [580, 347] on label "Yes, it would be somewhat helpful." at bounding box center [587, 344] width 212 height 17
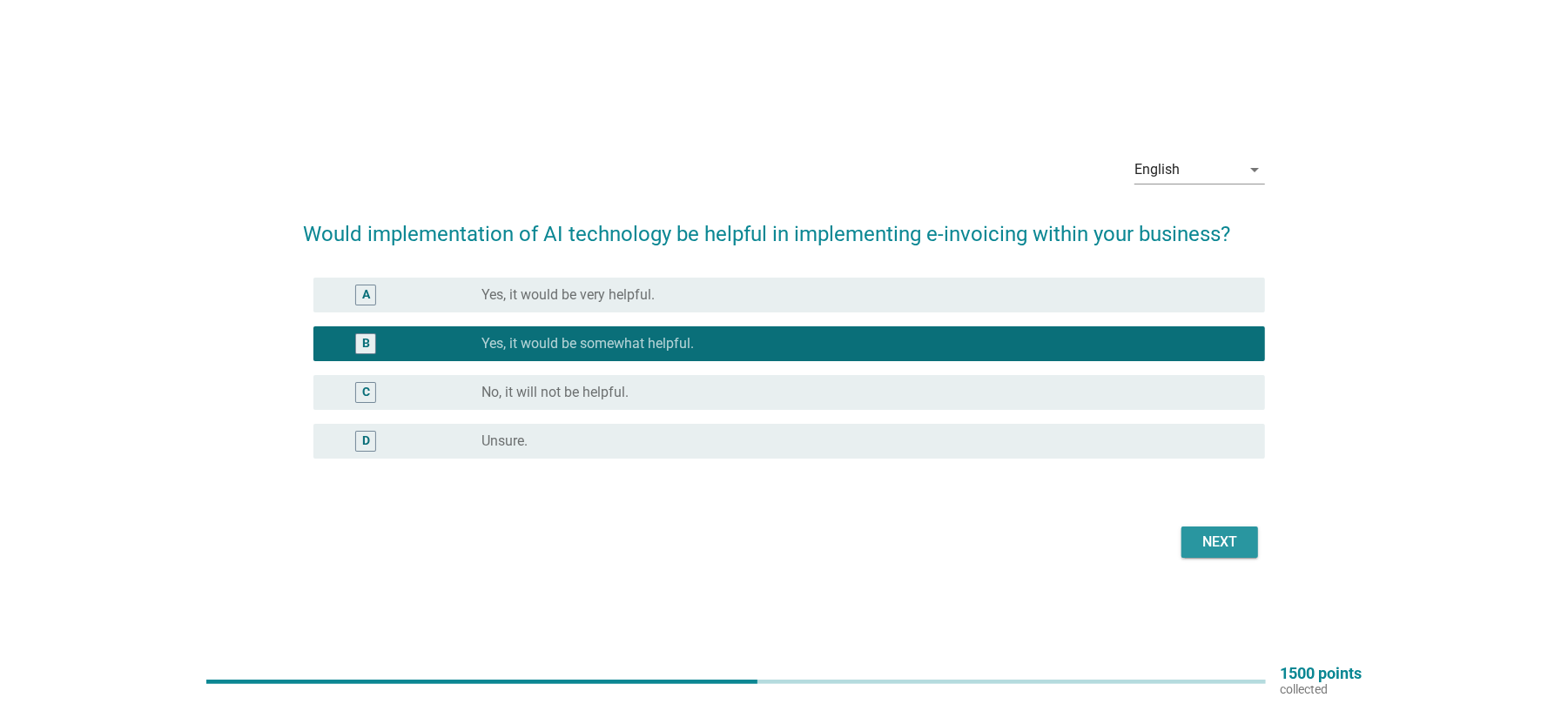
click at [1249, 534] on button "Next" at bounding box center [1219, 542] width 76 height 31
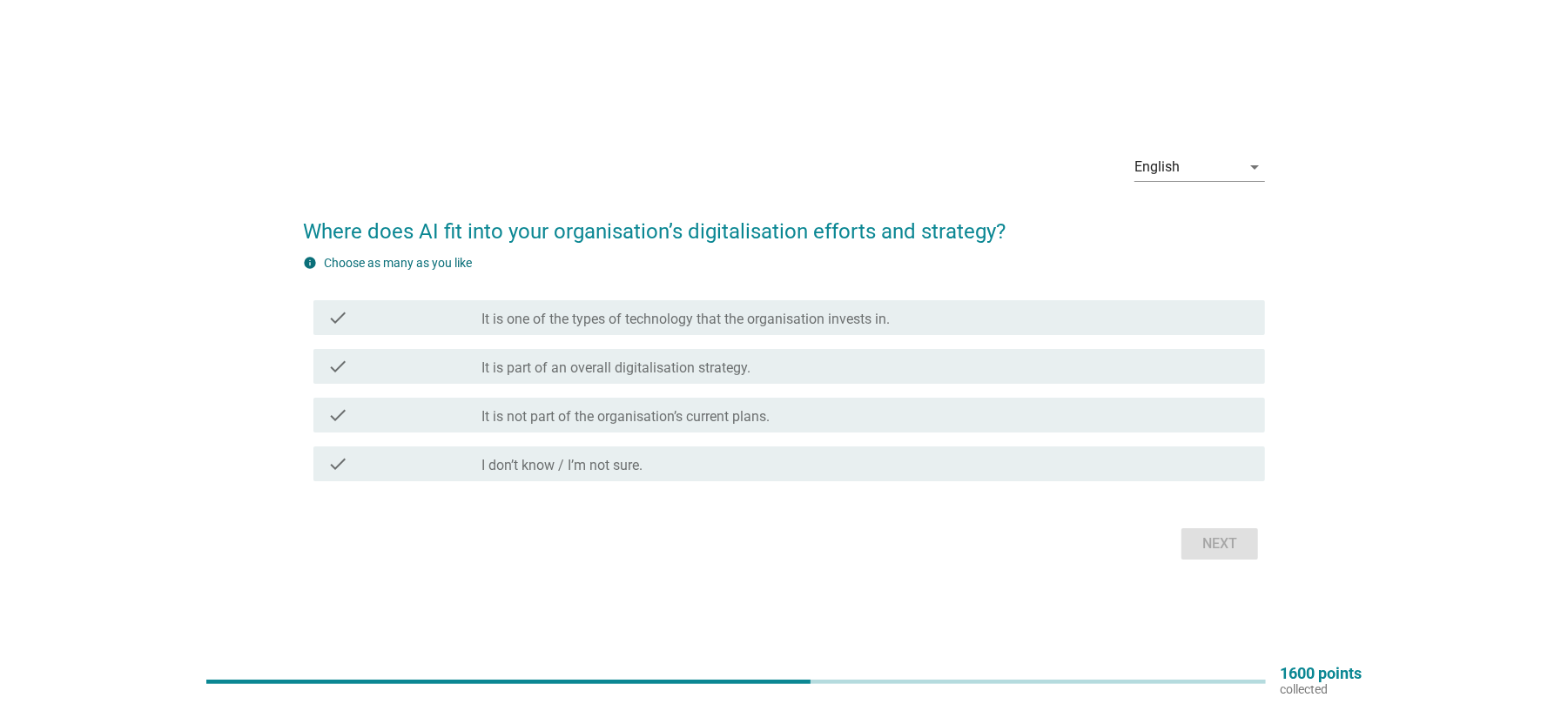
click at [692, 360] on label "It is part of an overall digitalisation strategy." at bounding box center [615, 368] width 269 height 17
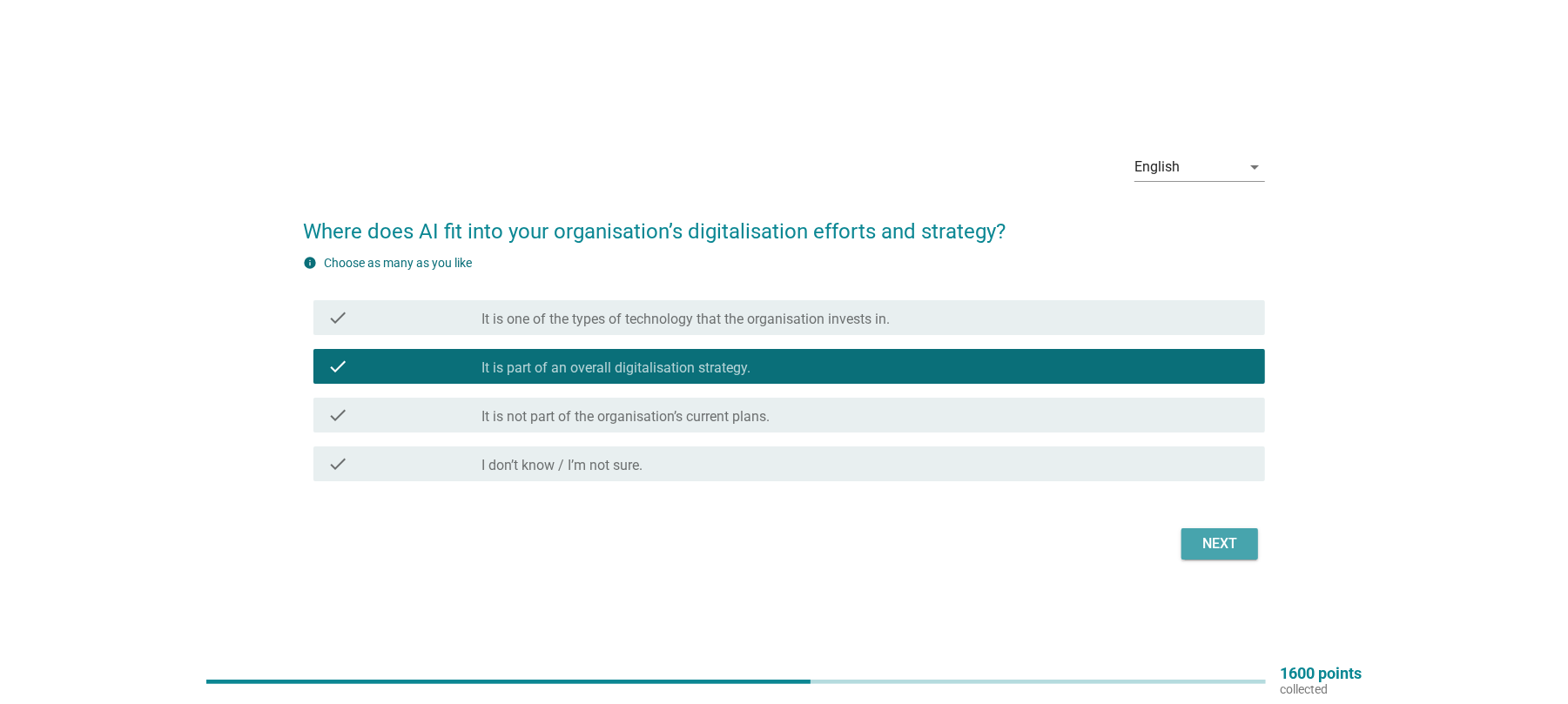
click at [1214, 537] on div "Next" at bounding box center [1220, 544] width 49 height 21
click at [1214, 537] on div "Next" at bounding box center [784, 544] width 962 height 41
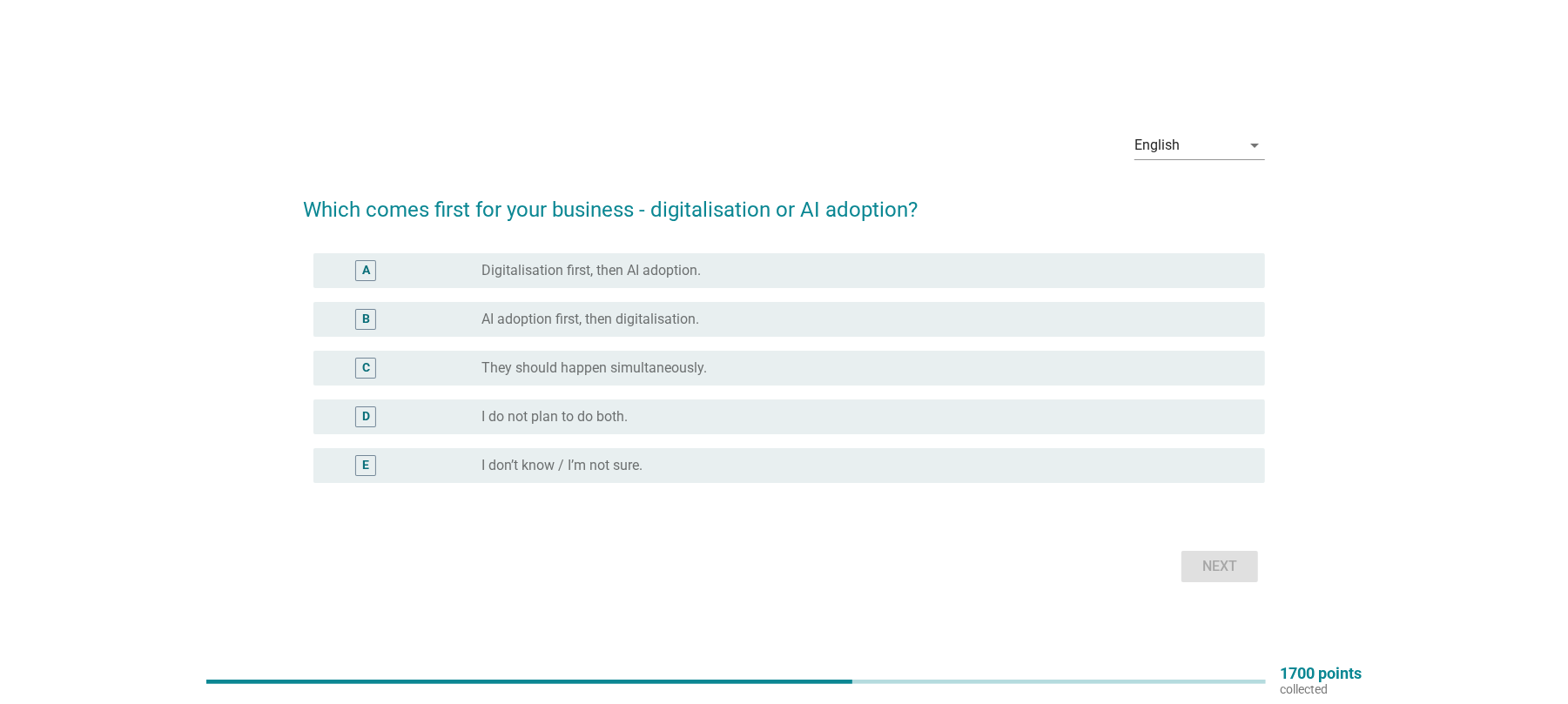
click at [587, 272] on label "Digitalisation first, then AI adoption." at bounding box center [591, 270] width 220 height 17
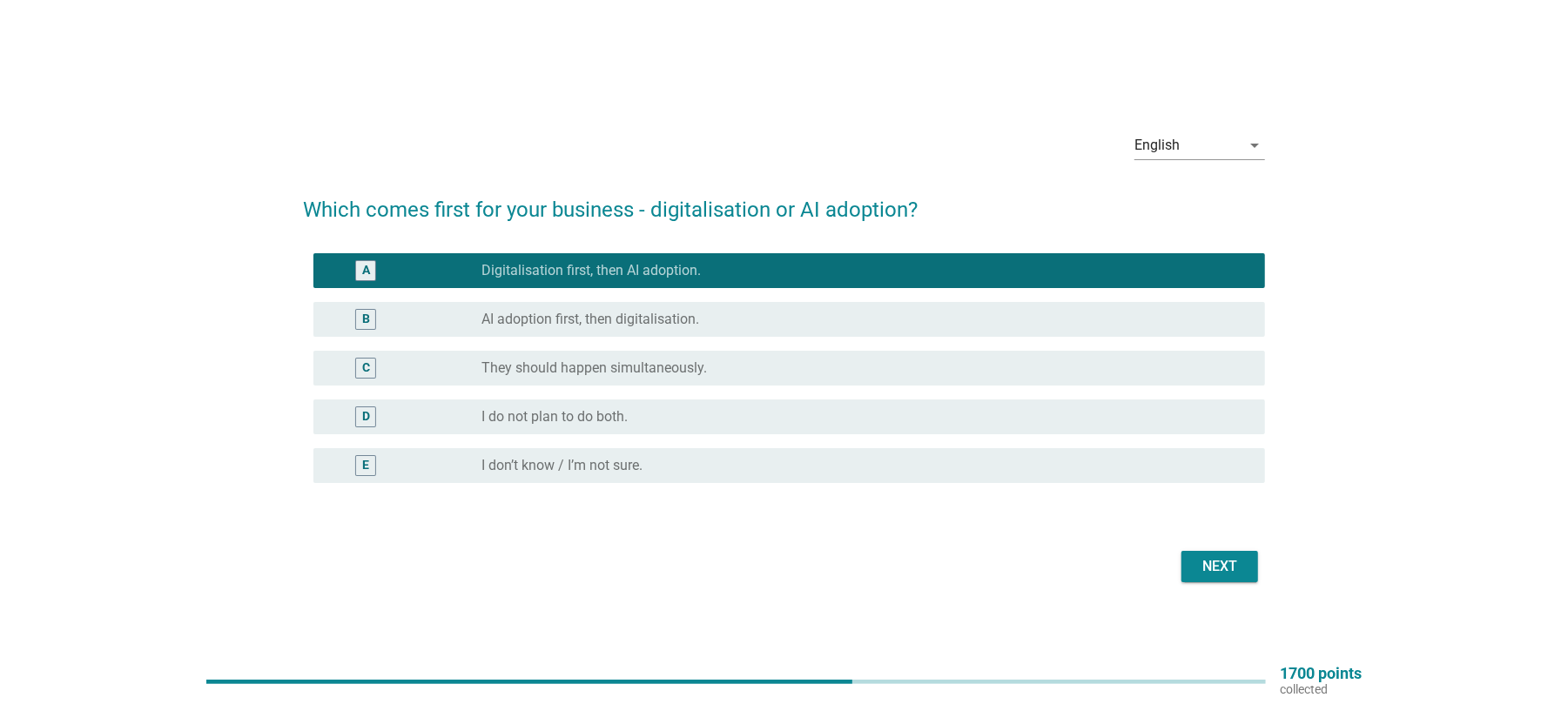
click at [1224, 556] on div "Next" at bounding box center [1220, 566] width 49 height 21
click at [1224, 555] on div "Next" at bounding box center [784, 566] width 962 height 41
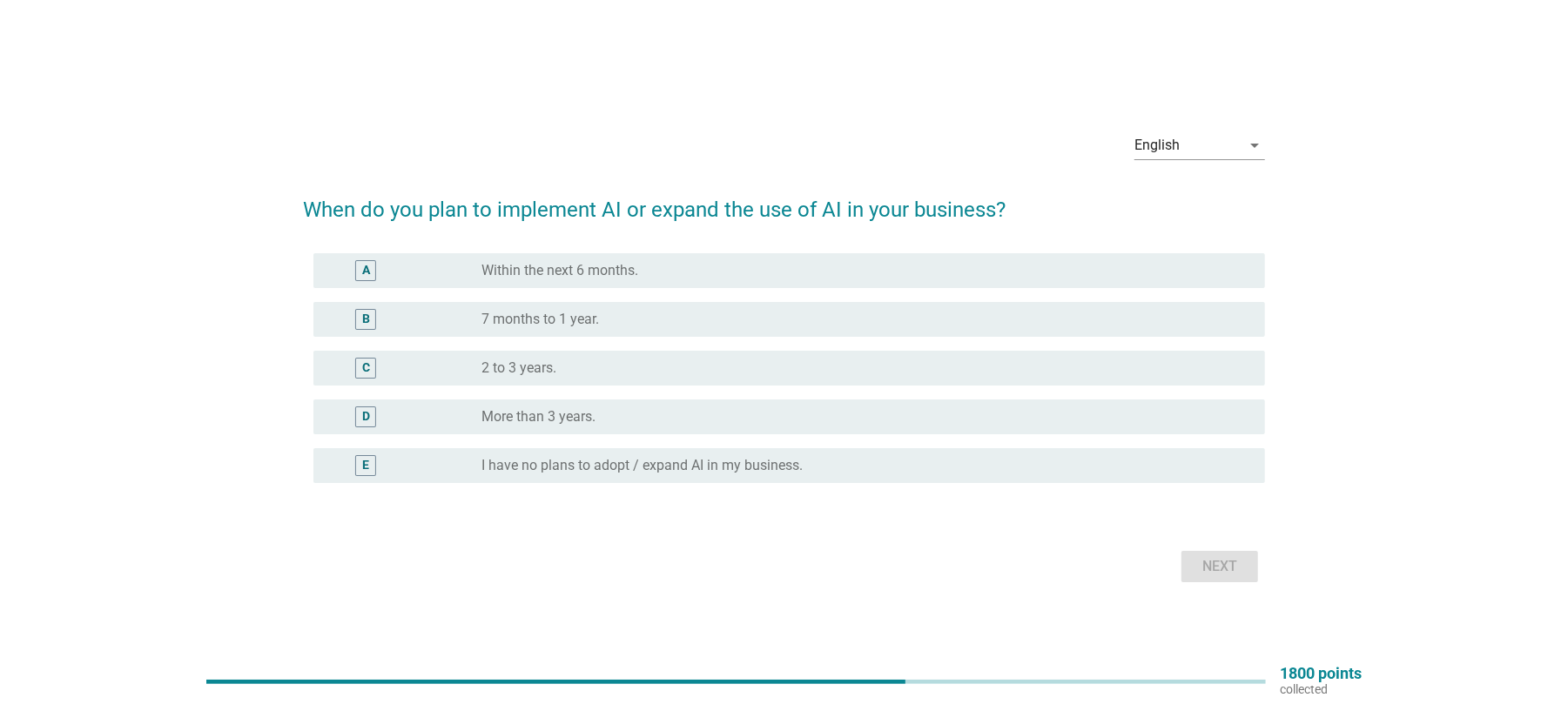
click at [577, 421] on label "More than 3 years." at bounding box center [538, 417] width 114 height 17
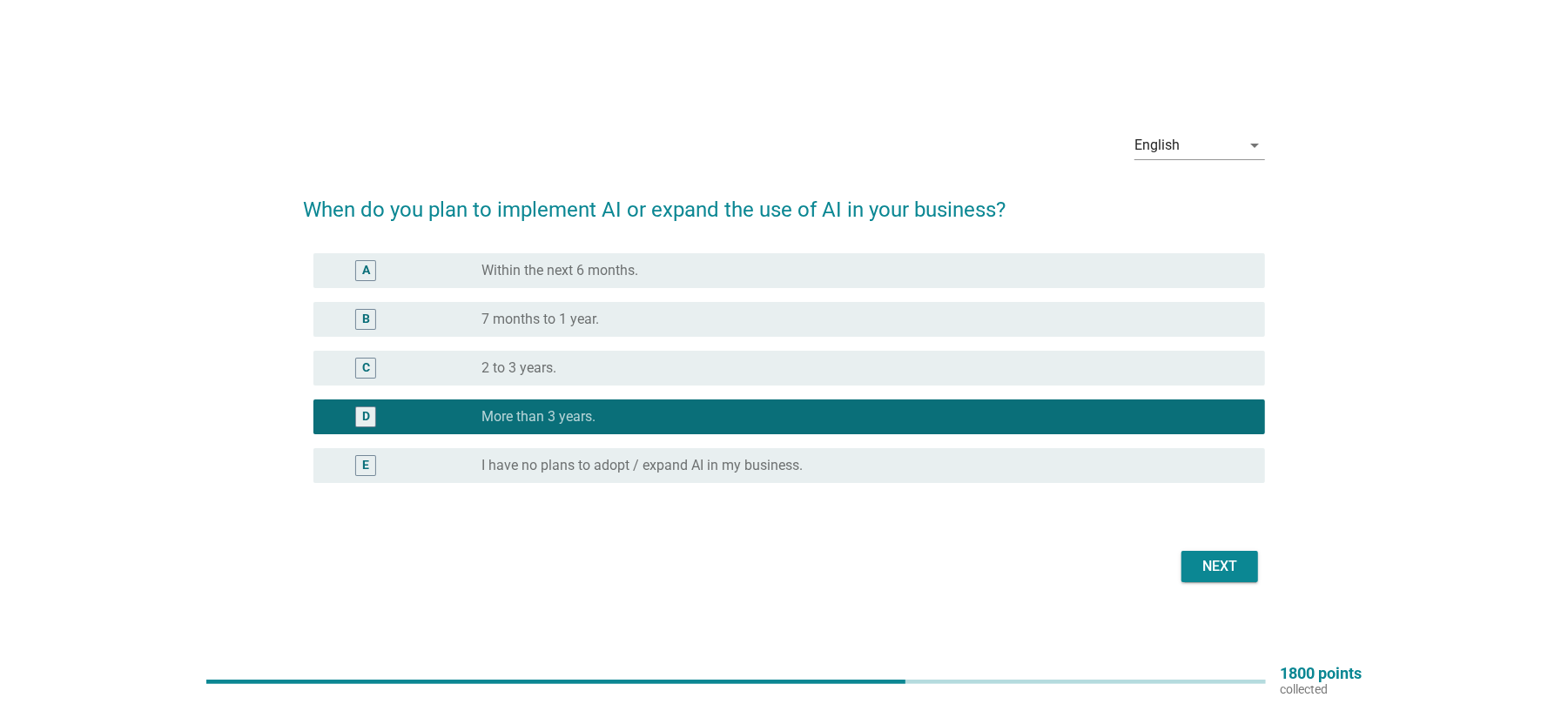
click at [1213, 572] on div "Next" at bounding box center [1220, 566] width 49 height 21
click at [1213, 572] on div "Next" at bounding box center [784, 566] width 962 height 41
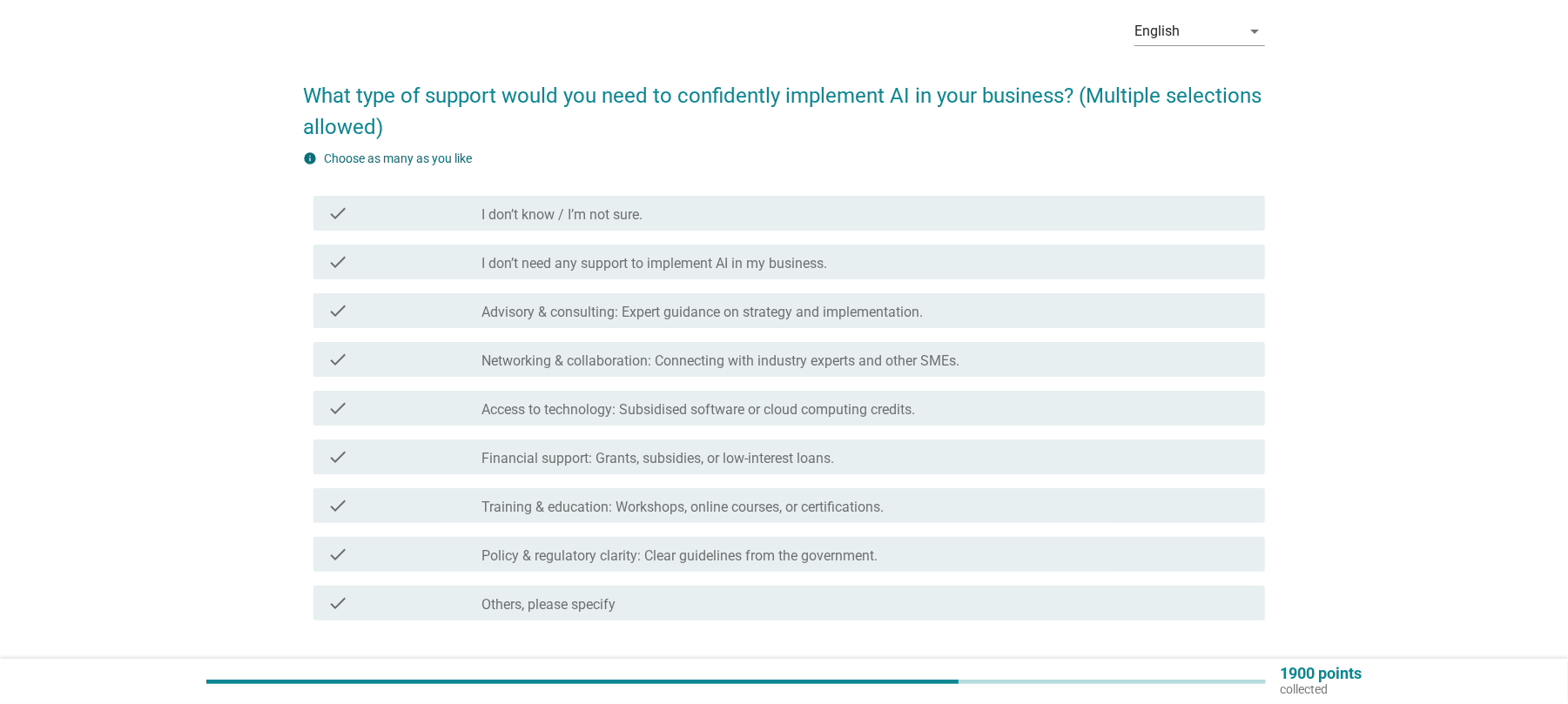
scroll to position [116, 0]
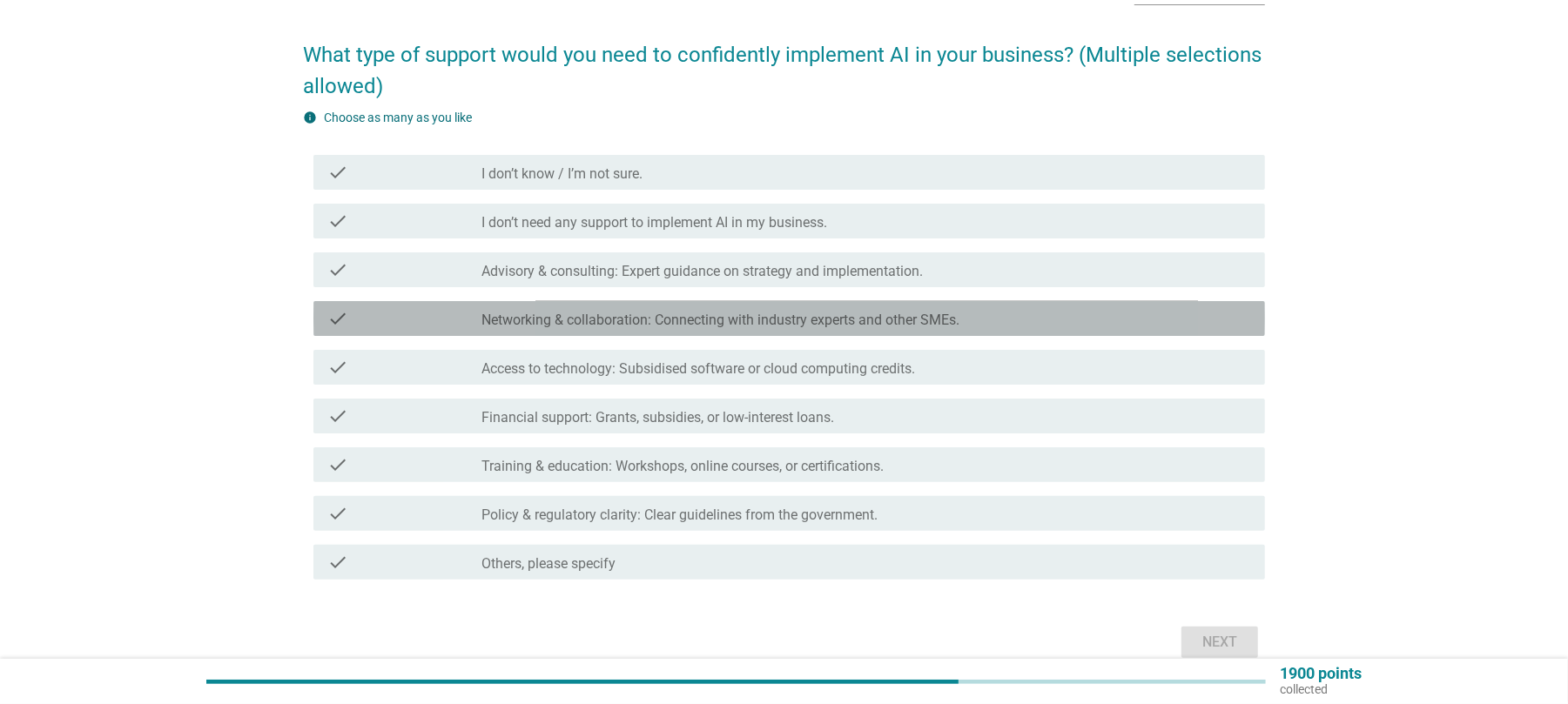
click at [648, 318] on label "Networking & collaboration: Connecting with industry experts and other SMEs." at bounding box center [720, 320] width 478 height 17
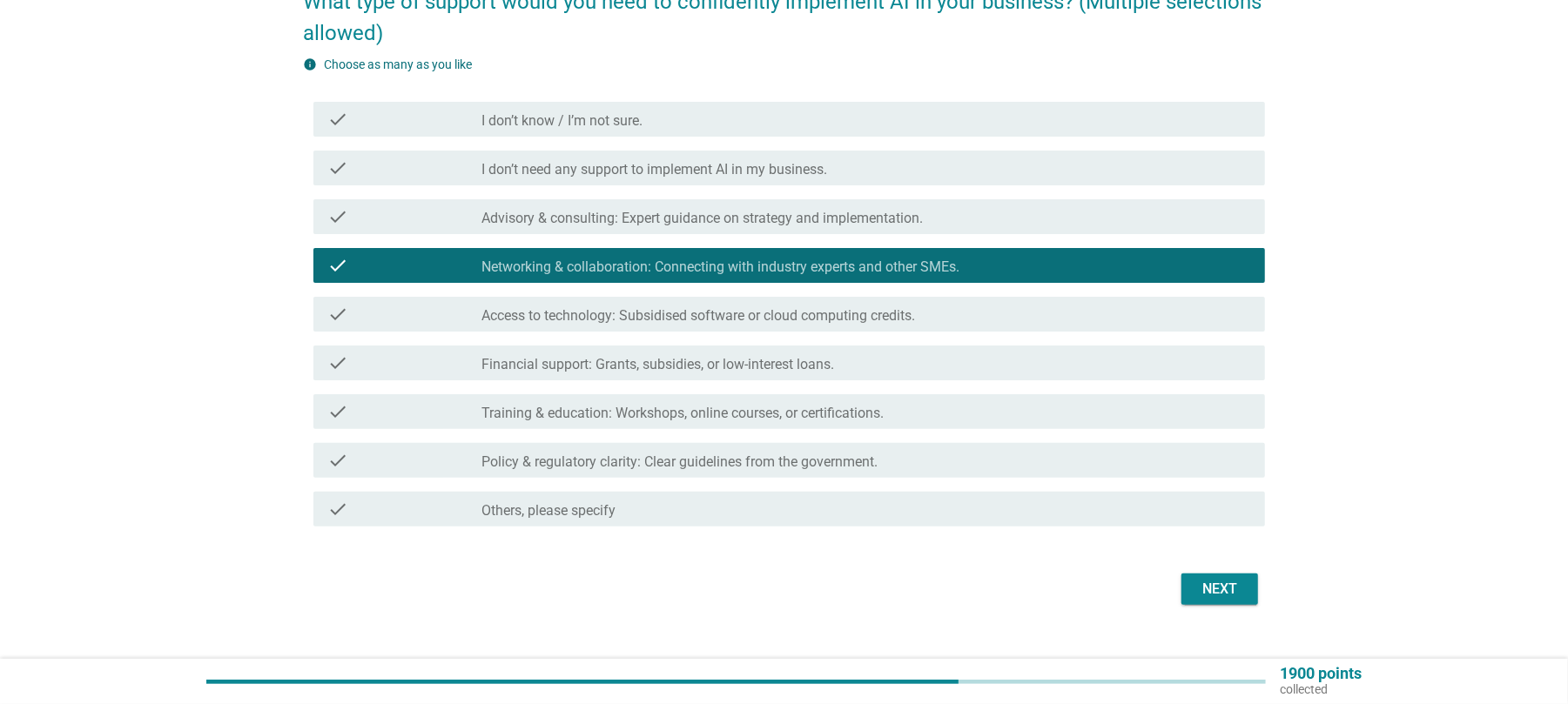
scroll to position [199, 0]
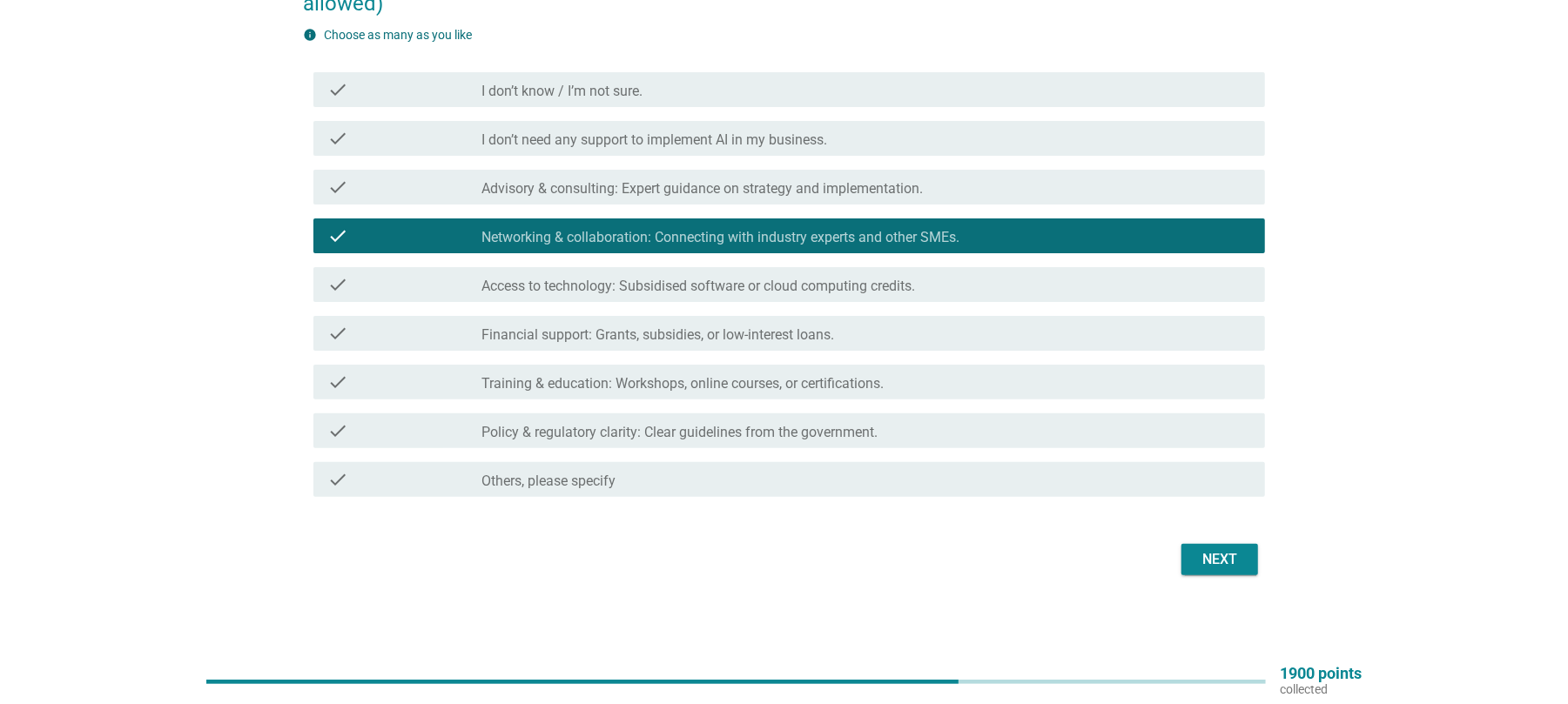
click at [722, 296] on div "check check_box_outline_blank Access to technology: Subsidised software or clou…" at bounding box center [790, 285] width 952 height 35
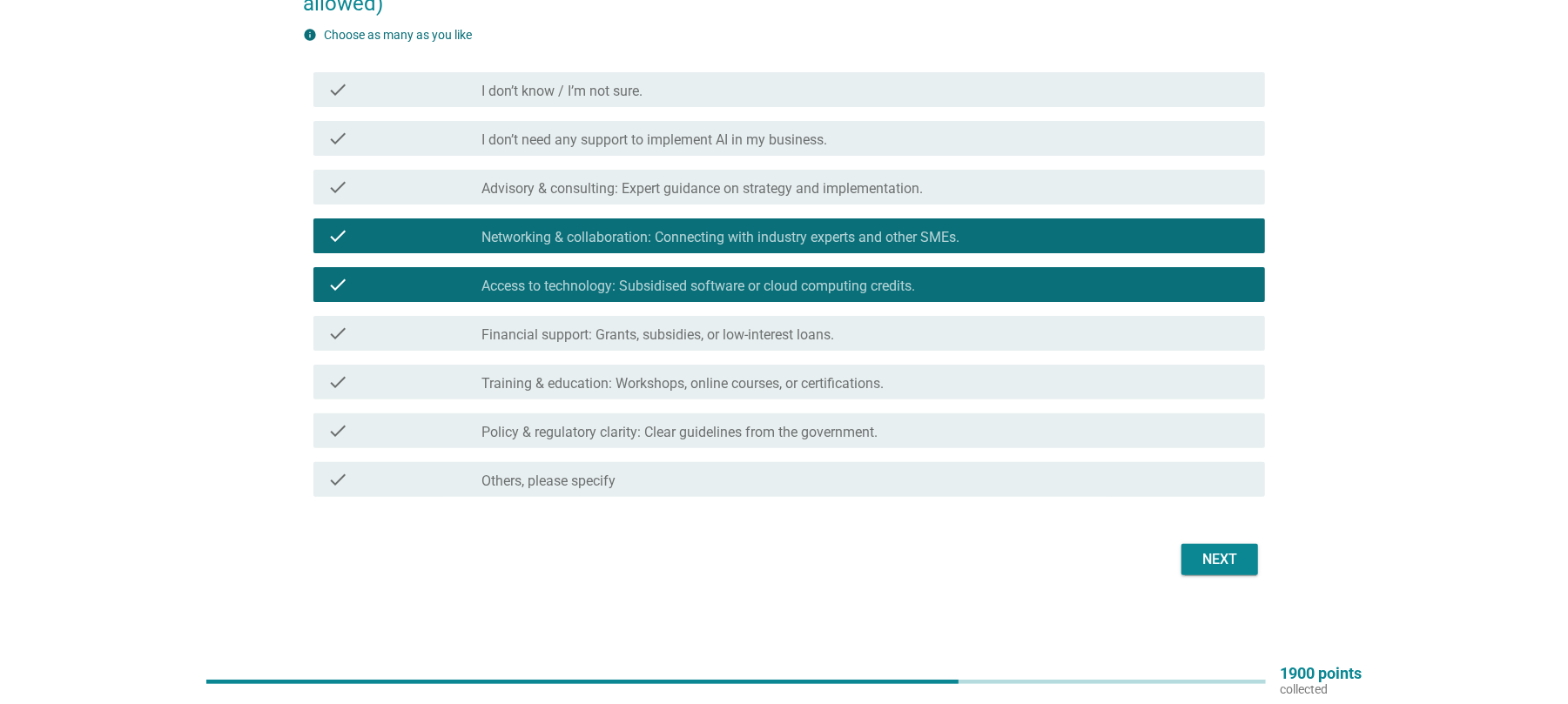
click at [704, 332] on label "Financial support: Grants, subsidies, or low-interest loans." at bounding box center [658, 335] width 352 height 17
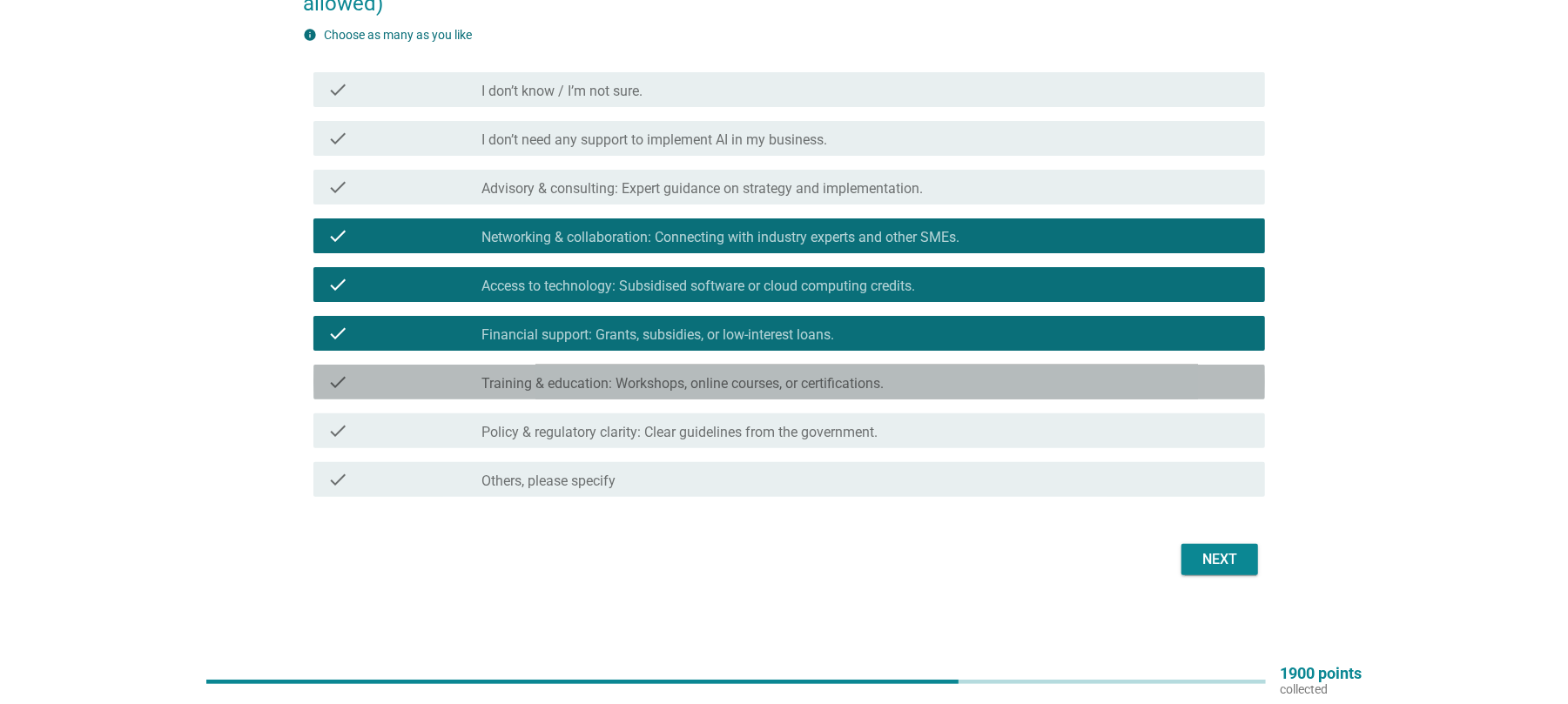
click at [717, 387] on label "Training & education: Workshops, online courses, or certifications." at bounding box center [682, 384] width 402 height 17
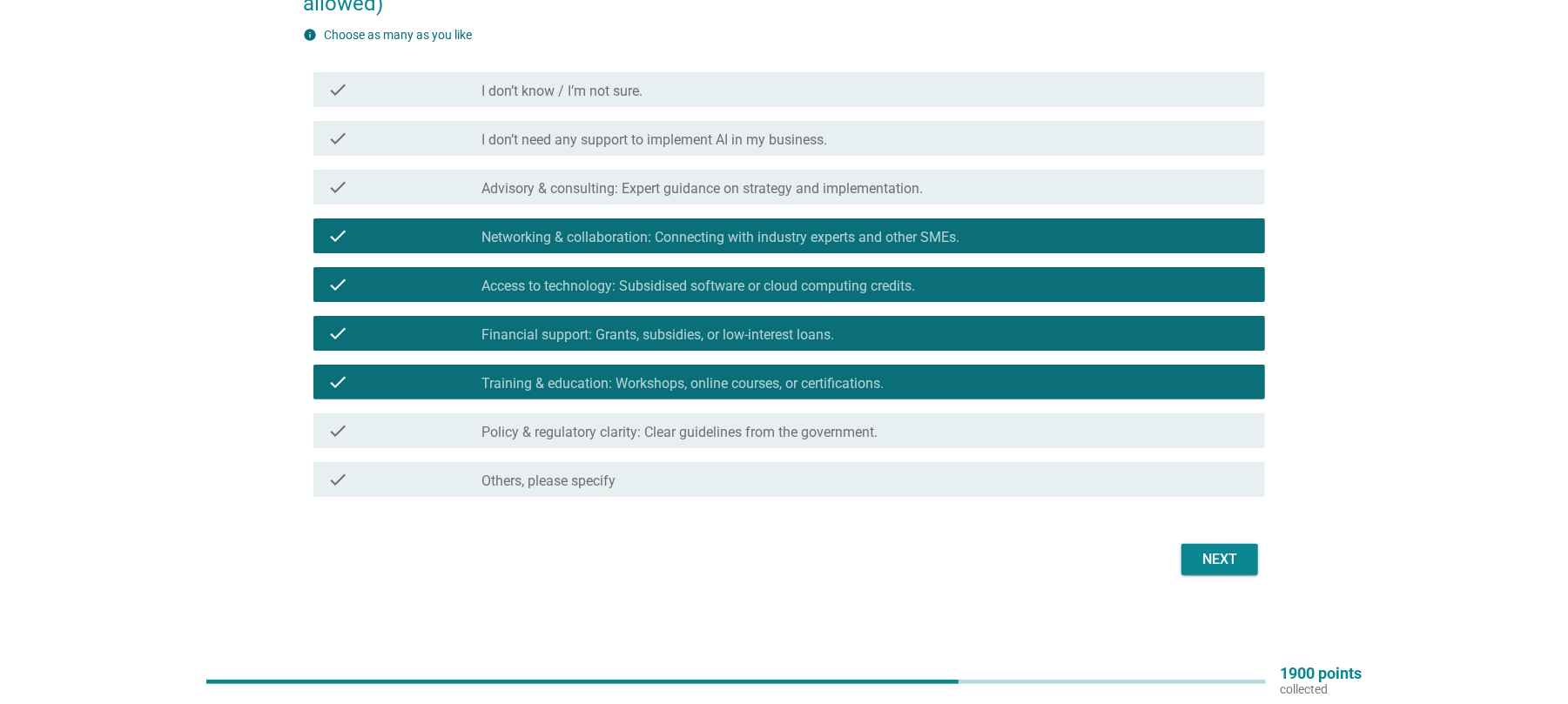
click at [1199, 555] on div "Next" at bounding box center [1220, 560] width 49 height 21
click at [1199, 555] on div "Next" at bounding box center [784, 560] width 962 height 41
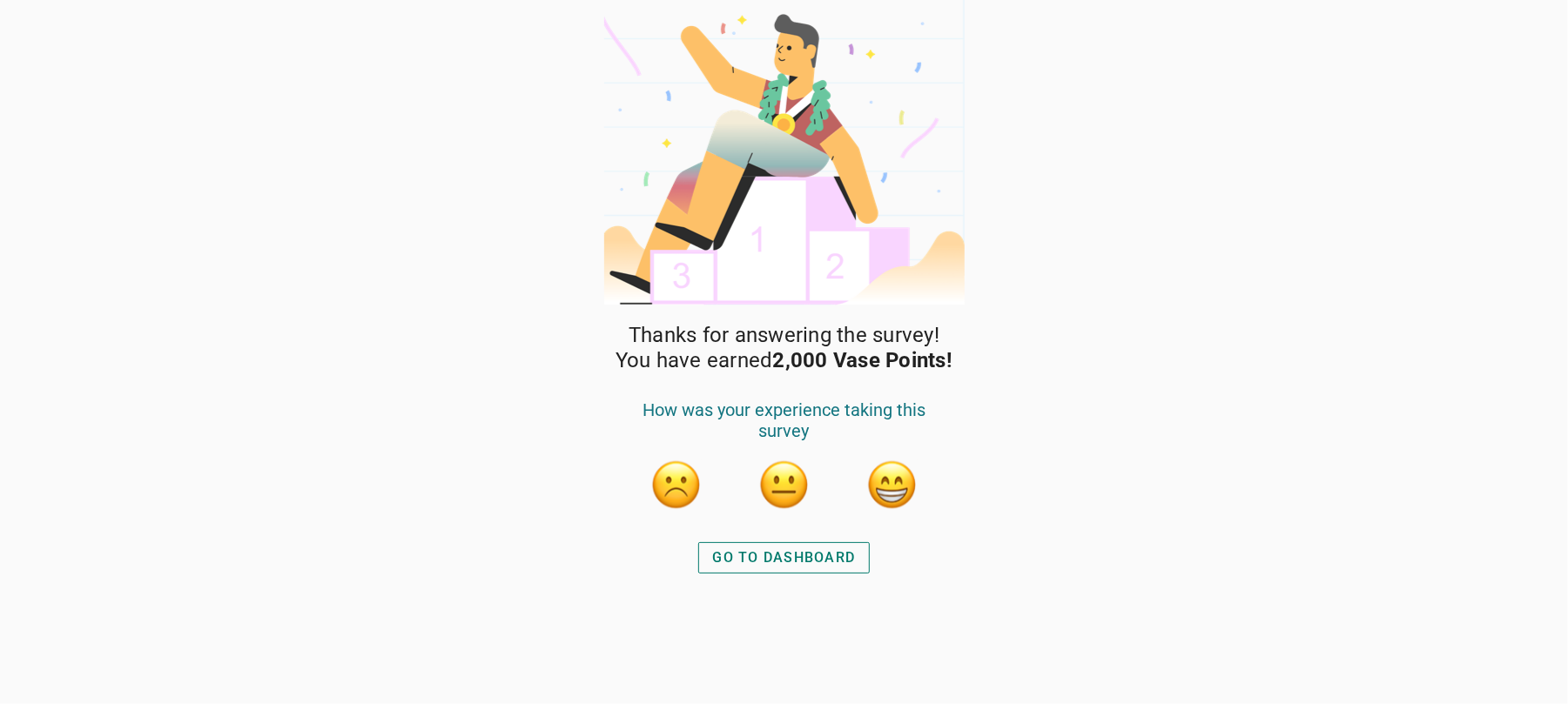
click at [789, 557] on div "GO TO DASHBOARD" at bounding box center [785, 558] width 143 height 21
